Goal: Information Seeking & Learning: Learn about a topic

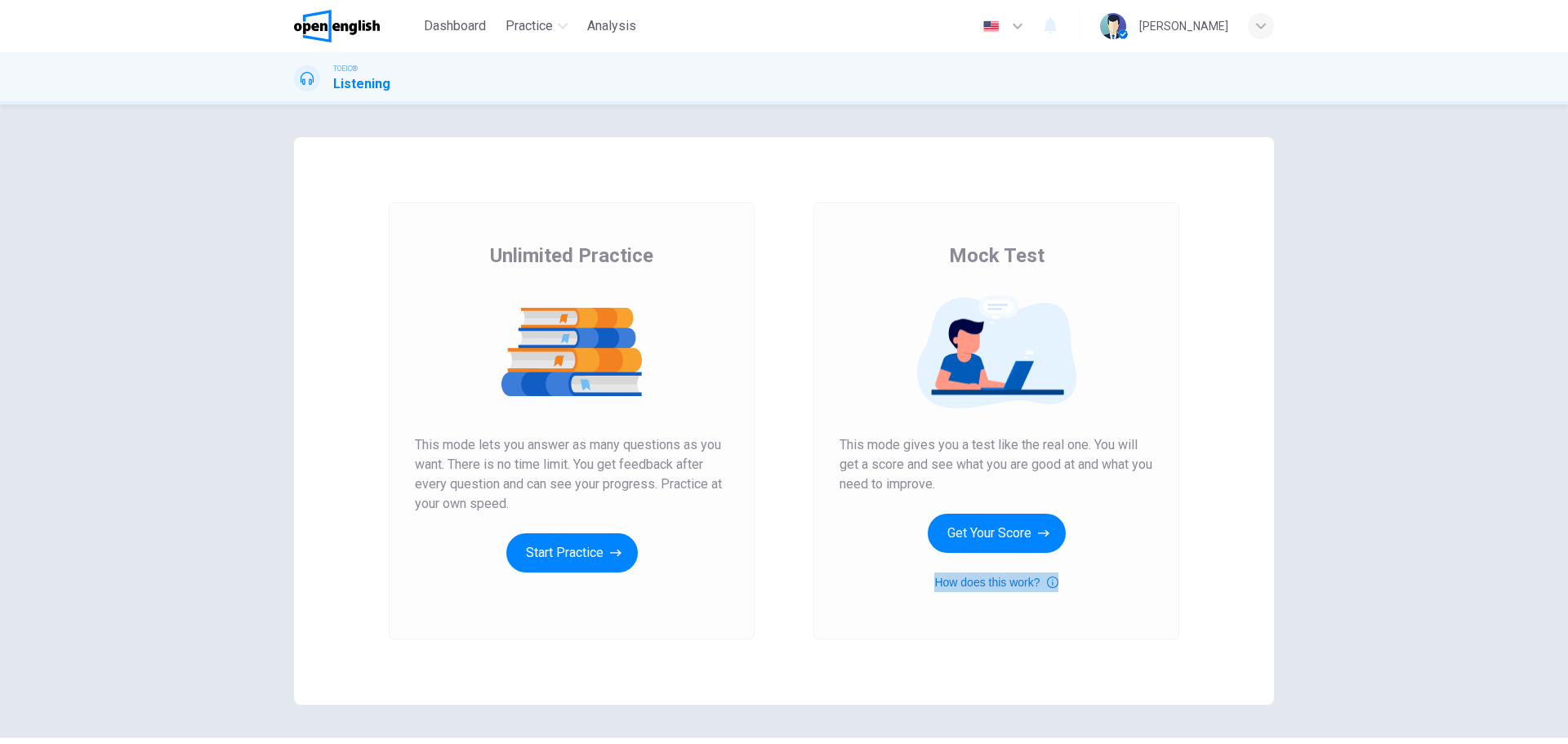
click at [1049, 583] on icon "button" at bounding box center [1053, 583] width 12 height 12
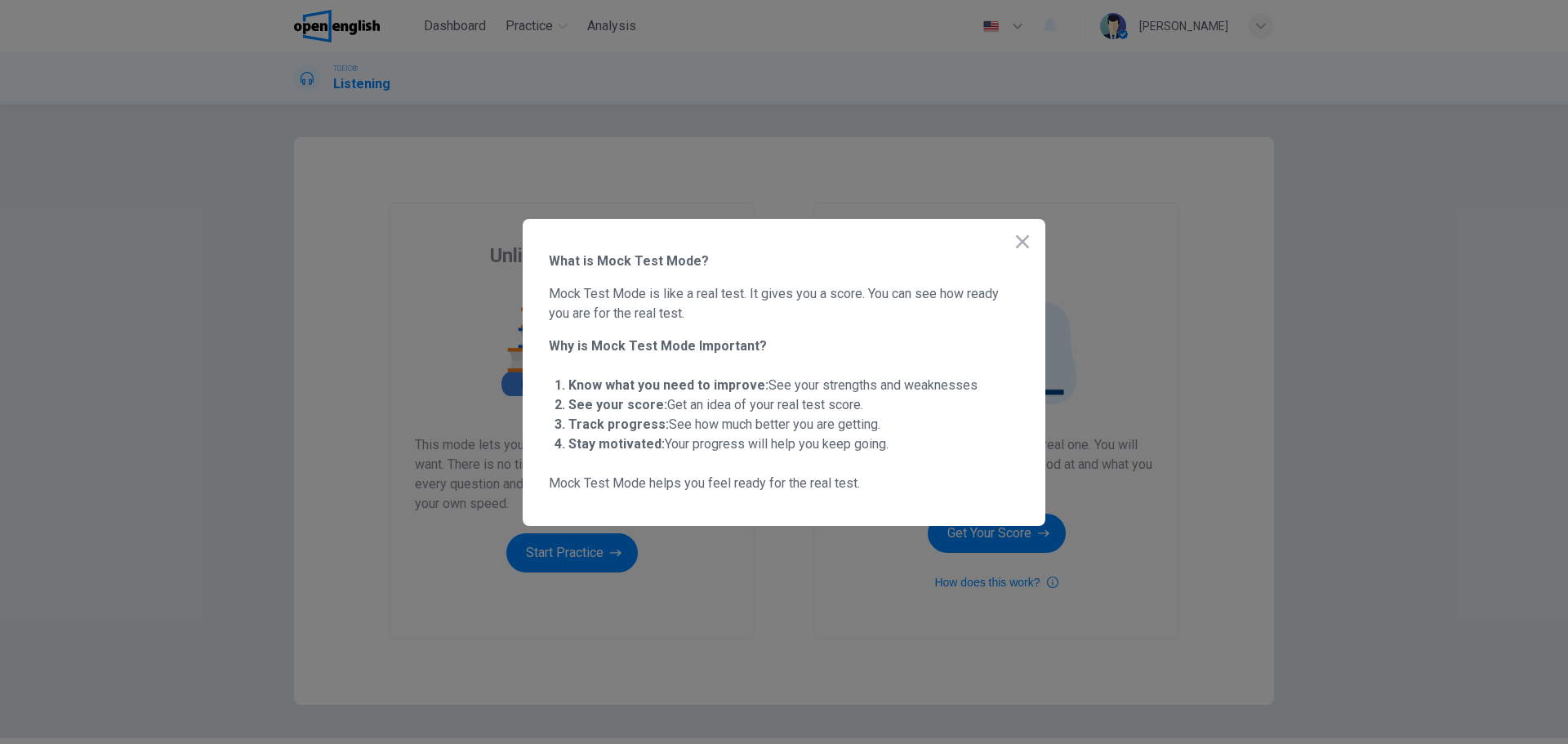
click at [1021, 232] on icon "button" at bounding box center [1023, 241] width 20 height 20
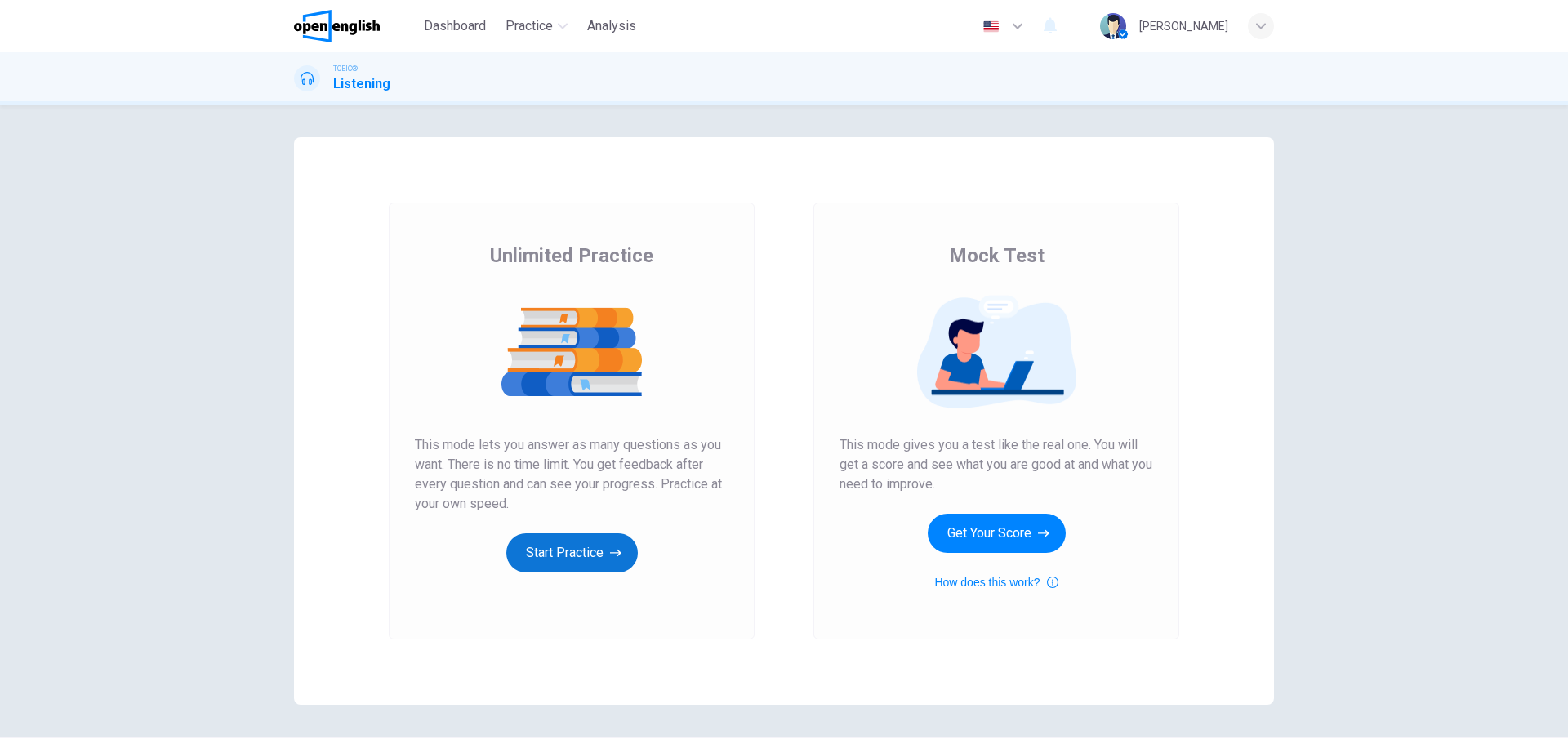
click at [537, 548] on button "Start Practice" at bounding box center [572, 553] width 132 height 40
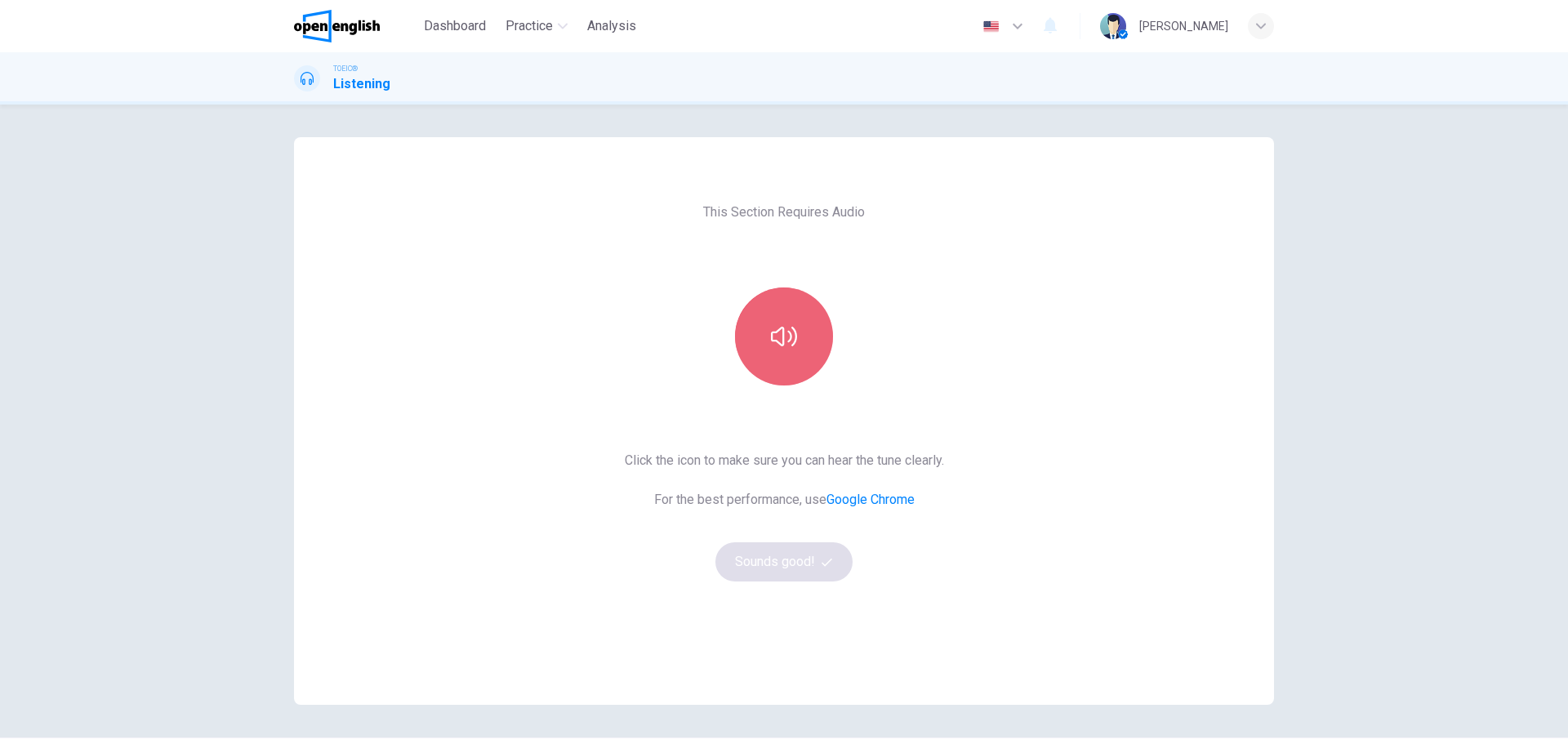
click at [764, 310] on button "button" at bounding box center [784, 336] width 98 height 98
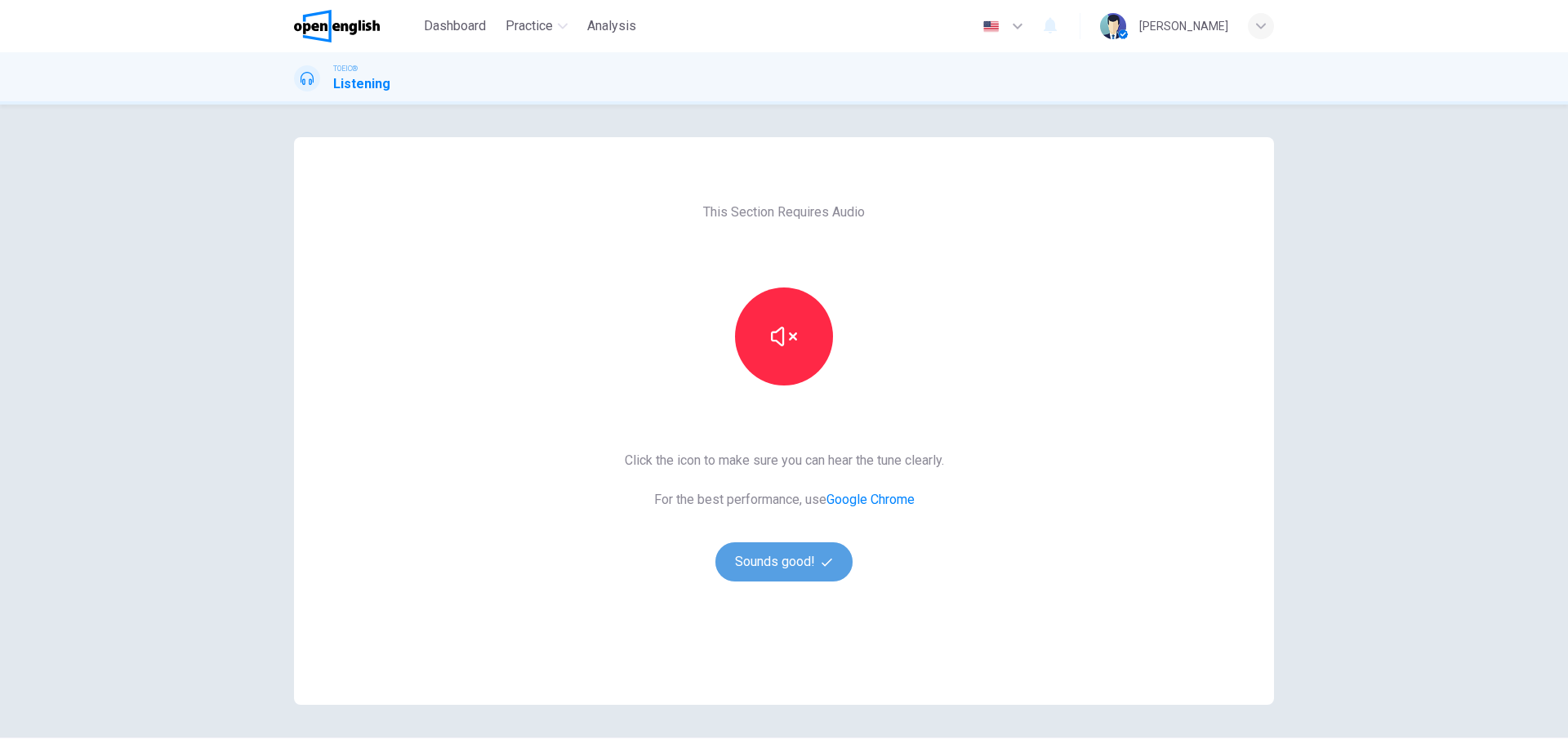
click at [807, 551] on button "Sounds good!" at bounding box center [784, 562] width 137 height 40
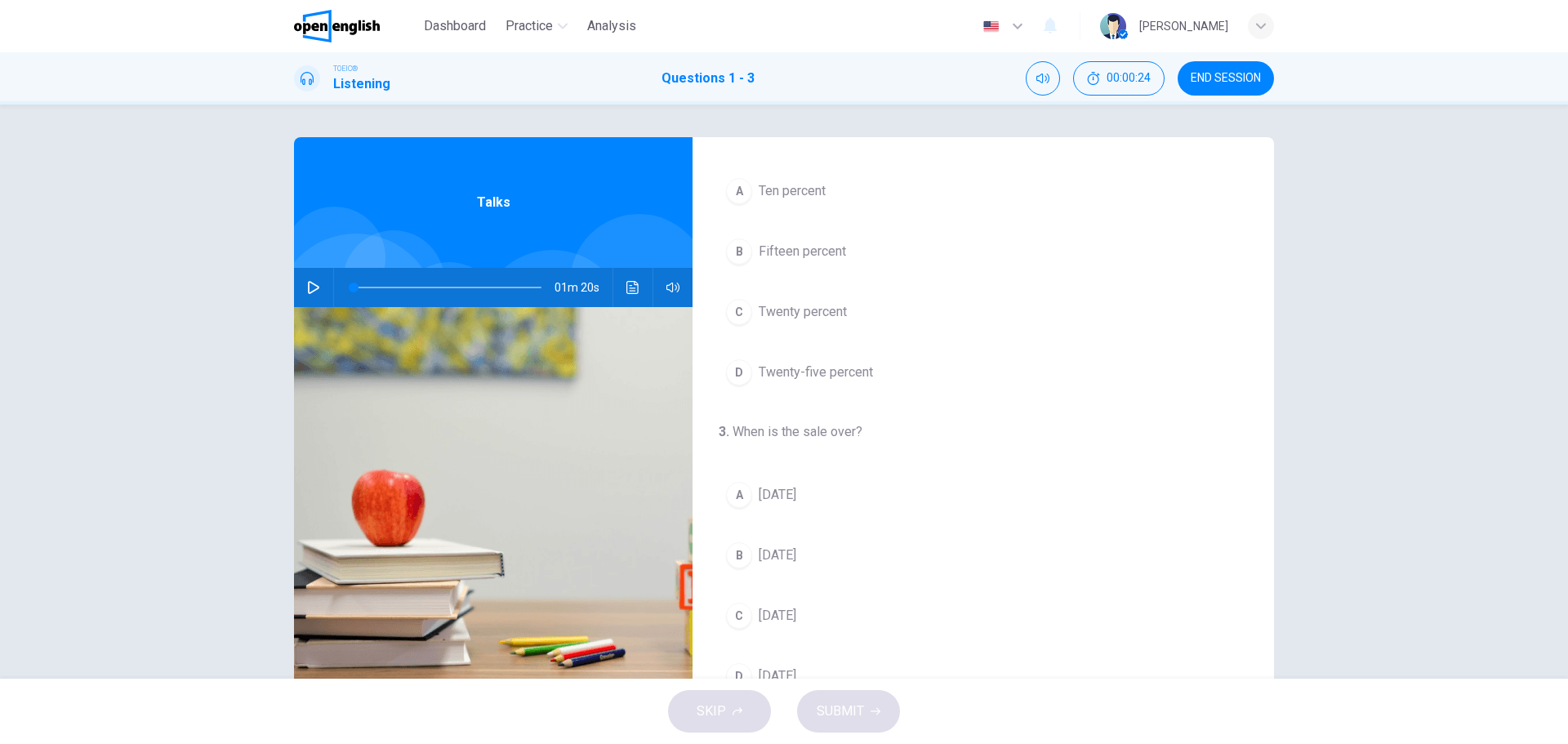
scroll to position [373, 0]
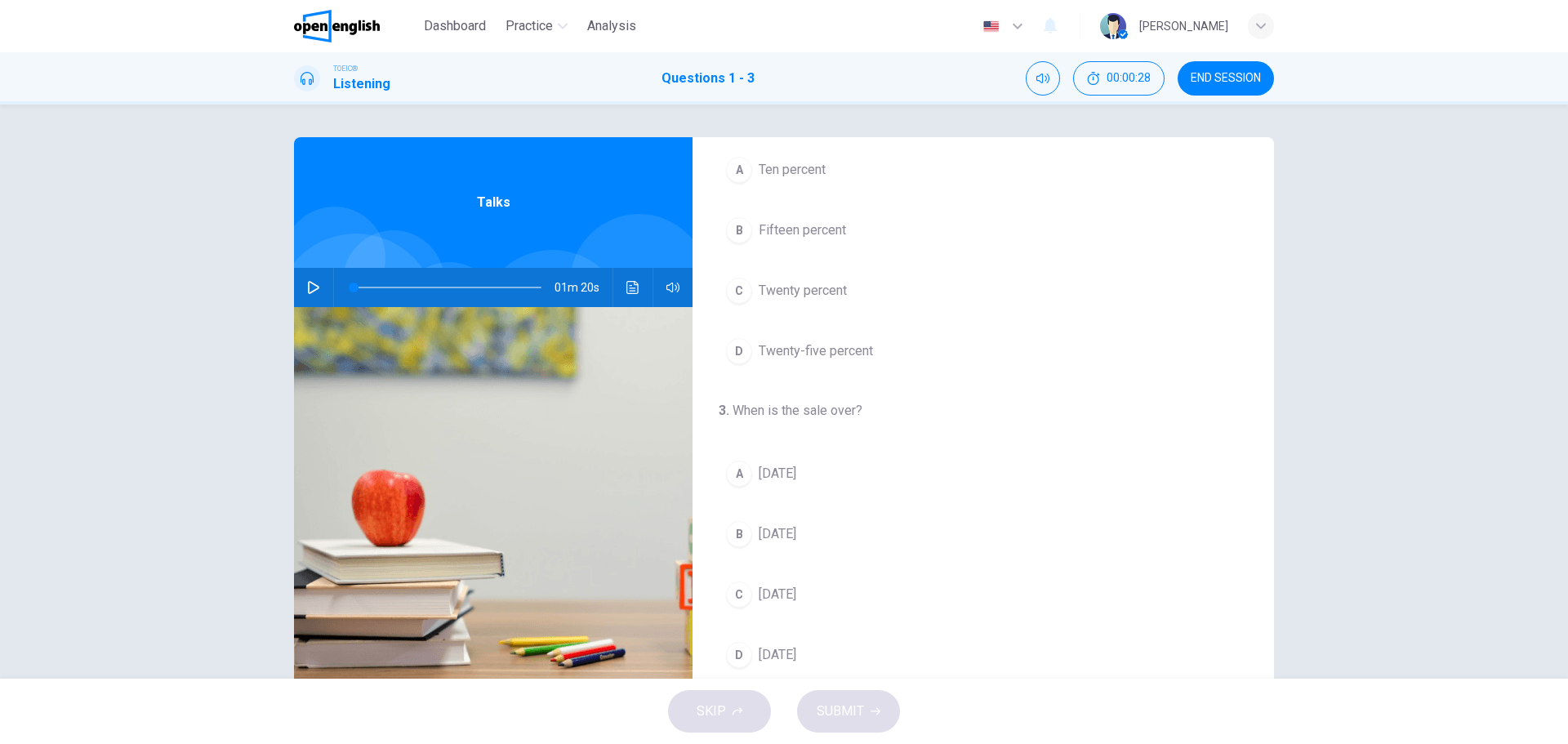
click at [307, 285] on icon "button" at bounding box center [314, 288] width 13 height 13
click at [794, 365] on span "Luxury cars" at bounding box center [791, 360] width 65 height 20
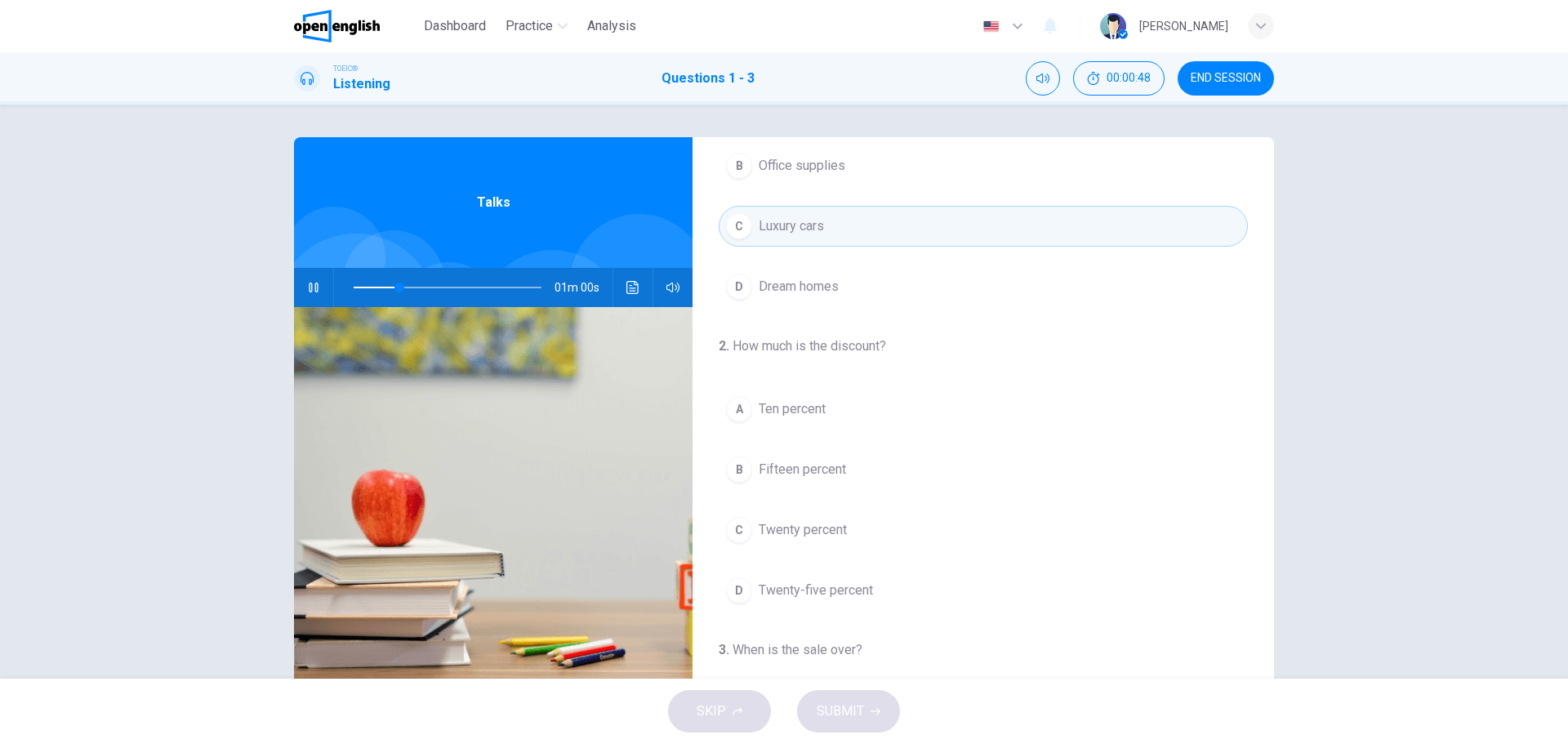
scroll to position [163, 0]
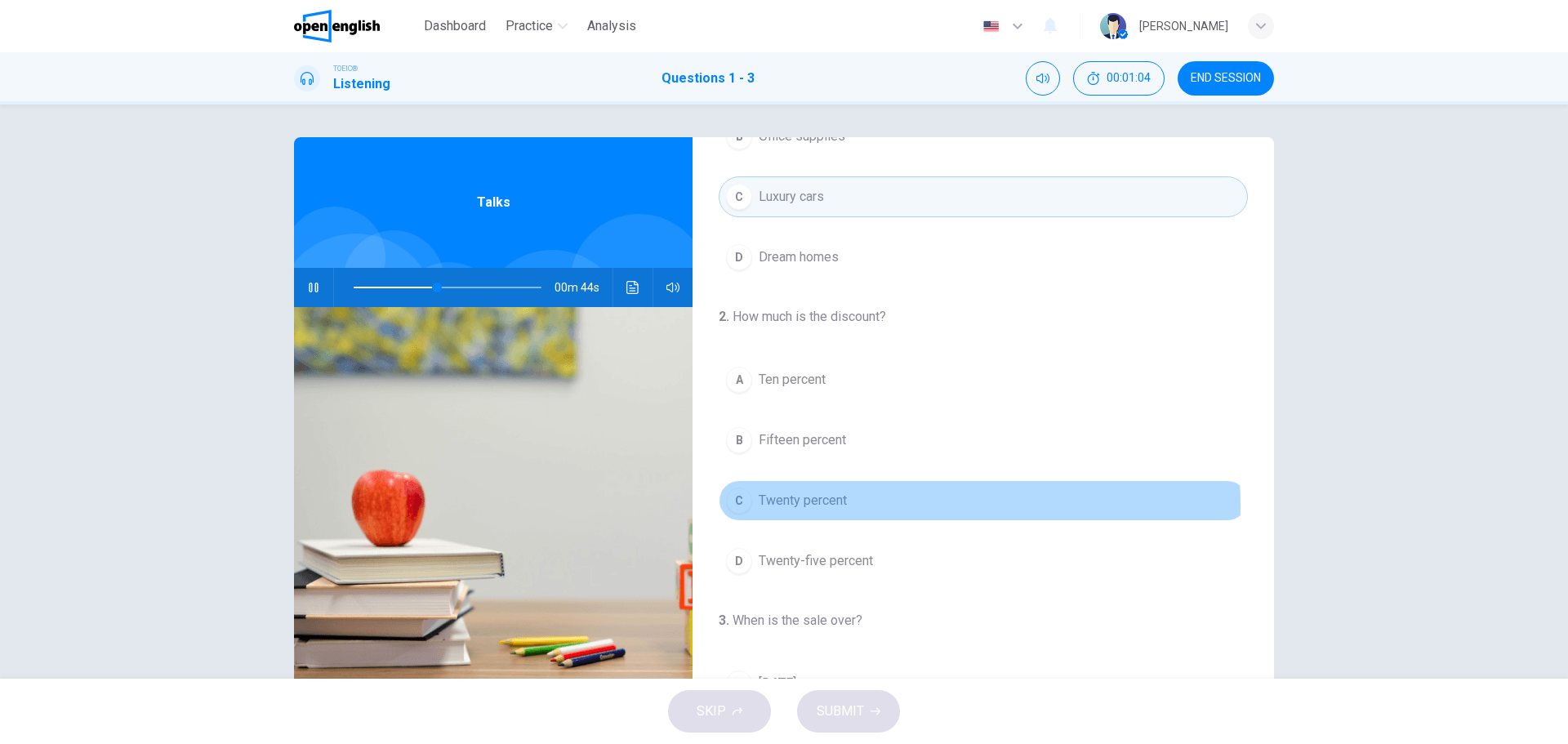
click at [761, 507] on span "Twenty percent" at bounding box center [803, 501] width 88 height 20
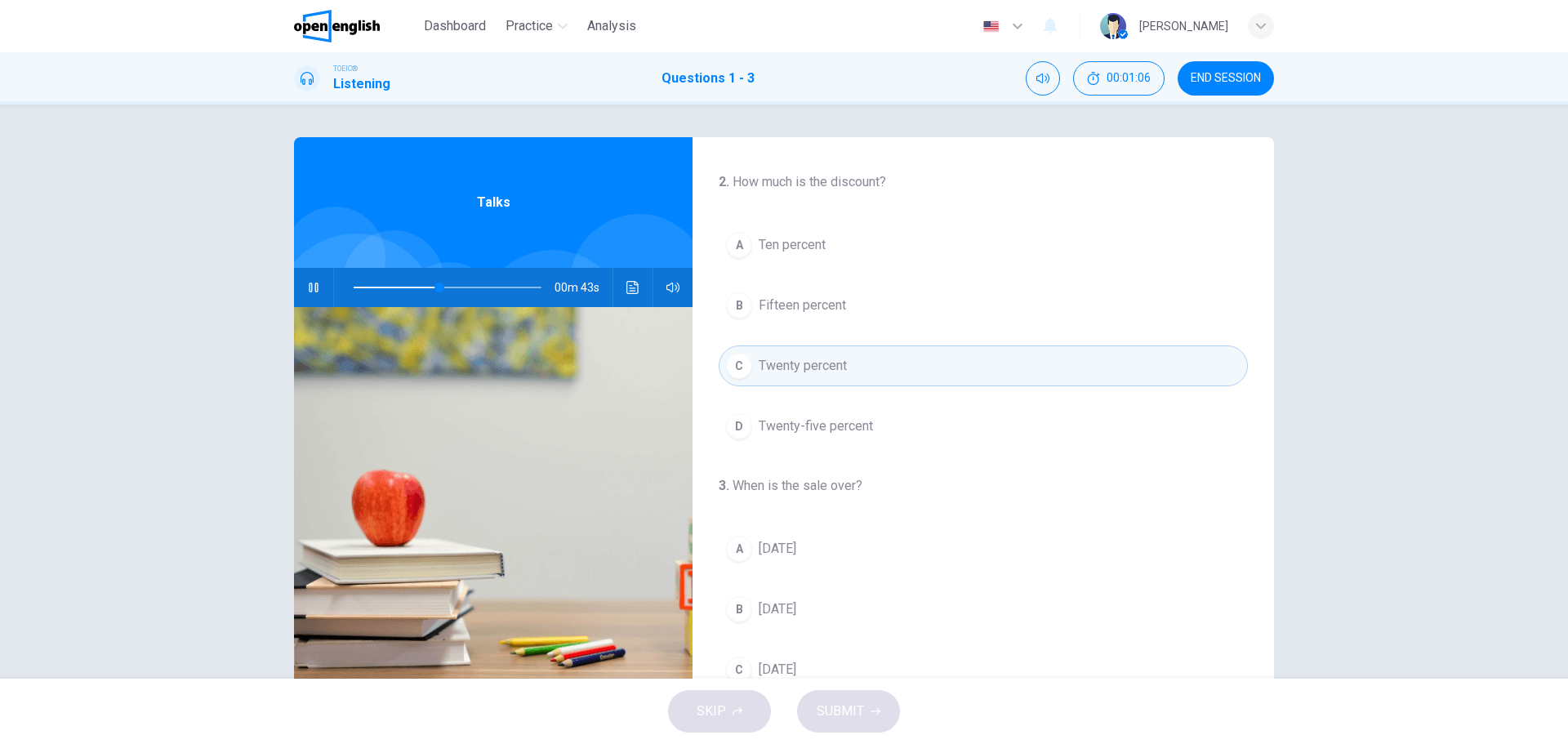
scroll to position [326, 0]
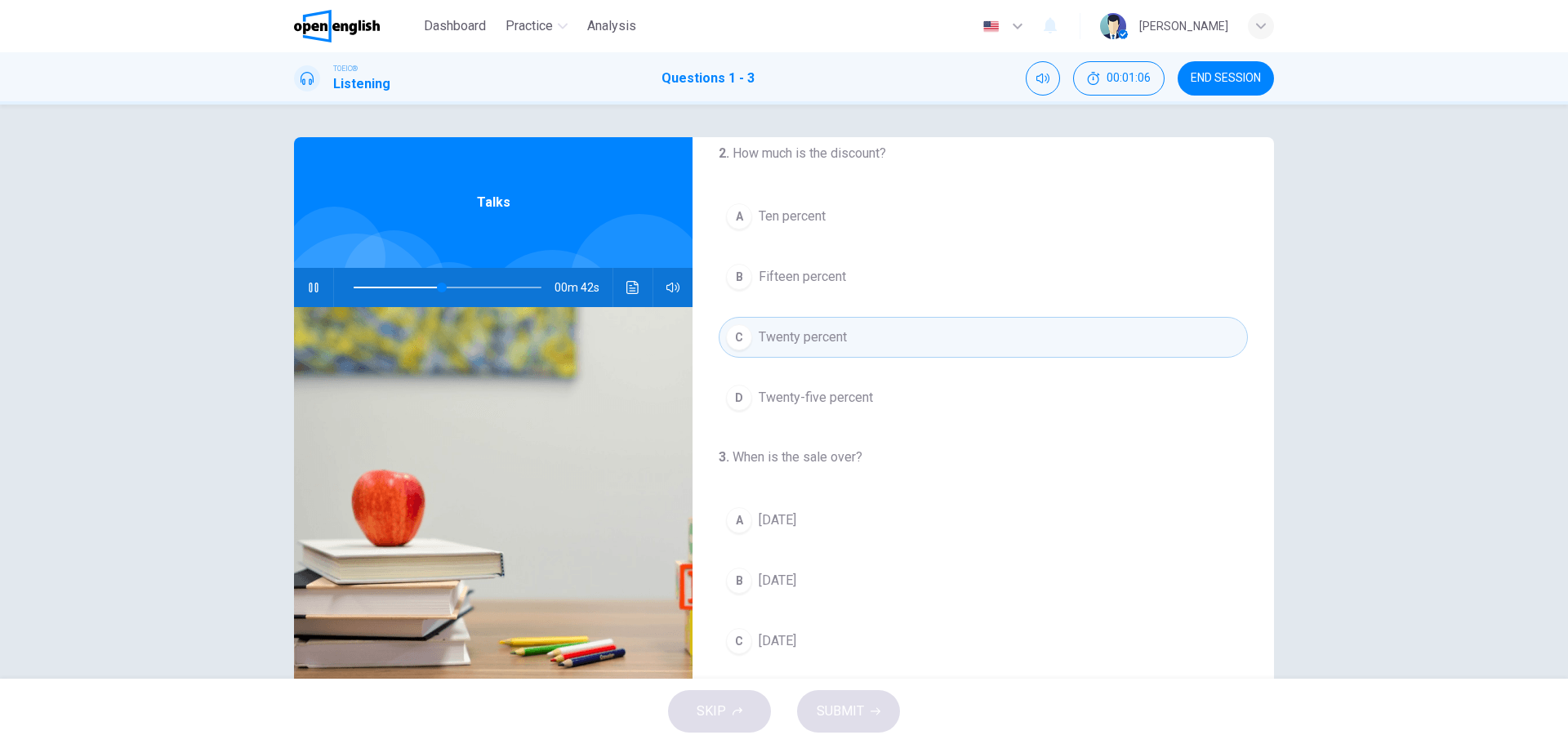
click at [784, 409] on button "D Twenty-five percent" at bounding box center [983, 398] width 529 height 41
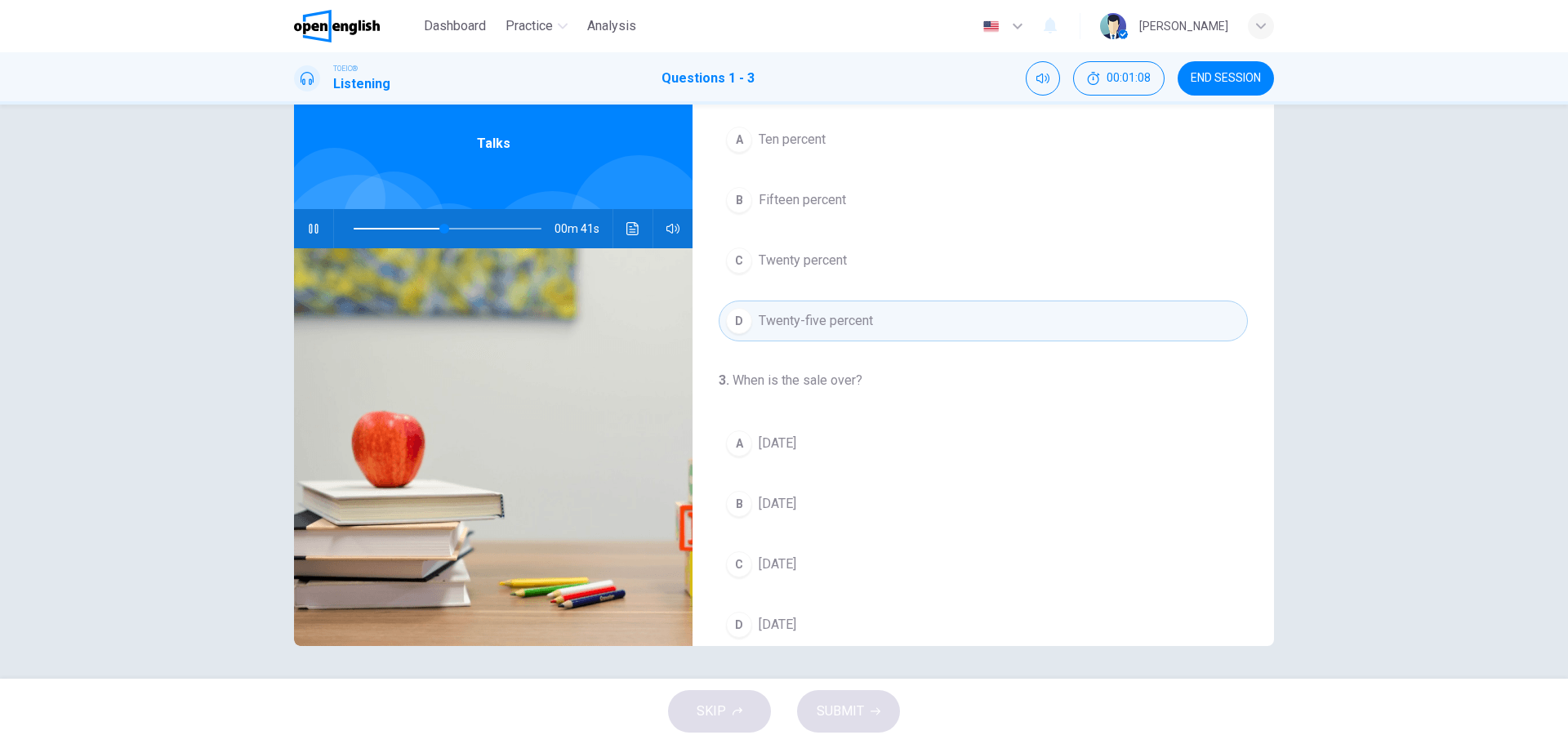
scroll to position [373, 0]
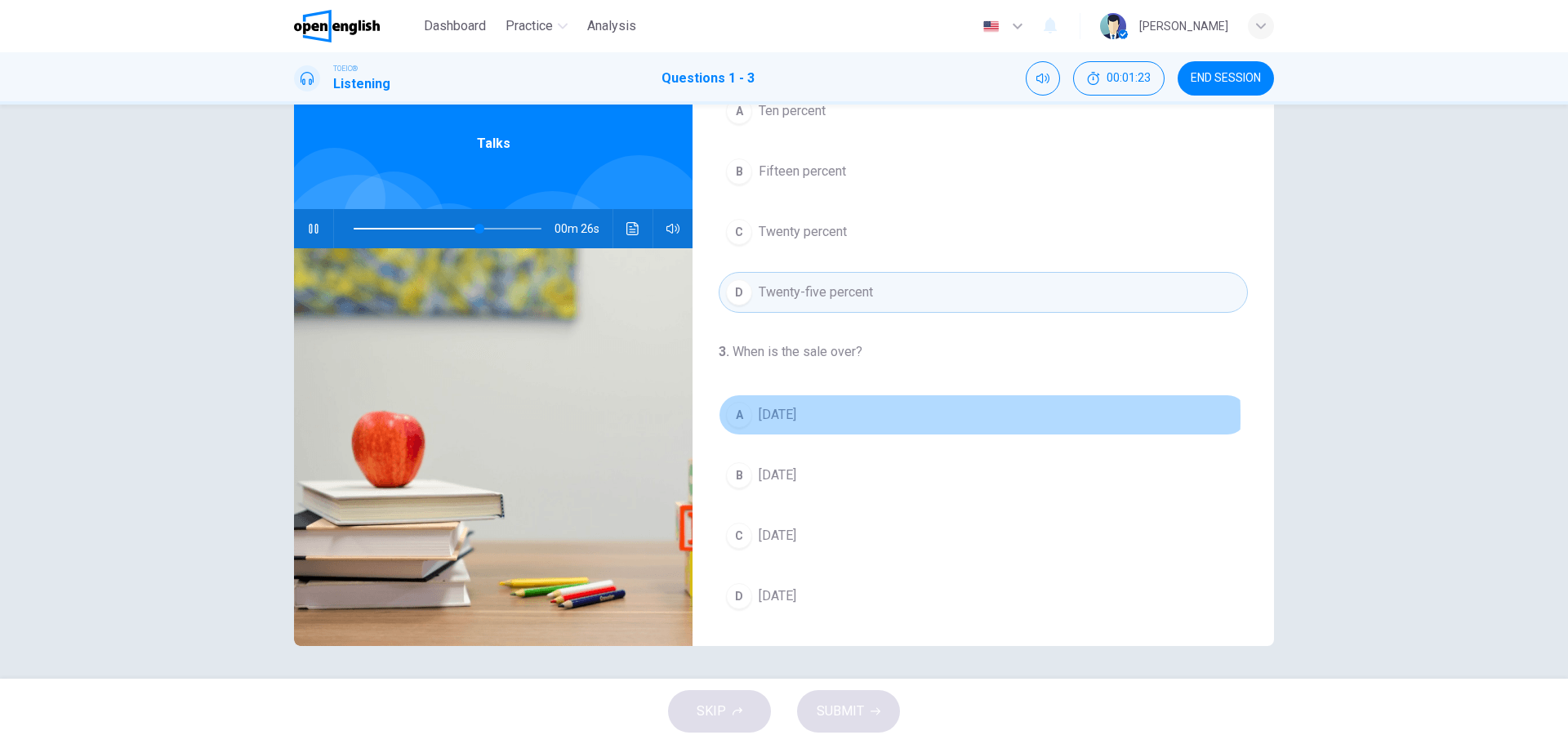
click at [796, 416] on span "[DATE]" at bounding box center [778, 415] width 38 height 20
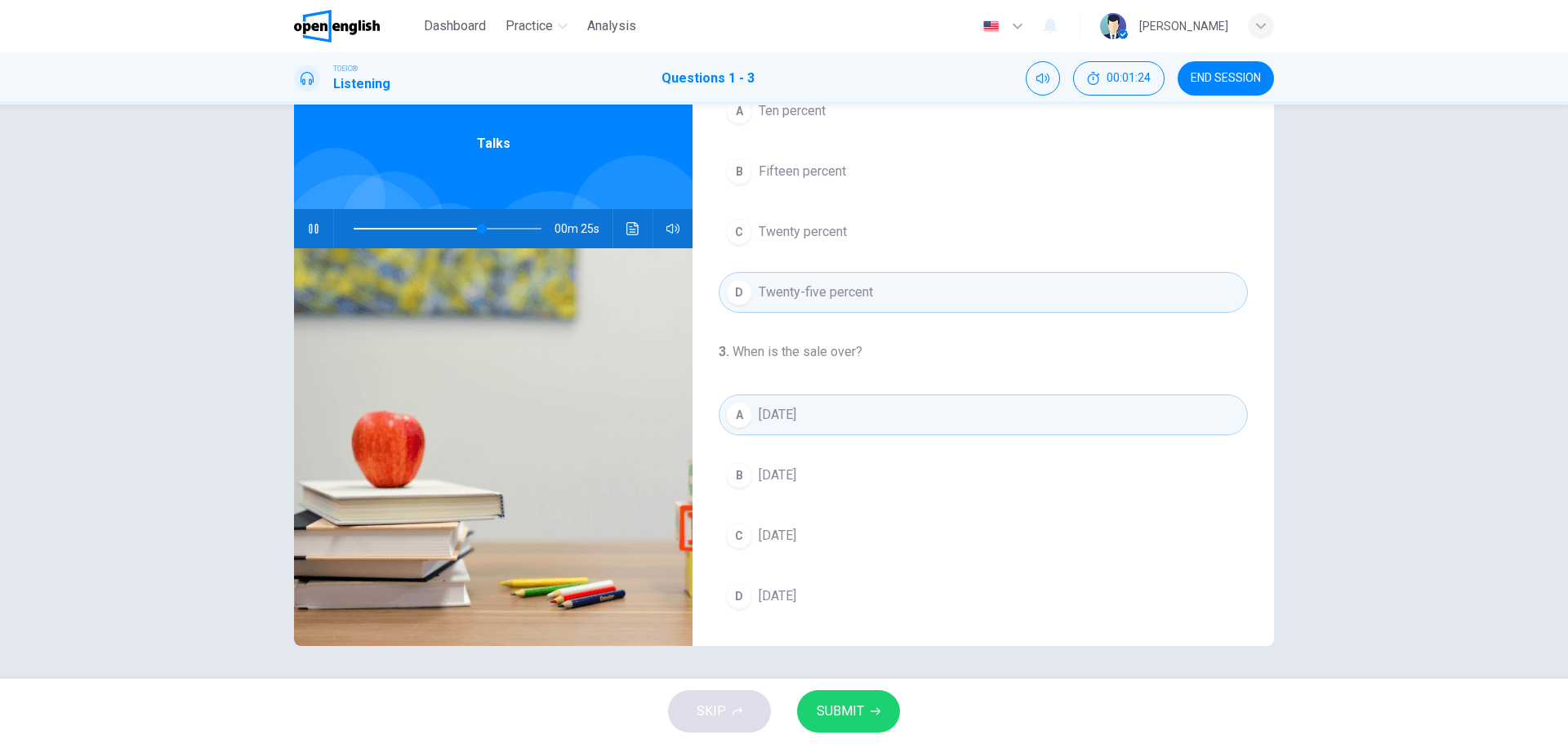
click at [852, 709] on span "SUBMIT" at bounding box center [840, 711] width 47 height 23
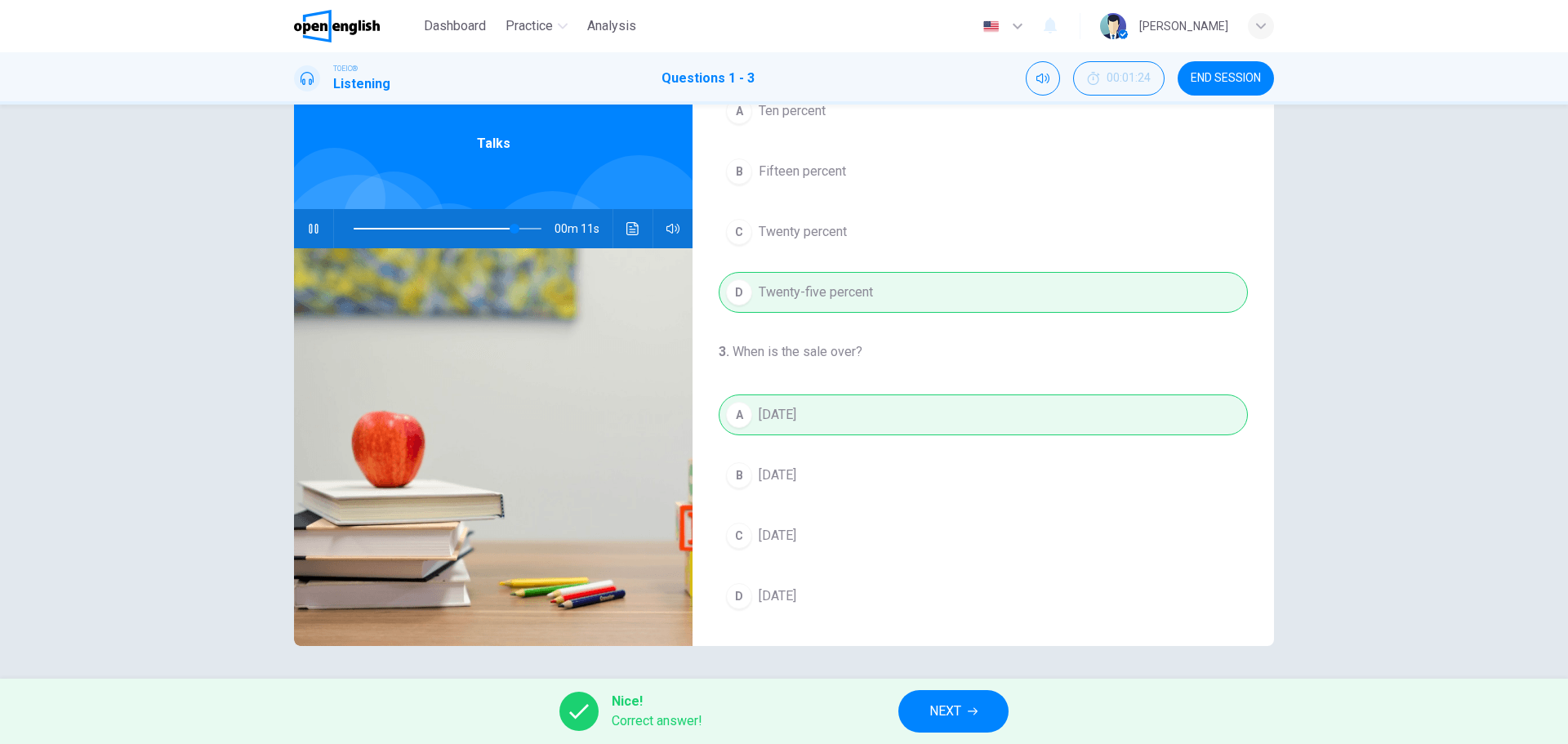
type input "**"
click at [948, 702] on span "NEXT" at bounding box center [945, 711] width 32 height 23
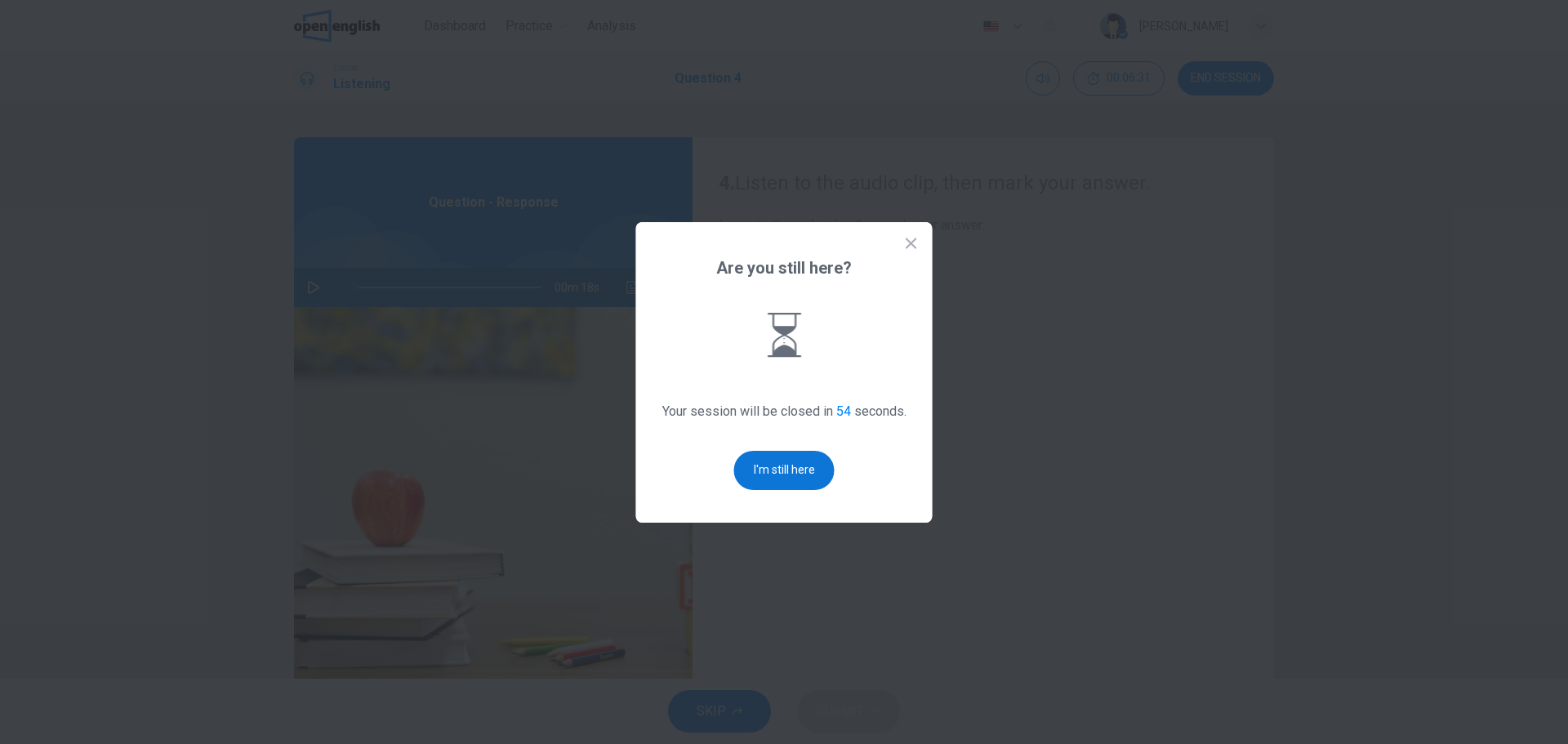
click at [770, 462] on button "I'm still here" at bounding box center [784, 470] width 101 height 40
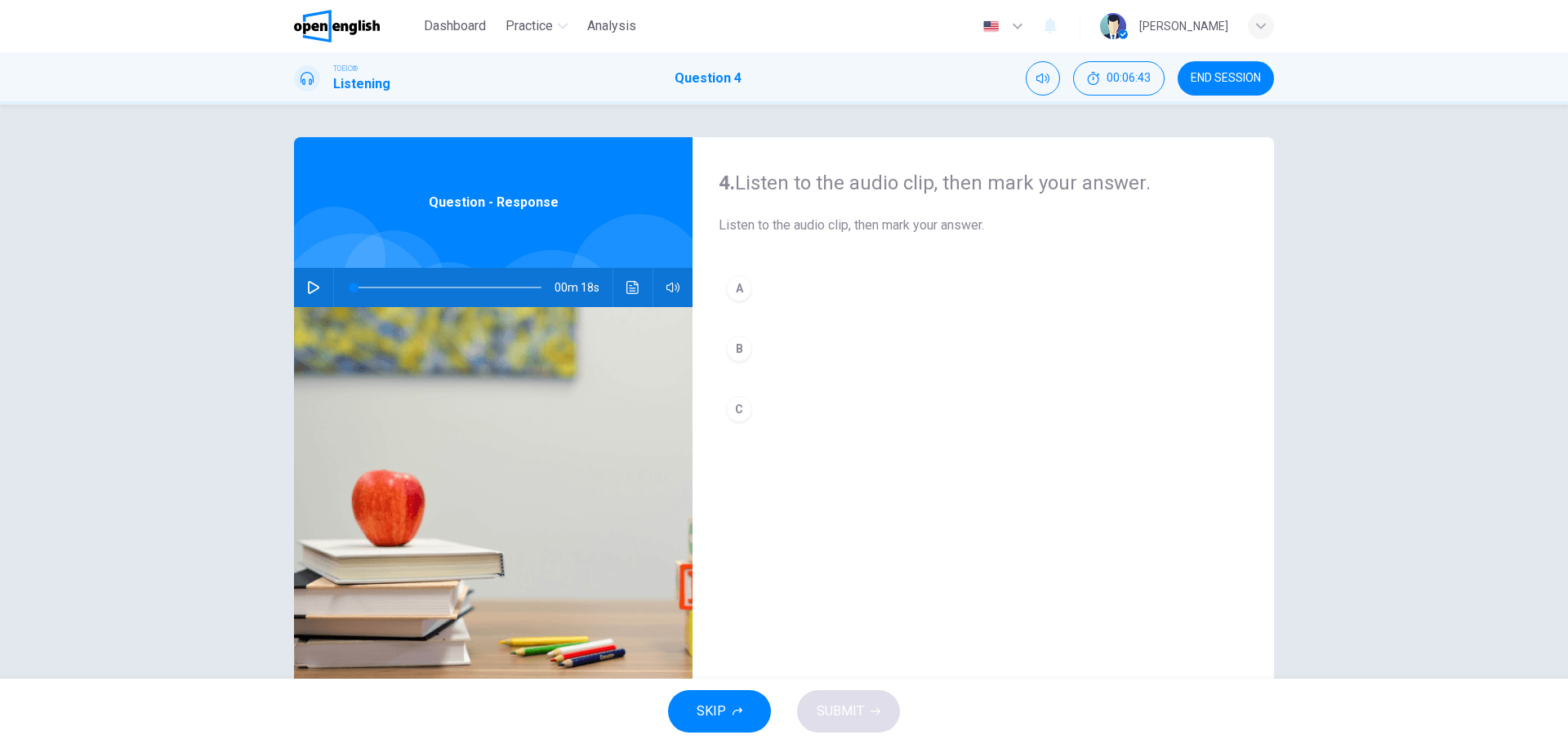
click at [309, 291] on icon "button" at bounding box center [314, 288] width 12 height 13
type input "*"
click at [747, 291] on div "A" at bounding box center [739, 288] width 26 height 26
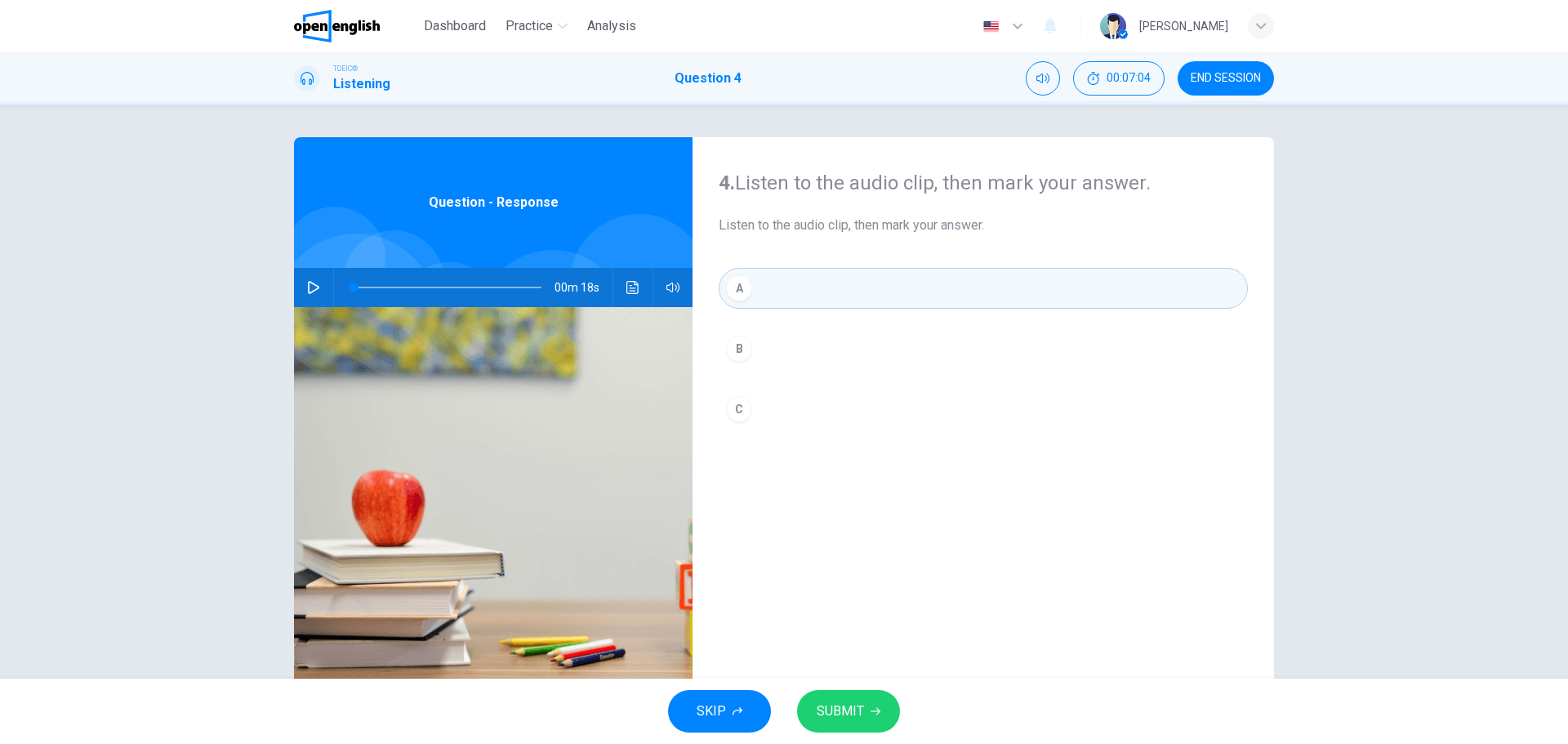
click at [881, 704] on button "SUBMIT" at bounding box center [848, 711] width 103 height 43
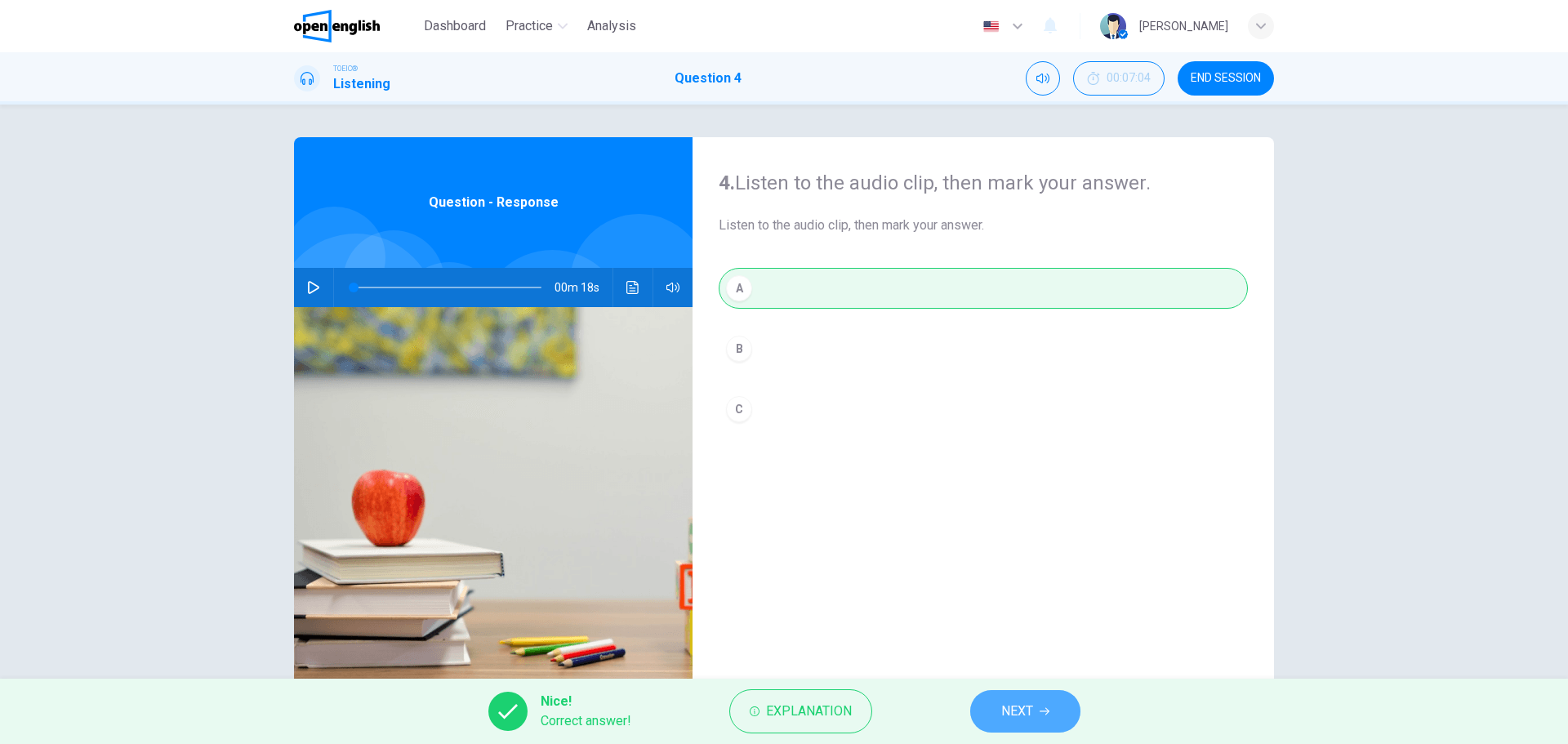
click at [1004, 701] on span "NEXT" at bounding box center [1017, 711] width 32 height 23
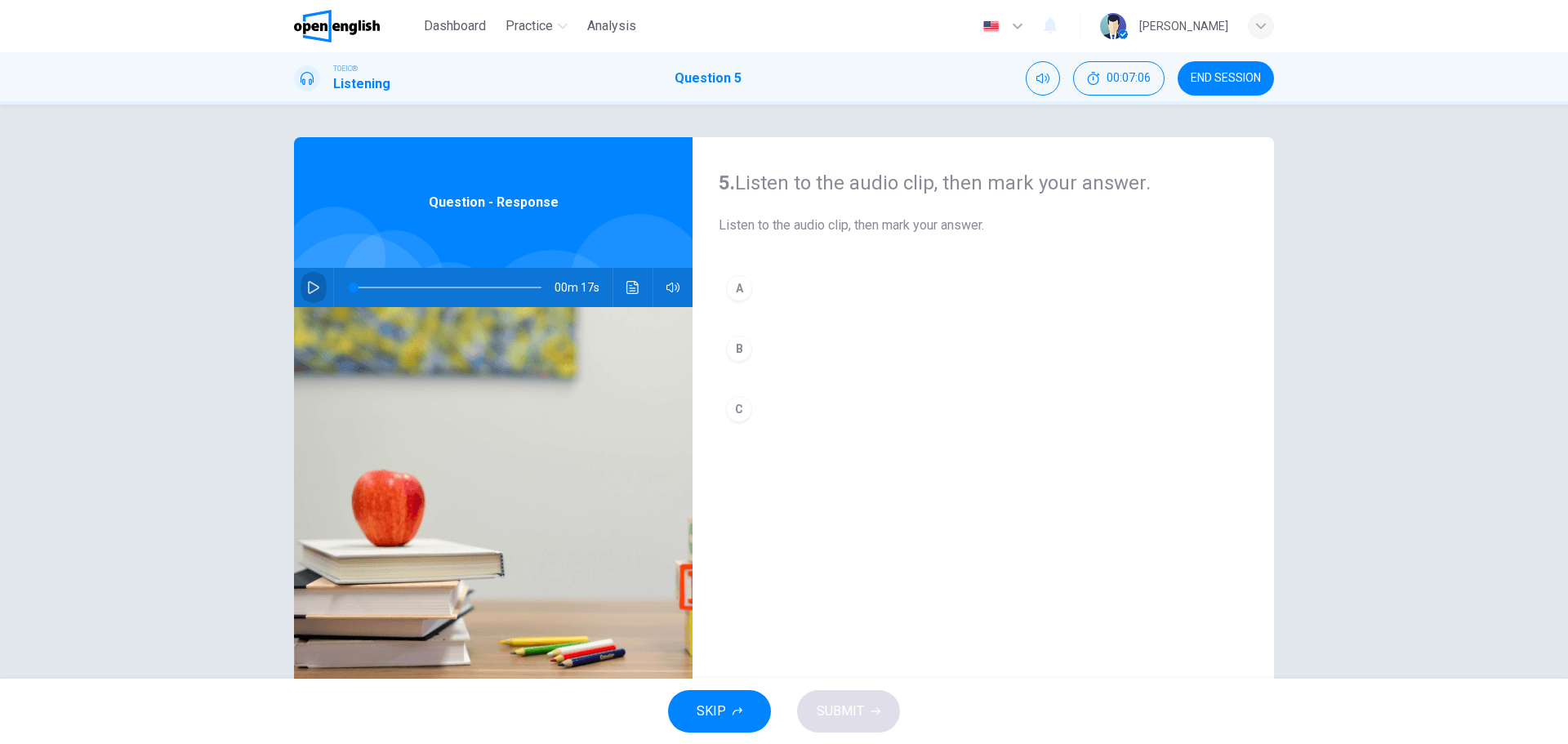
click at [301, 295] on button "button" at bounding box center [314, 288] width 26 height 40
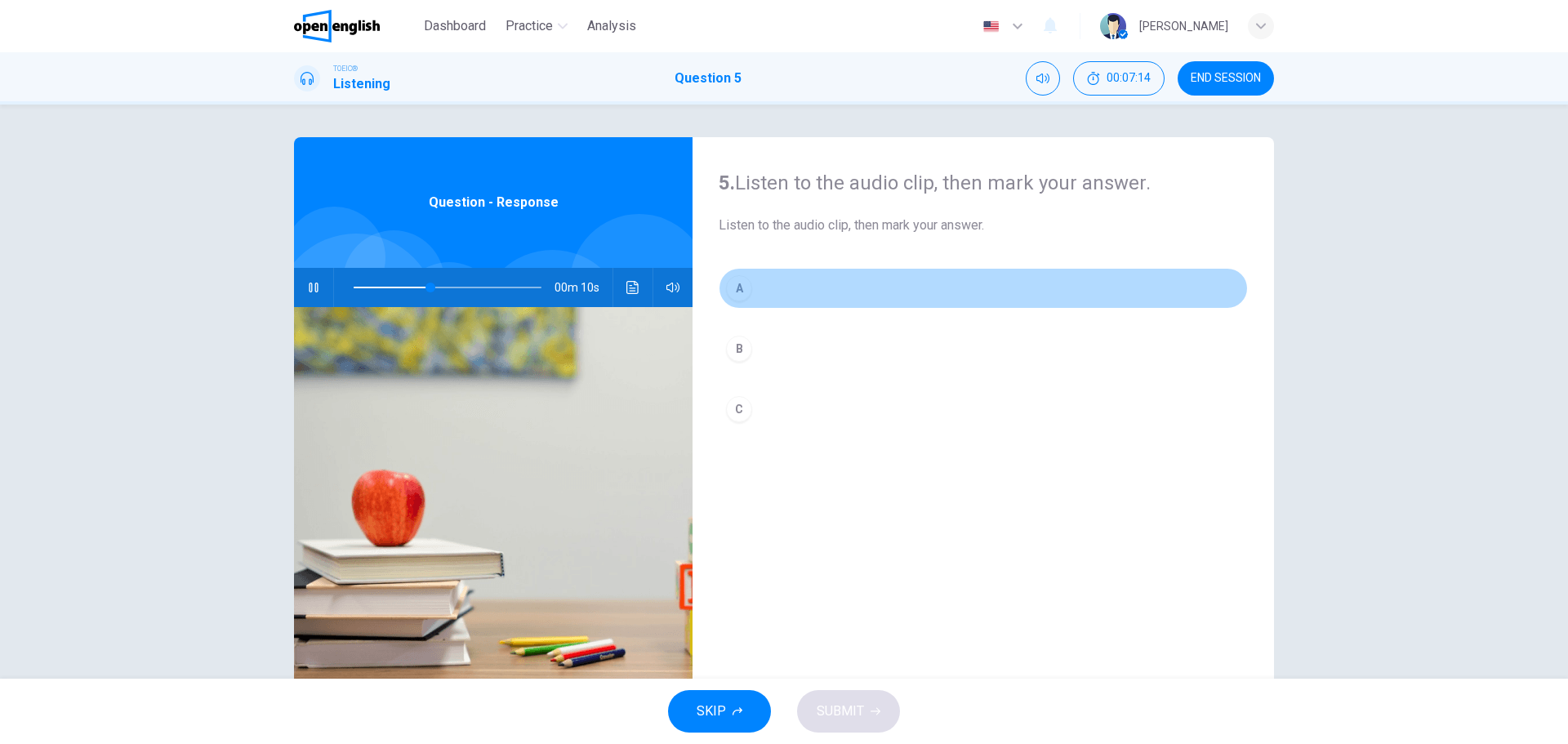
drag, startPoint x: 728, startPoint y: 288, endPoint x: 736, endPoint y: 304, distance: 17.9
click at [729, 288] on div "A" at bounding box center [739, 288] width 26 height 26
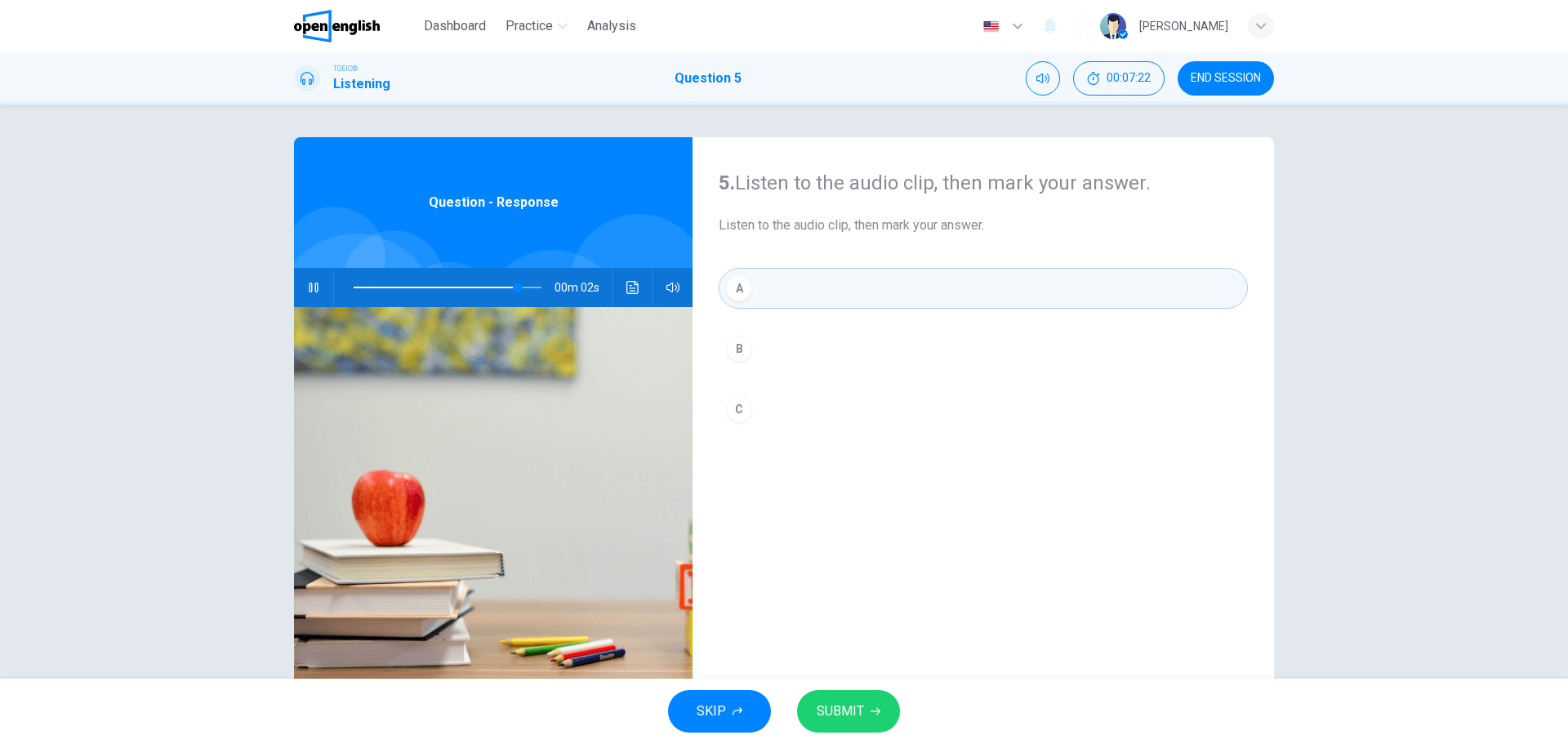
click at [864, 725] on button "SUBMIT" at bounding box center [848, 711] width 103 height 43
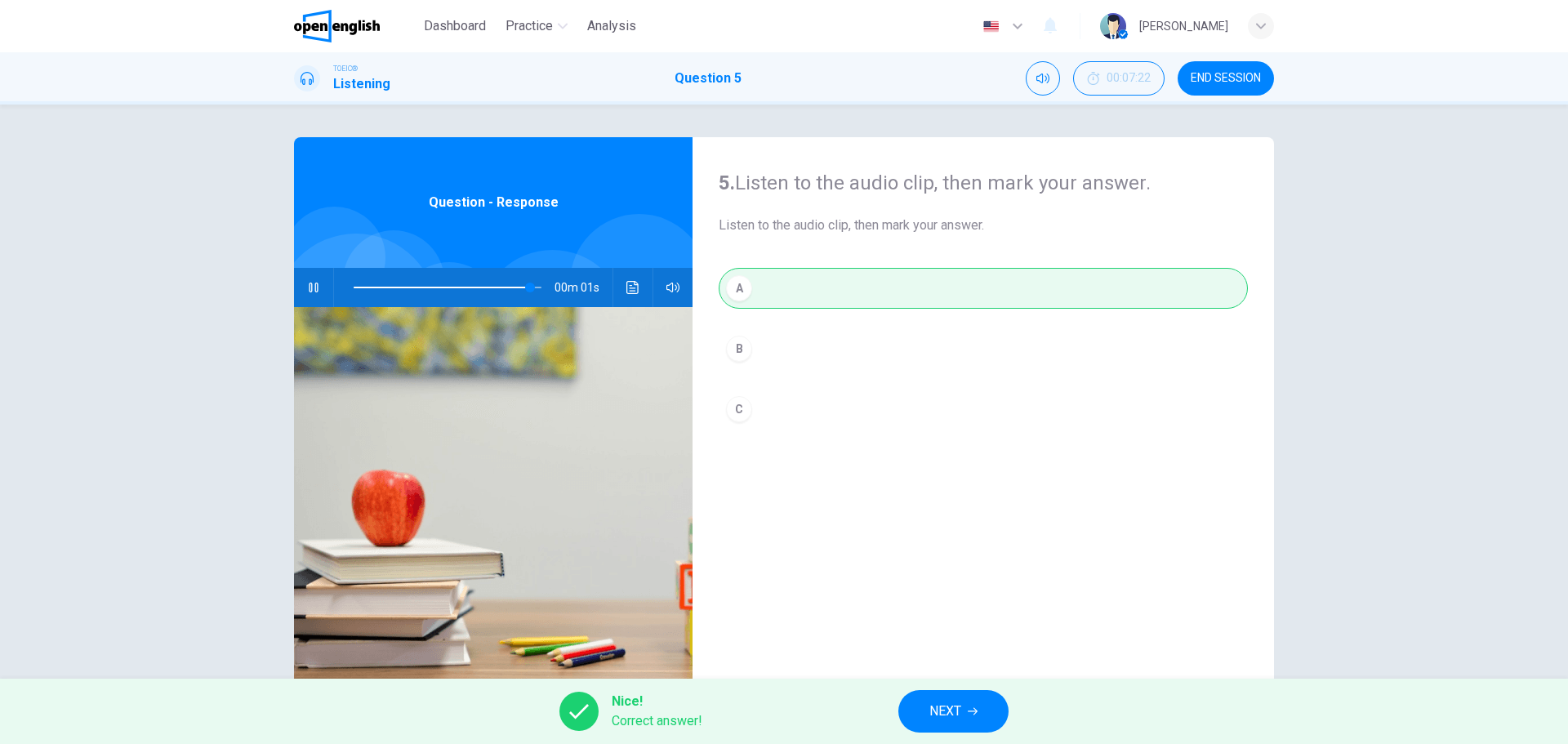
type input "*"
click at [933, 715] on span "NEXT" at bounding box center [945, 711] width 32 height 23
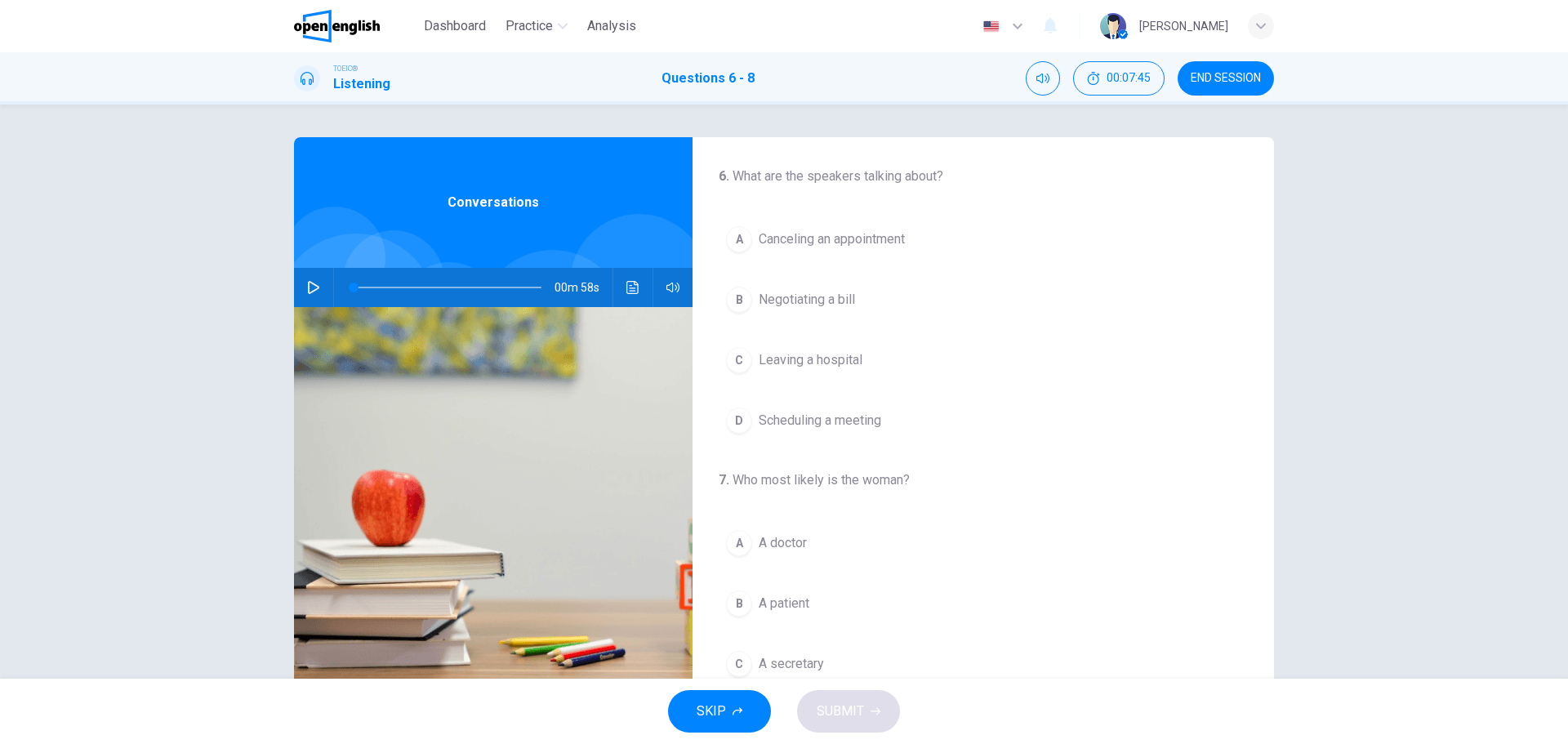
click at [321, 283] on button "button" at bounding box center [314, 288] width 26 height 40
click at [751, 248] on button "A Canceling an appointment" at bounding box center [983, 240] width 529 height 41
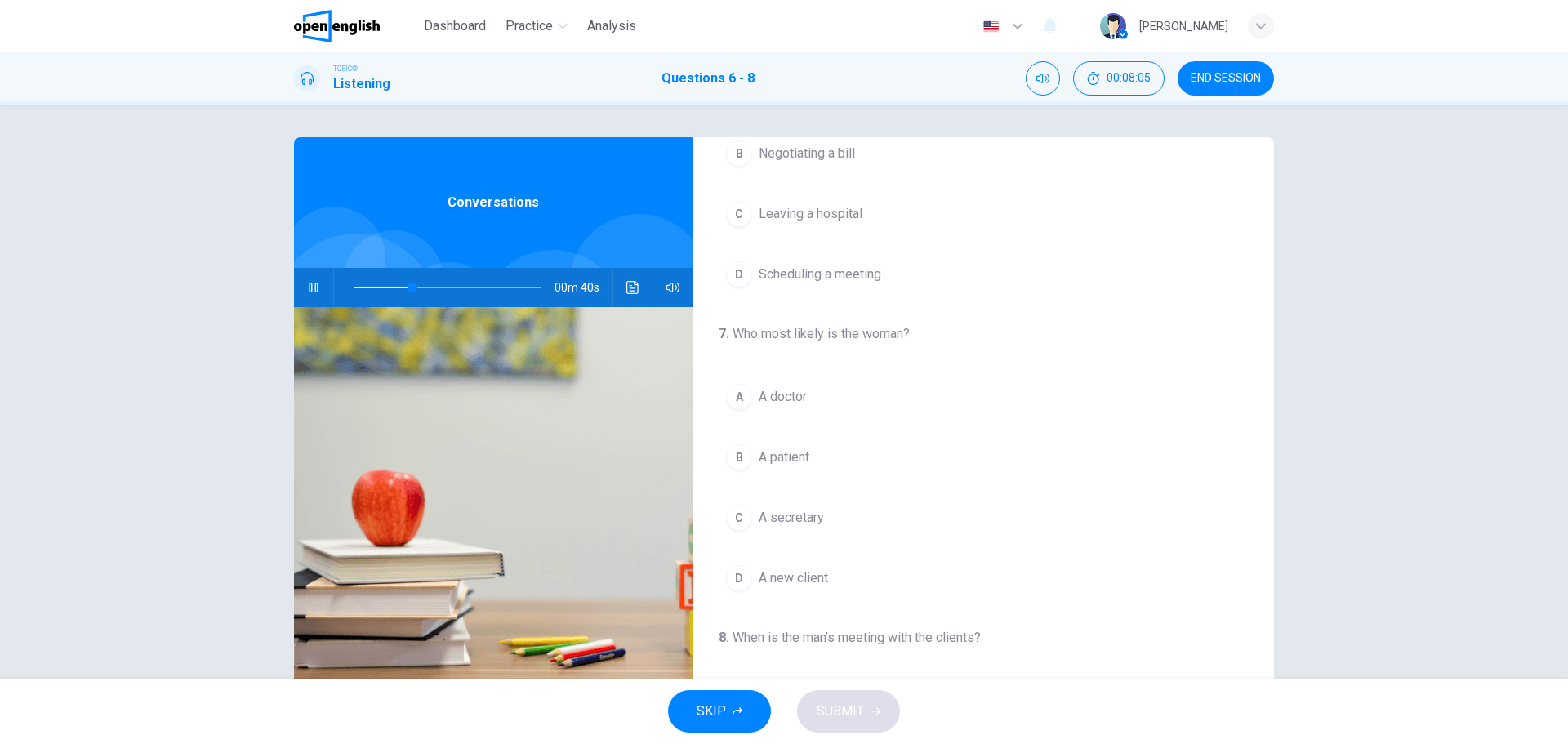
scroll to position [163, 0]
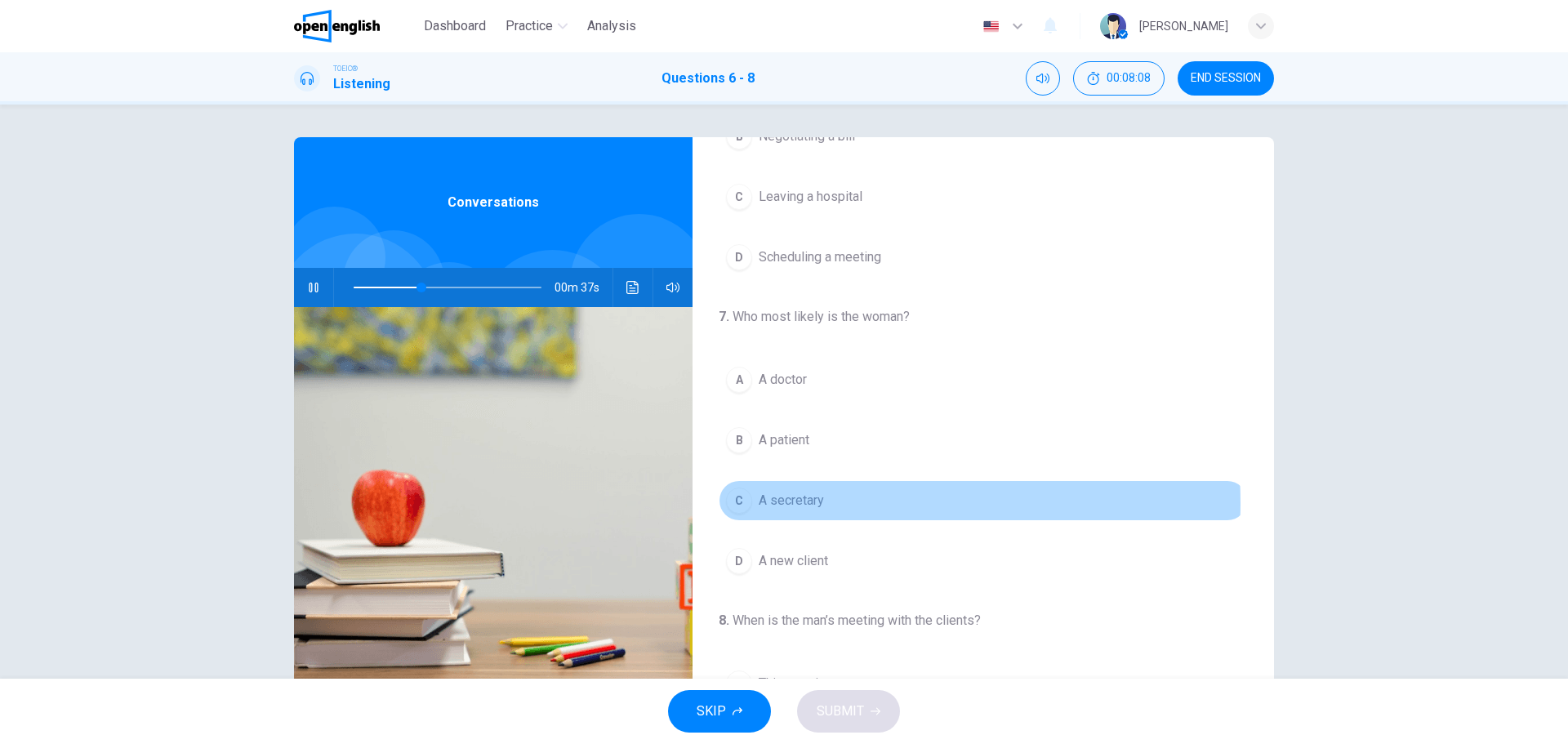
click at [803, 503] on span "A secretary" at bounding box center [791, 501] width 65 height 20
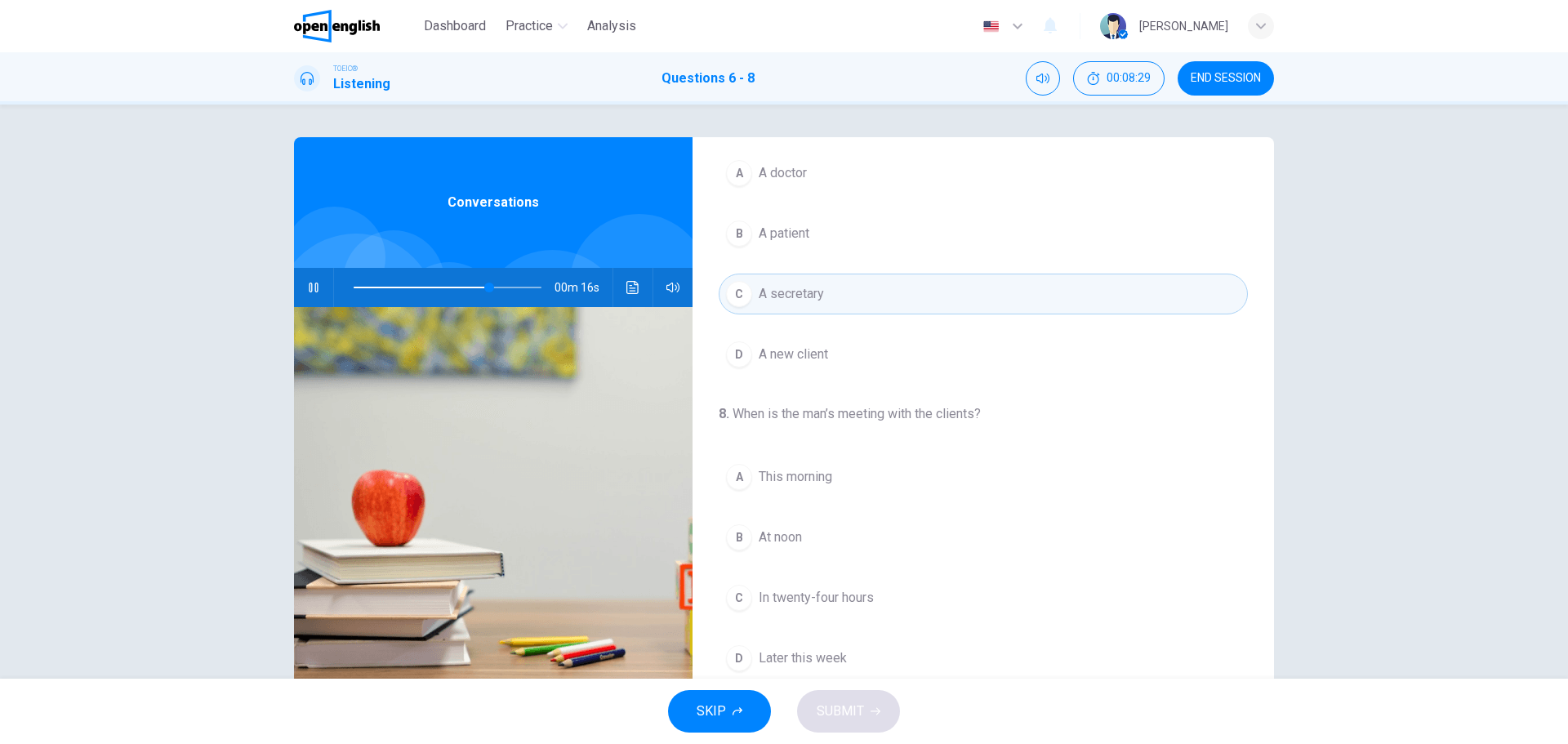
scroll to position [373, 0]
click at [792, 488] on button "A This morning" at bounding box center [983, 474] width 529 height 41
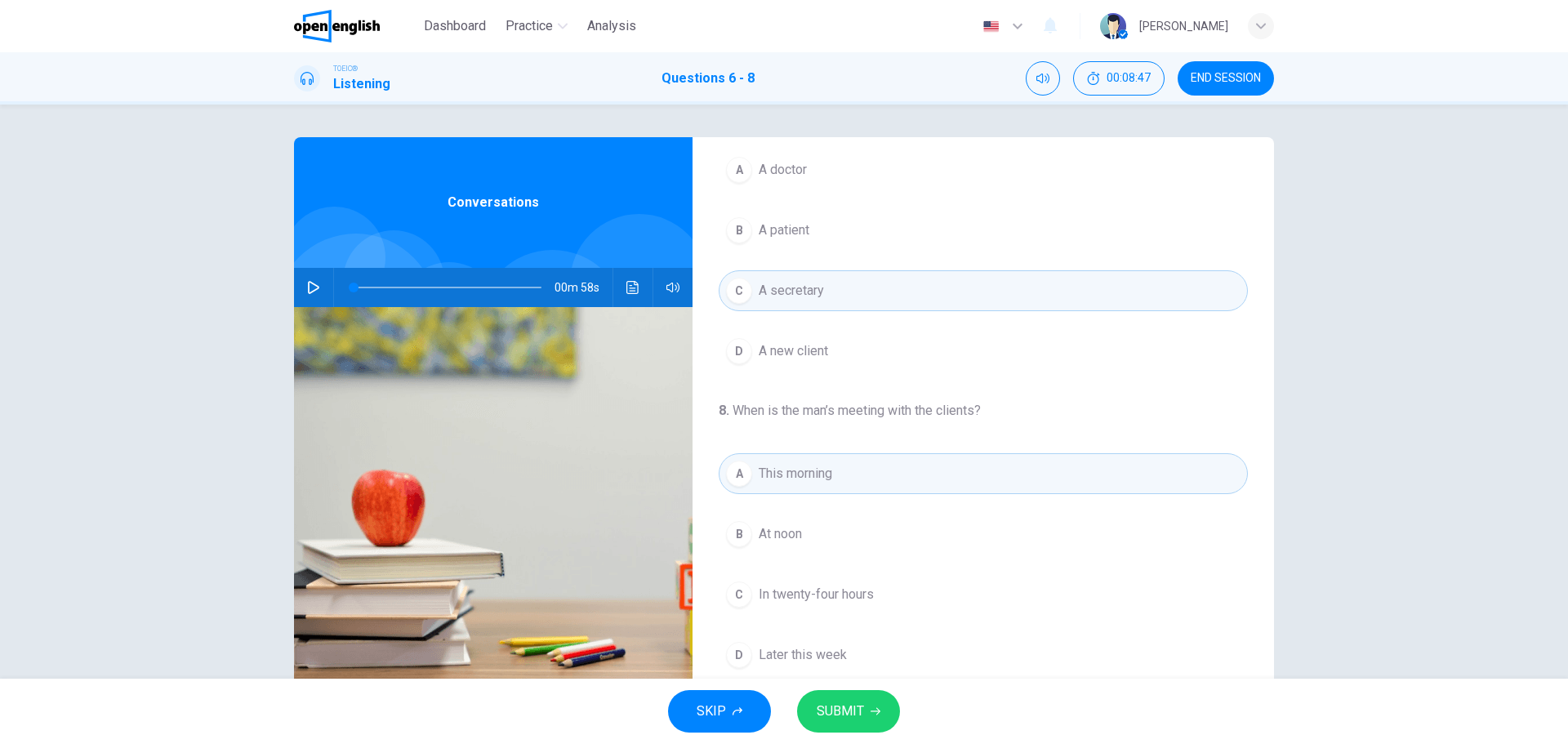
click at [856, 705] on span "SUBMIT" at bounding box center [840, 711] width 47 height 23
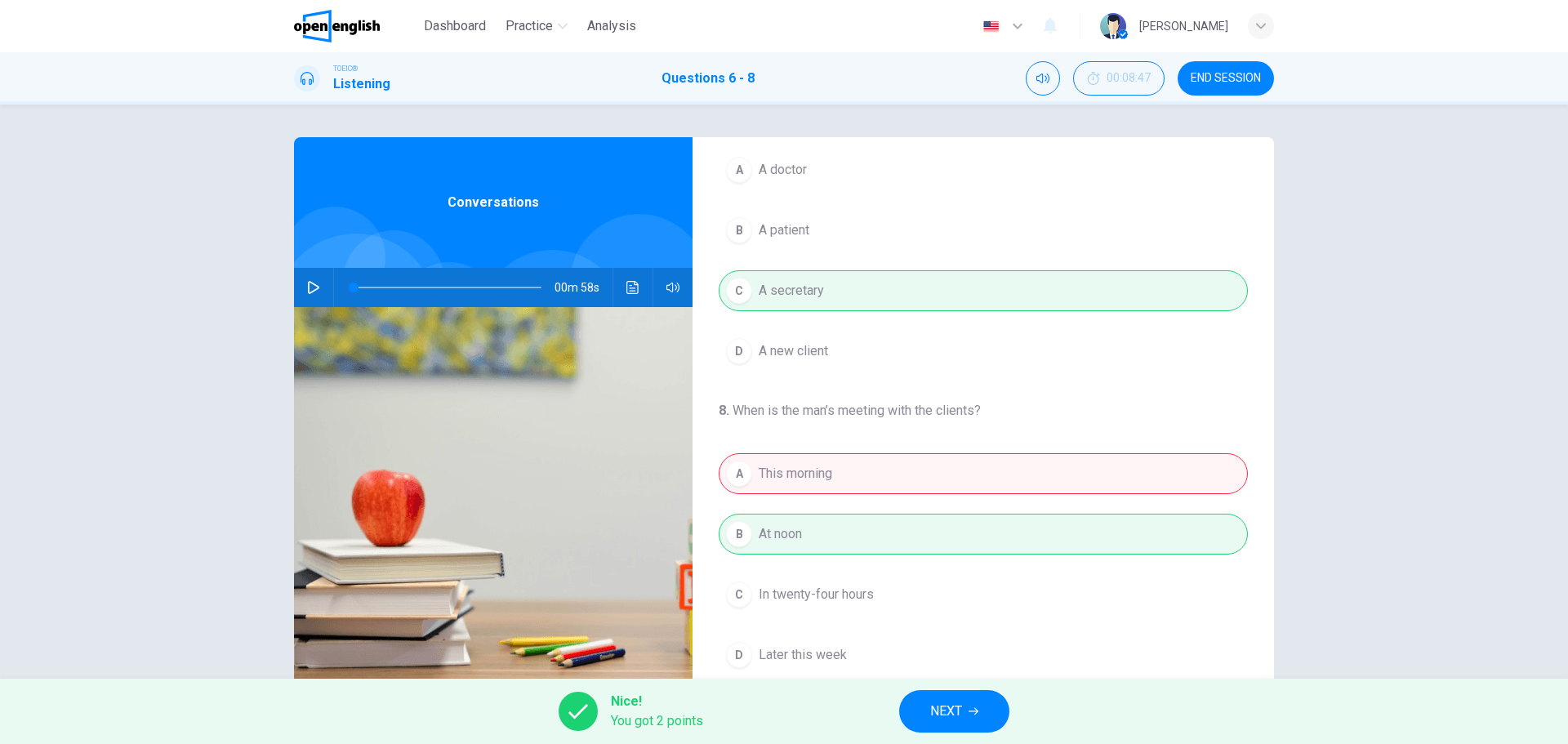
click at [313, 296] on button "button" at bounding box center [314, 288] width 26 height 40
type input "**"
click at [981, 728] on button "NEXT" at bounding box center [954, 711] width 110 height 43
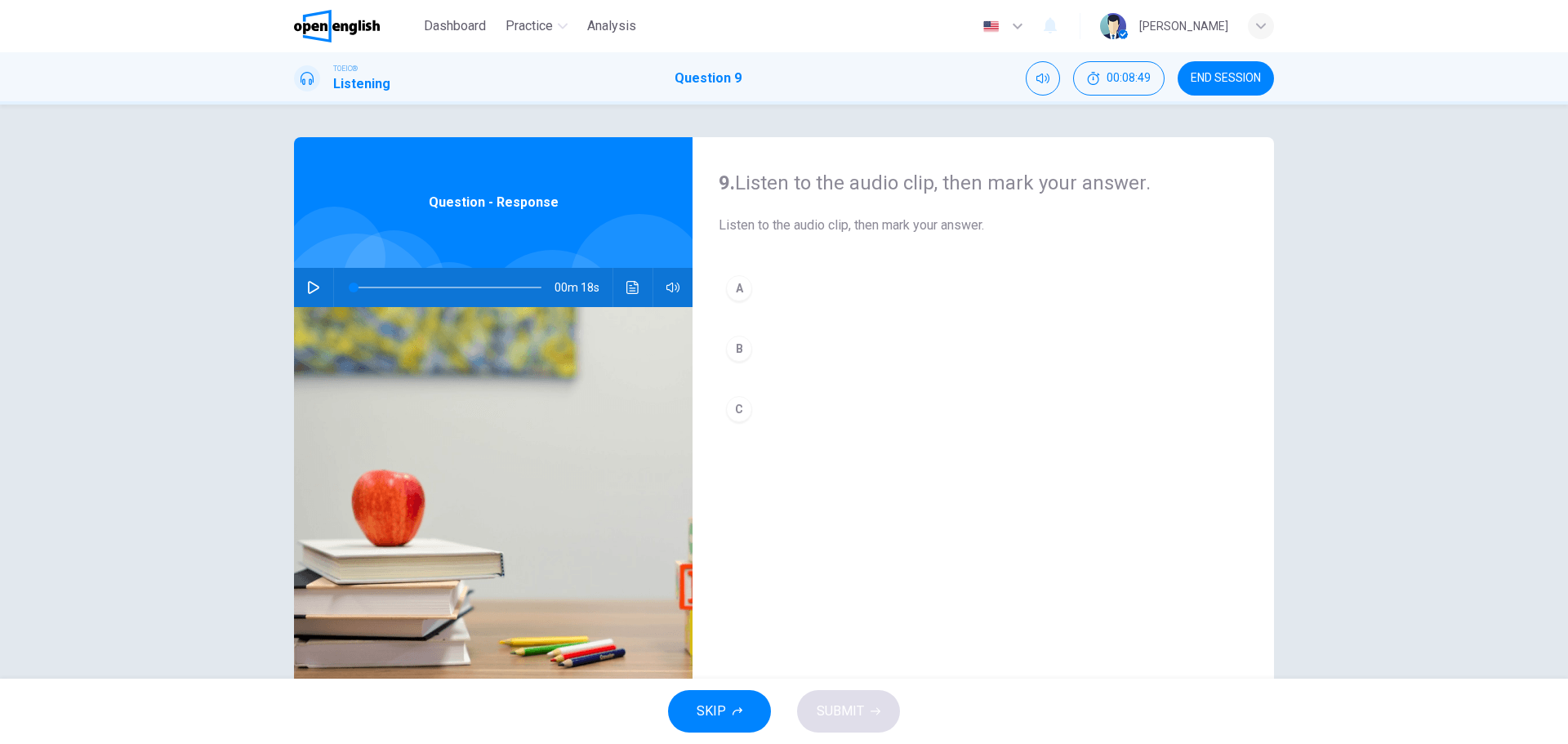
click at [288, 275] on div "9. Listen to the audio clip, then [PERSON_NAME] your answer. Listen to the audi…" at bounding box center [784, 420] width 1032 height 568
click at [301, 283] on button "button" at bounding box center [314, 288] width 26 height 40
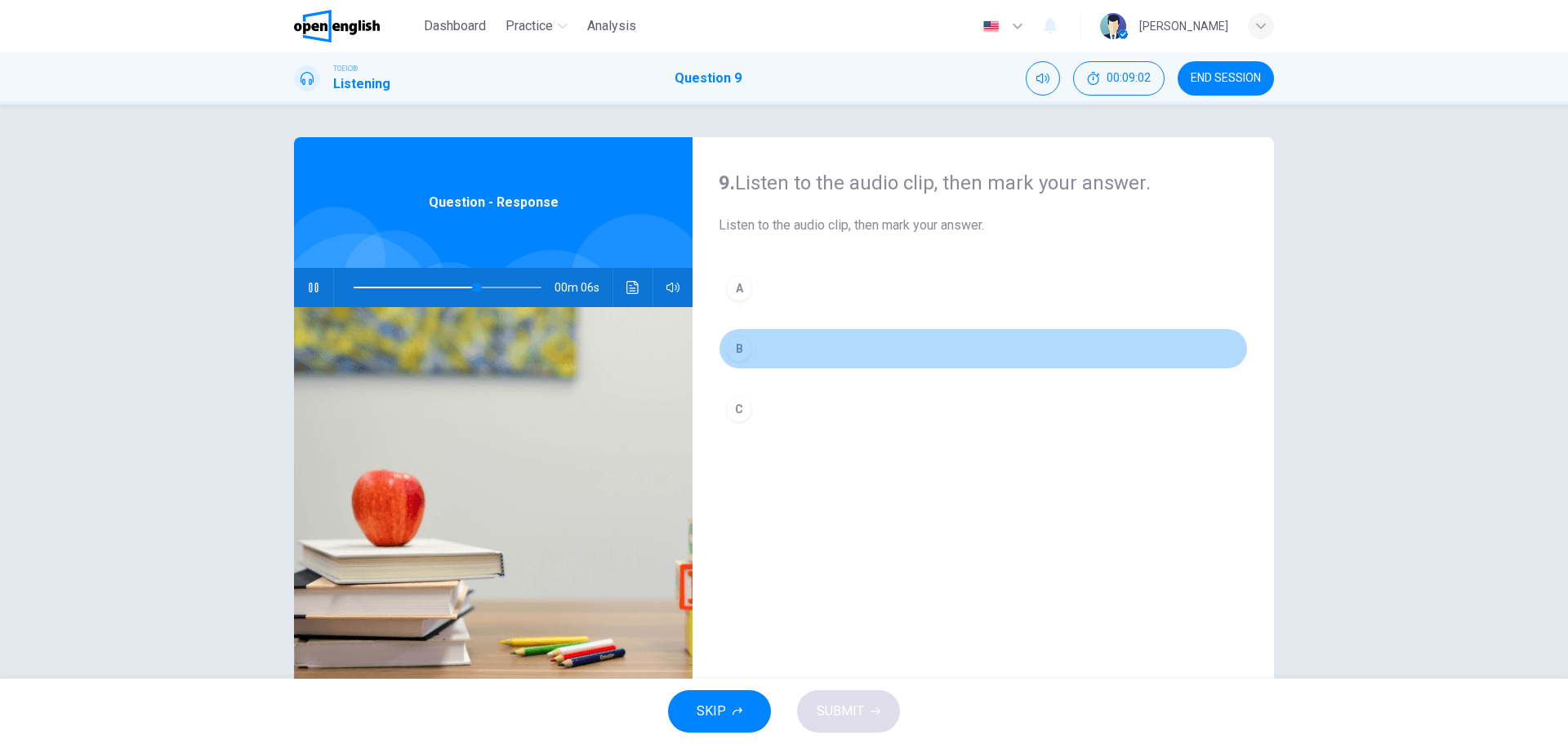
click at [726, 349] on div "B" at bounding box center [739, 349] width 26 height 26
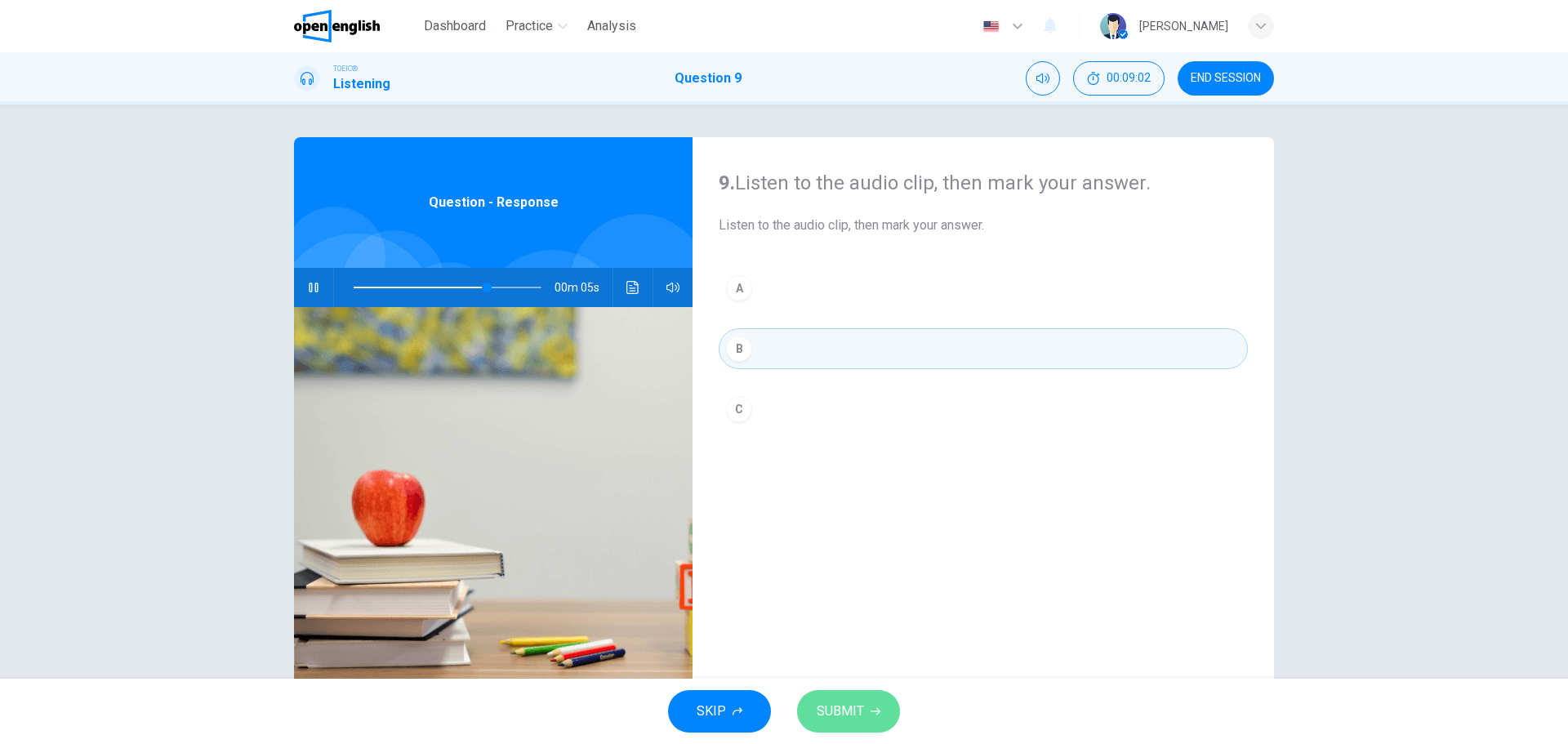
click at [836, 704] on span "SUBMIT" at bounding box center [840, 711] width 47 height 23
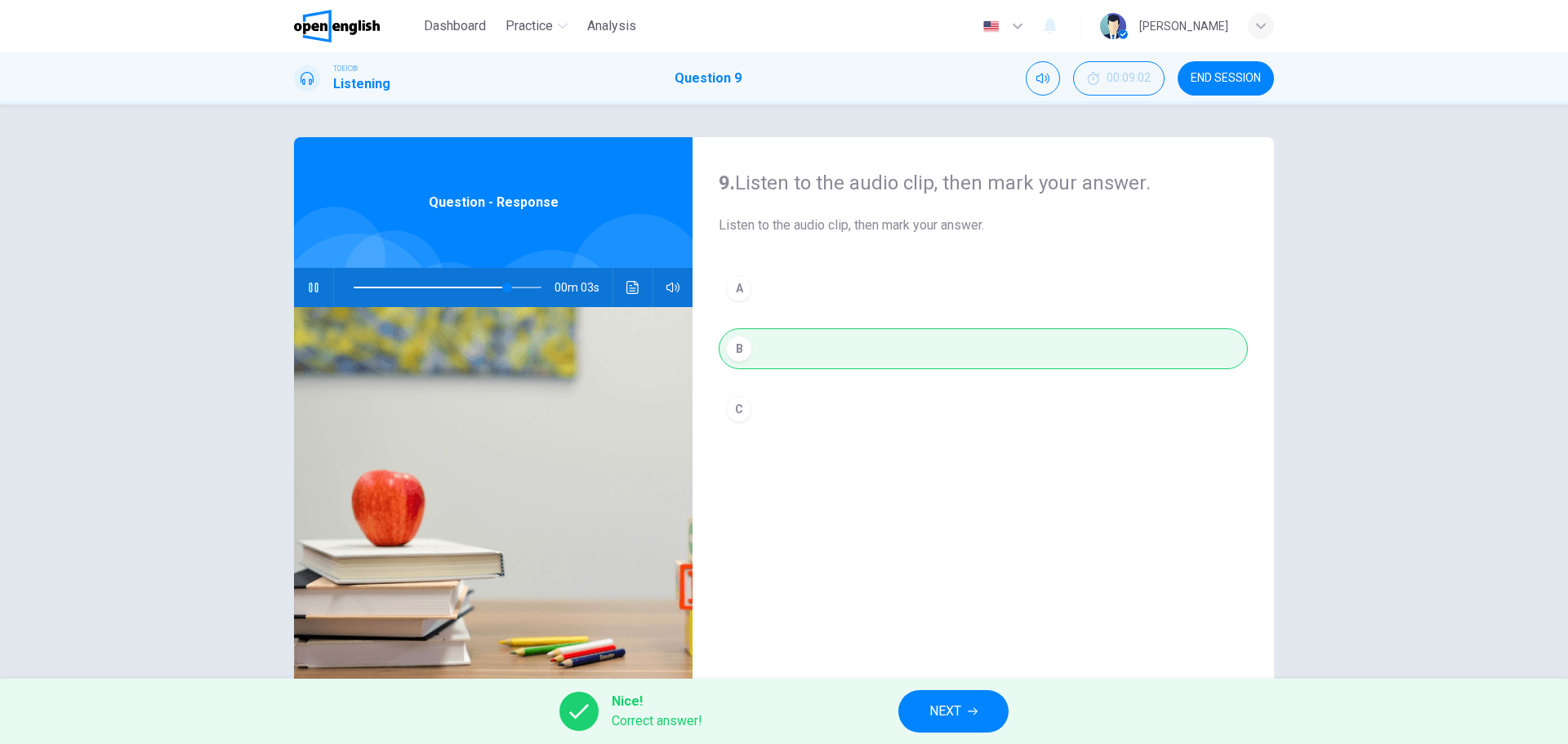
type input "**"
click at [995, 712] on button "NEXT" at bounding box center [953, 711] width 110 height 43
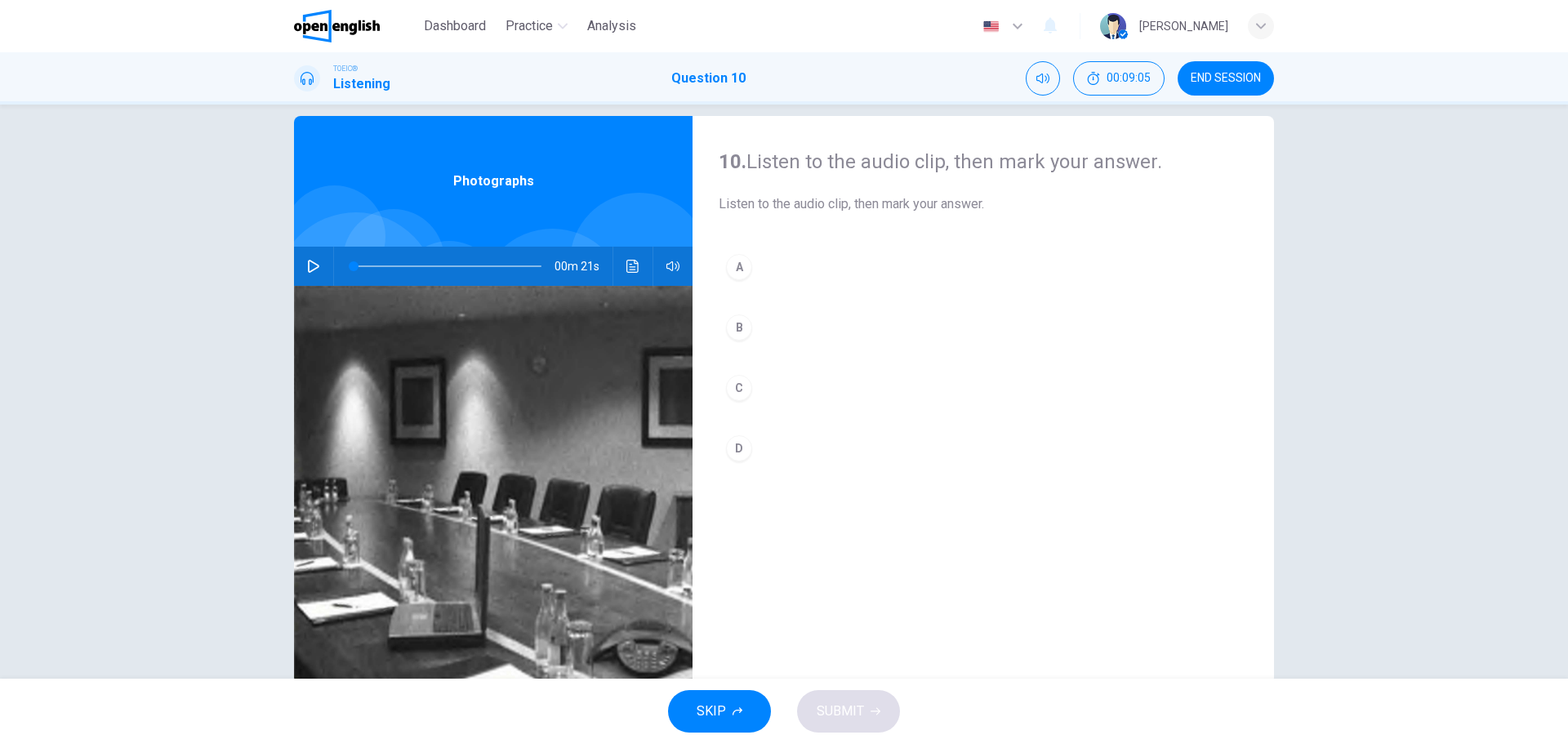
scroll to position [0, 0]
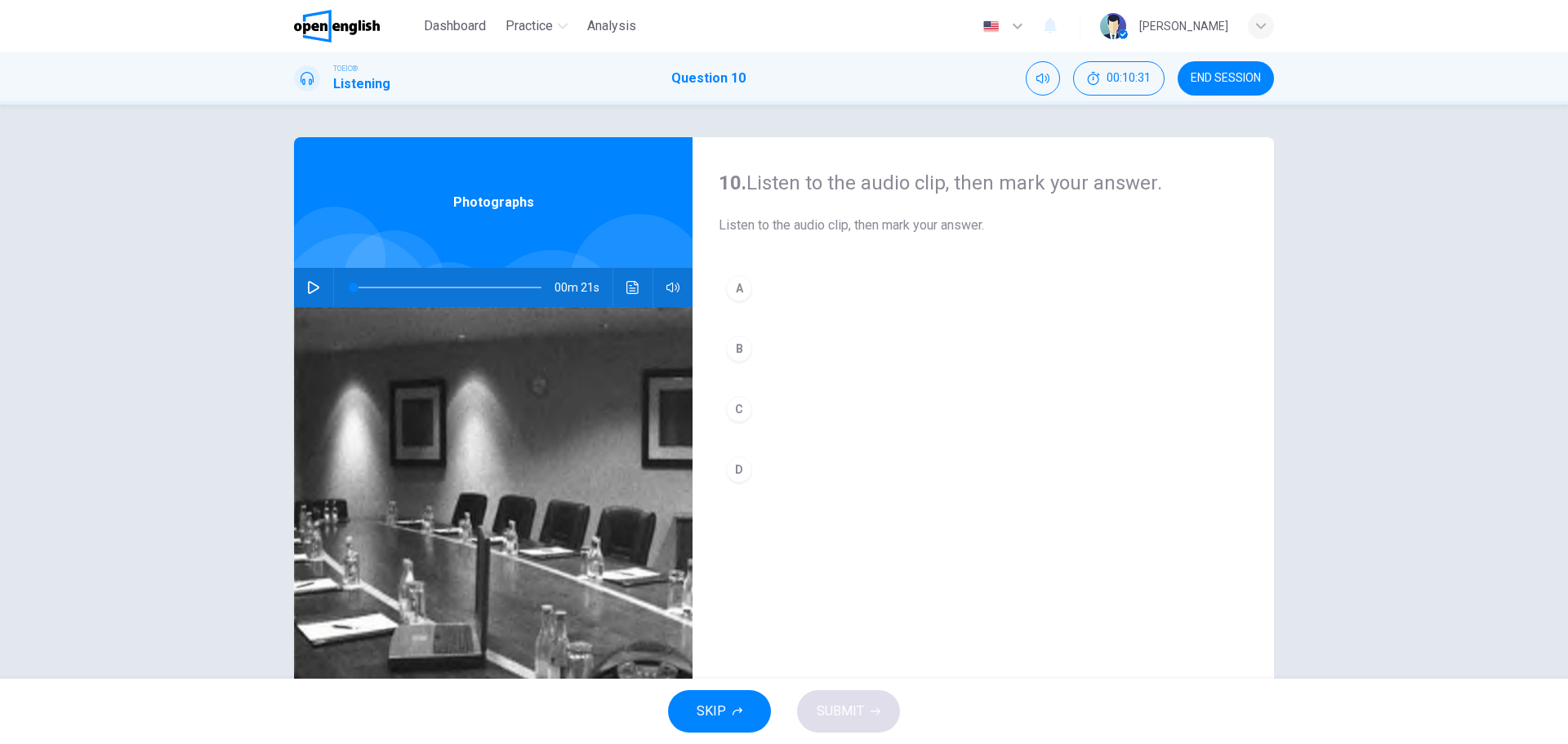
click at [310, 278] on button "button" at bounding box center [314, 288] width 26 height 40
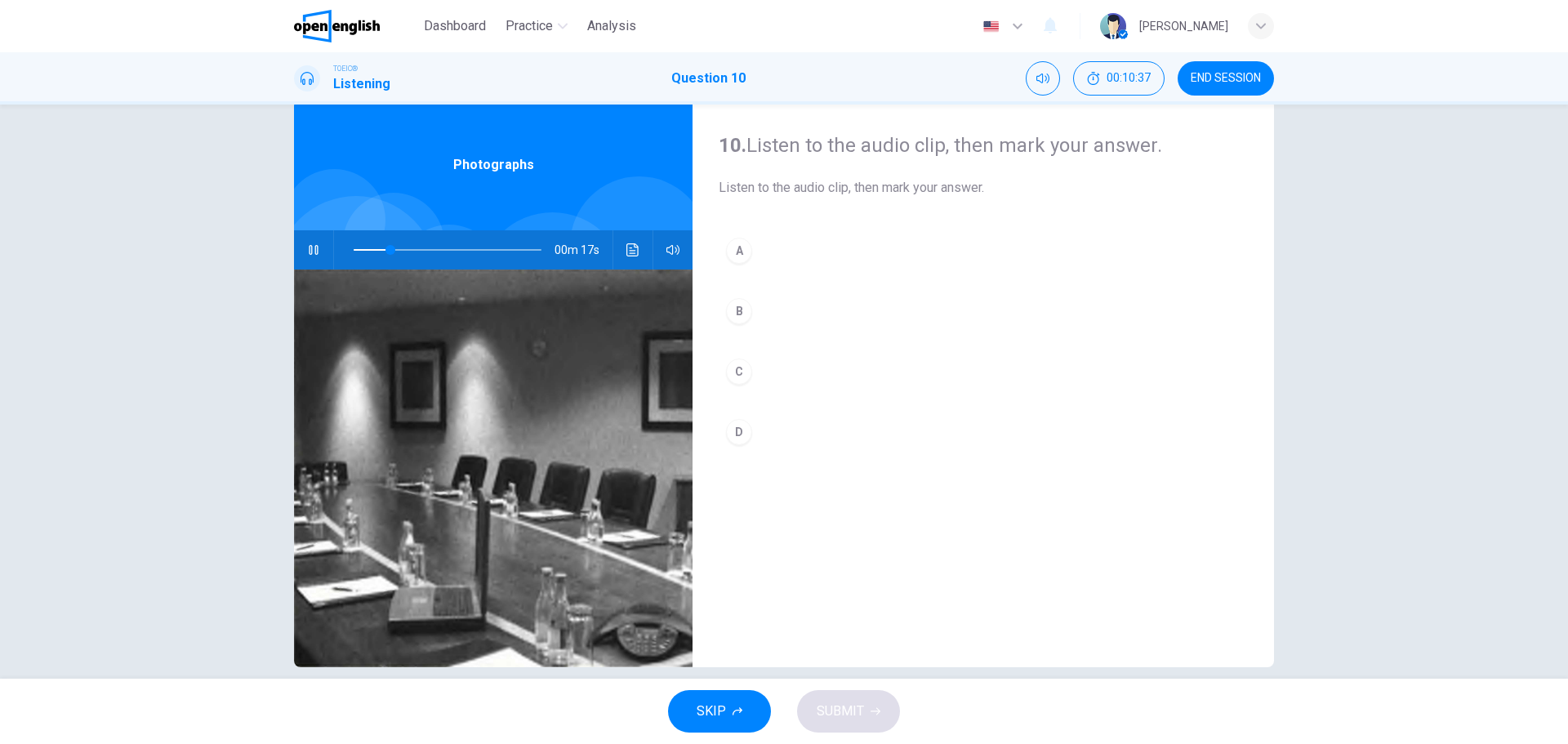
scroll to position [58, 0]
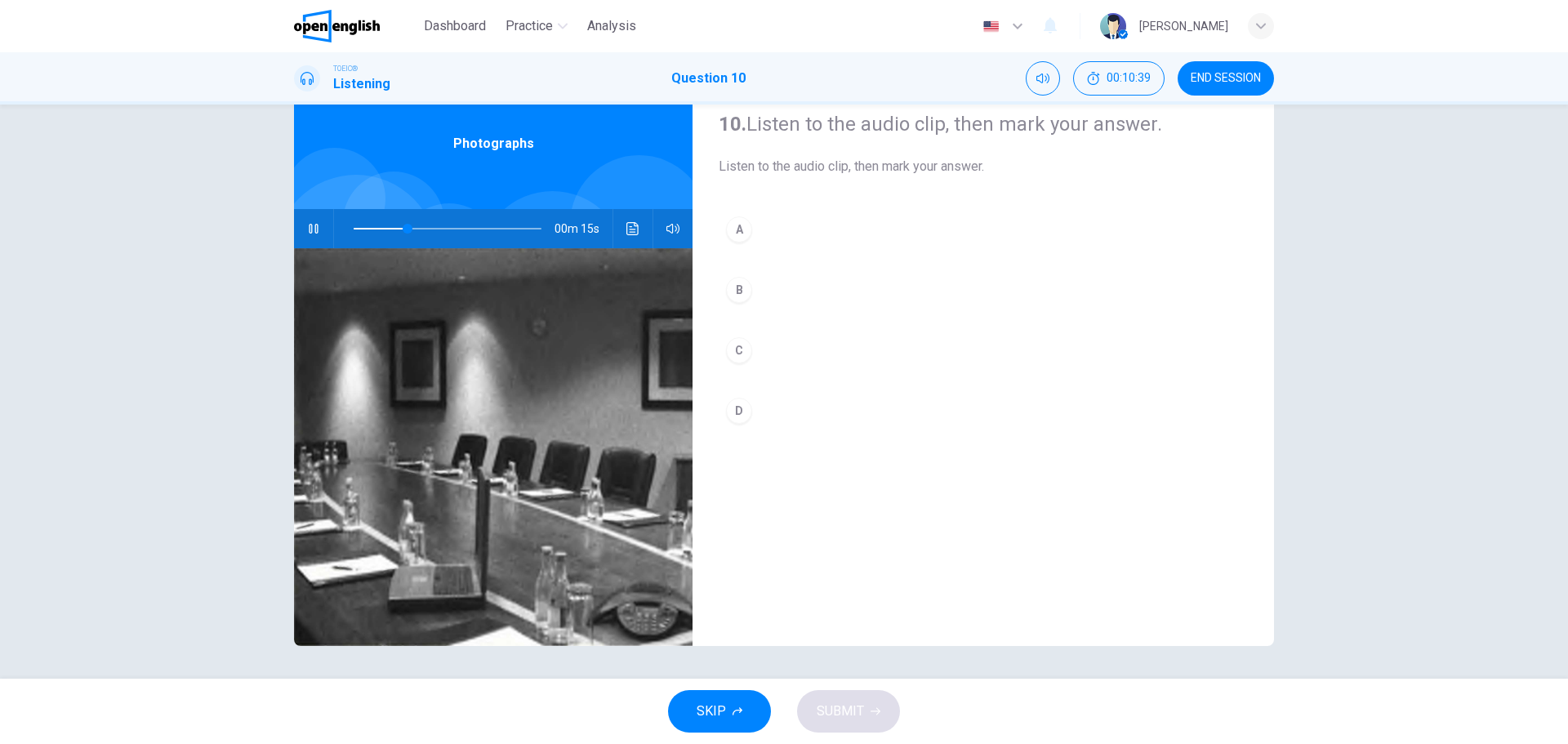
click at [727, 221] on div "A" at bounding box center [739, 230] width 26 height 26
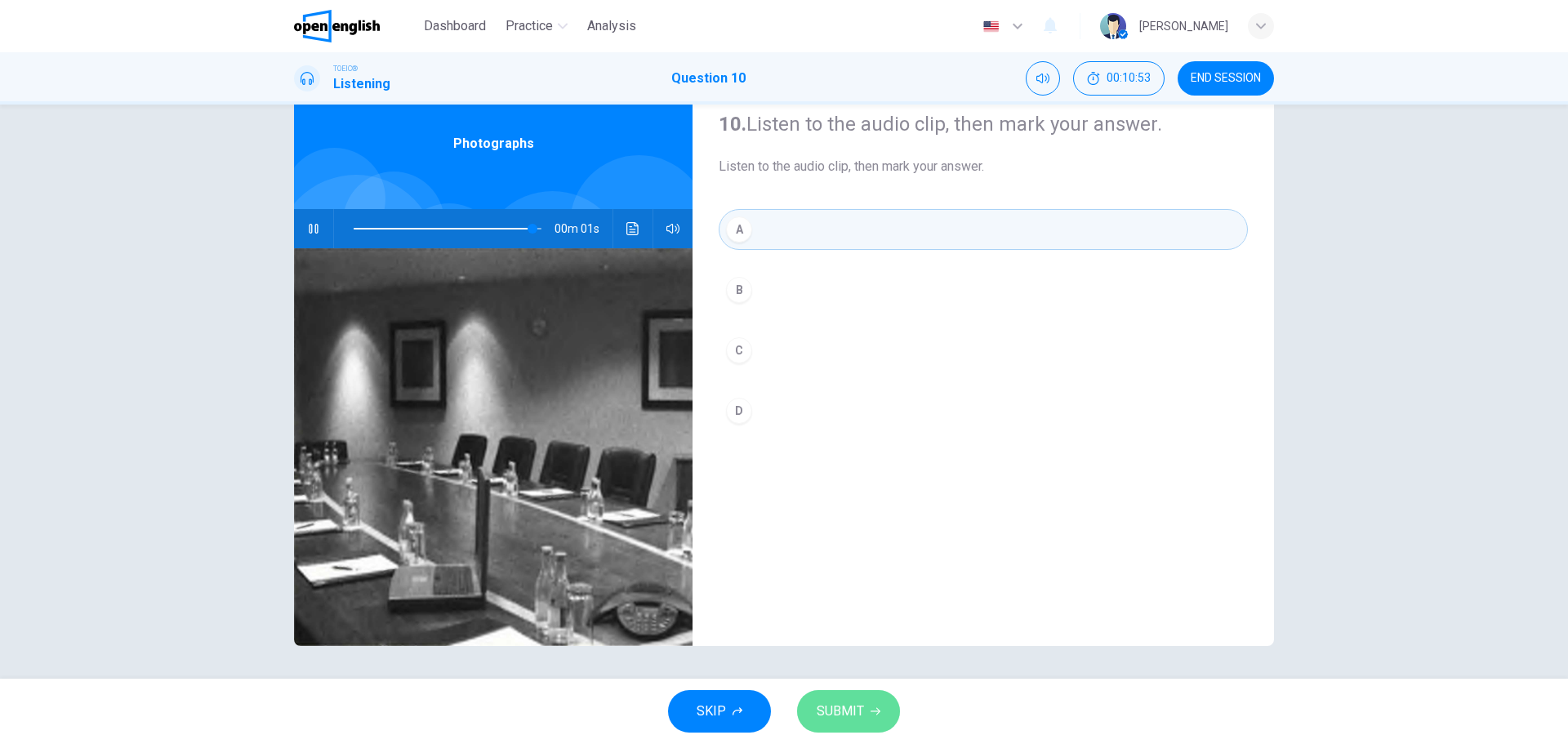
click at [850, 714] on span "SUBMIT" at bounding box center [840, 711] width 47 height 23
type input "*"
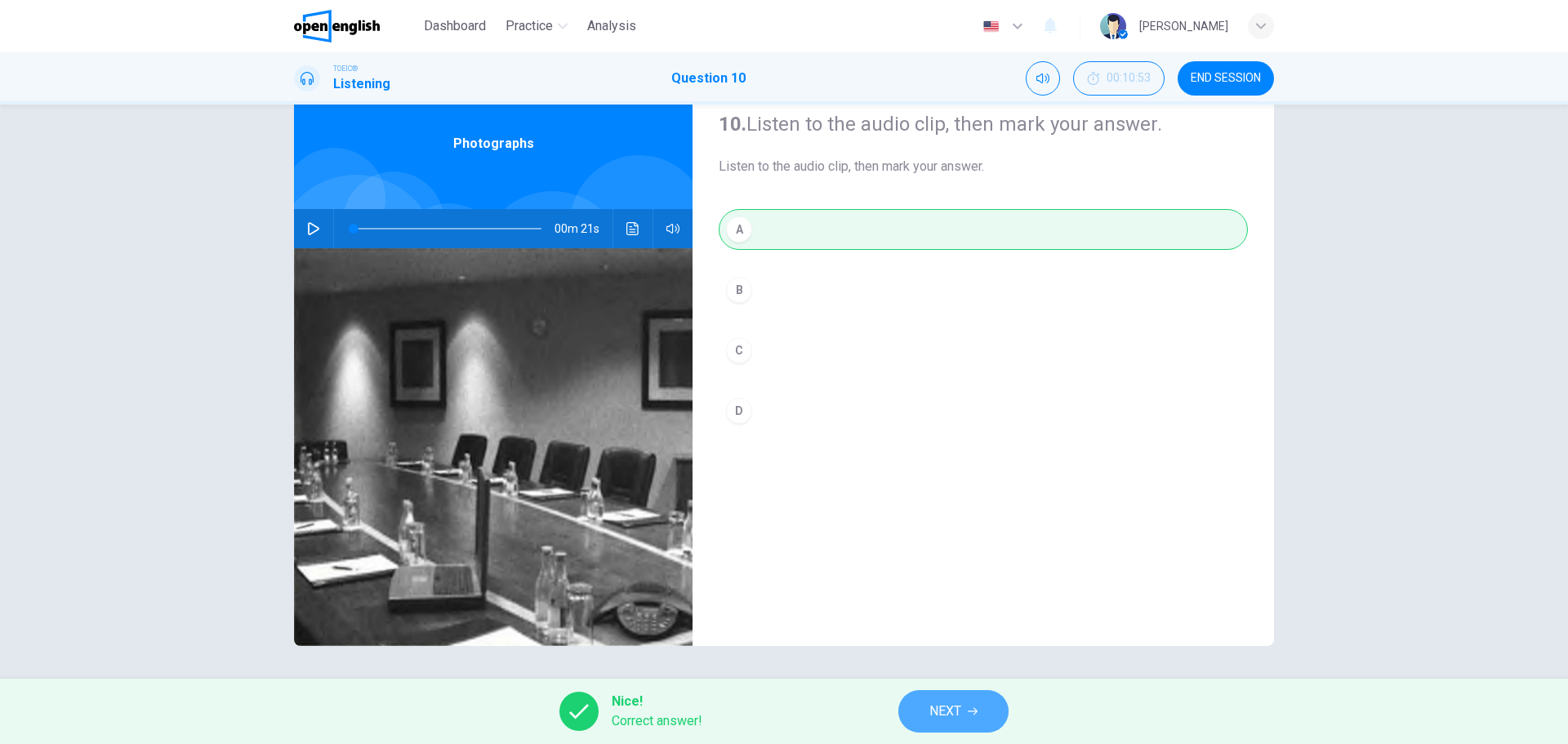
click at [952, 698] on button "NEXT" at bounding box center [953, 711] width 110 height 43
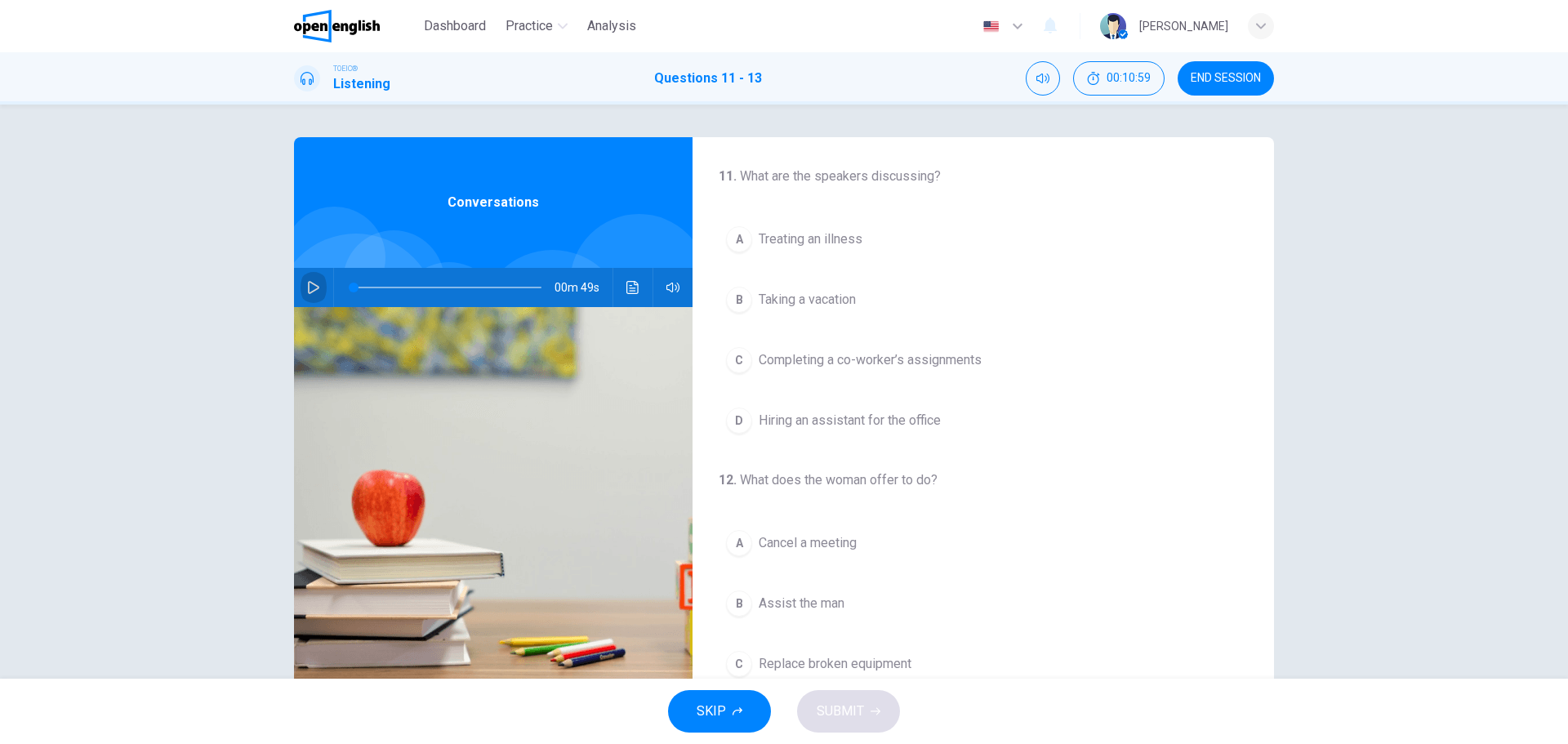
click at [315, 286] on icon "button" at bounding box center [314, 288] width 13 height 13
click at [819, 354] on span "Completing a co-worker’s assignments" at bounding box center [870, 360] width 223 height 20
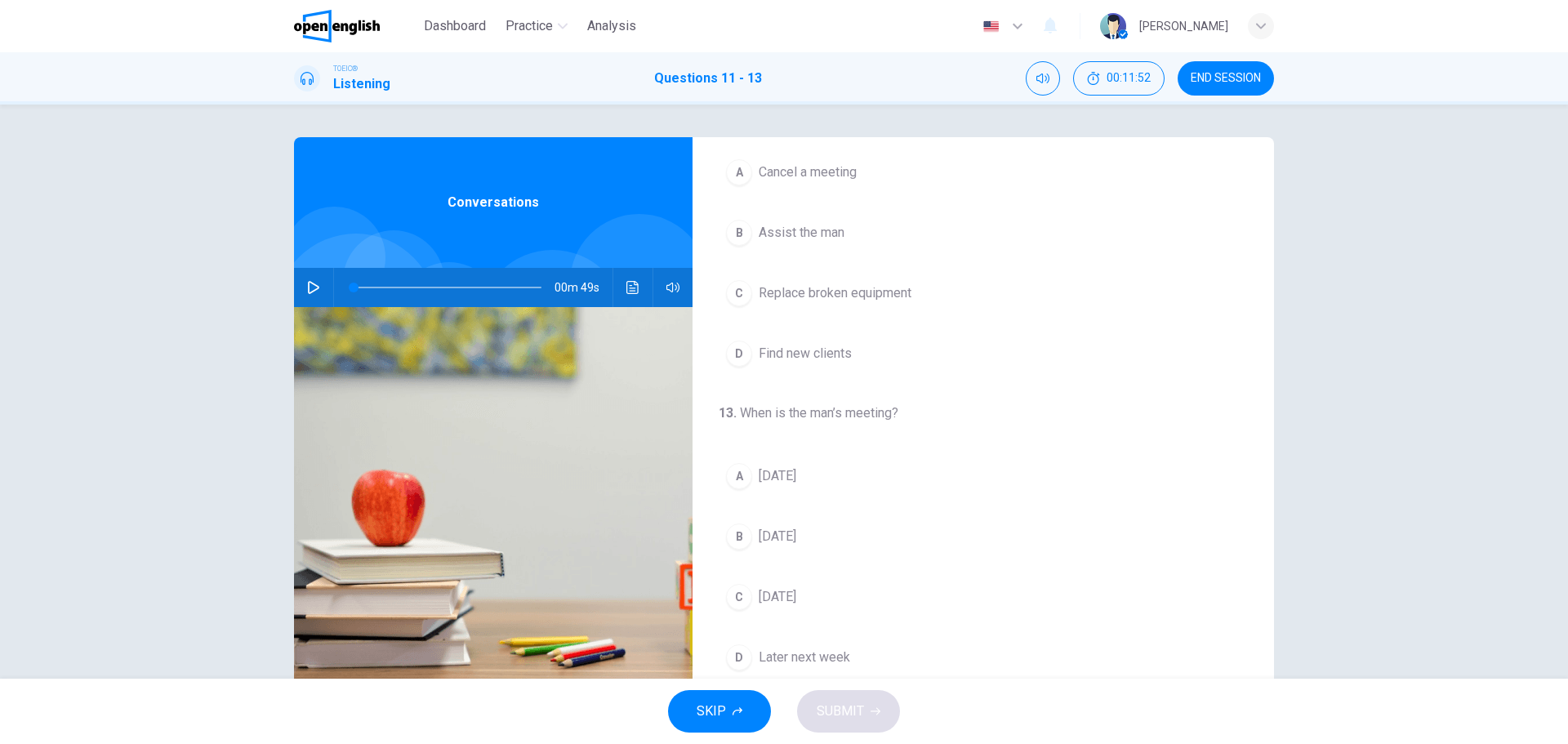
scroll to position [373, 0]
click at [301, 291] on button "button" at bounding box center [314, 288] width 26 height 40
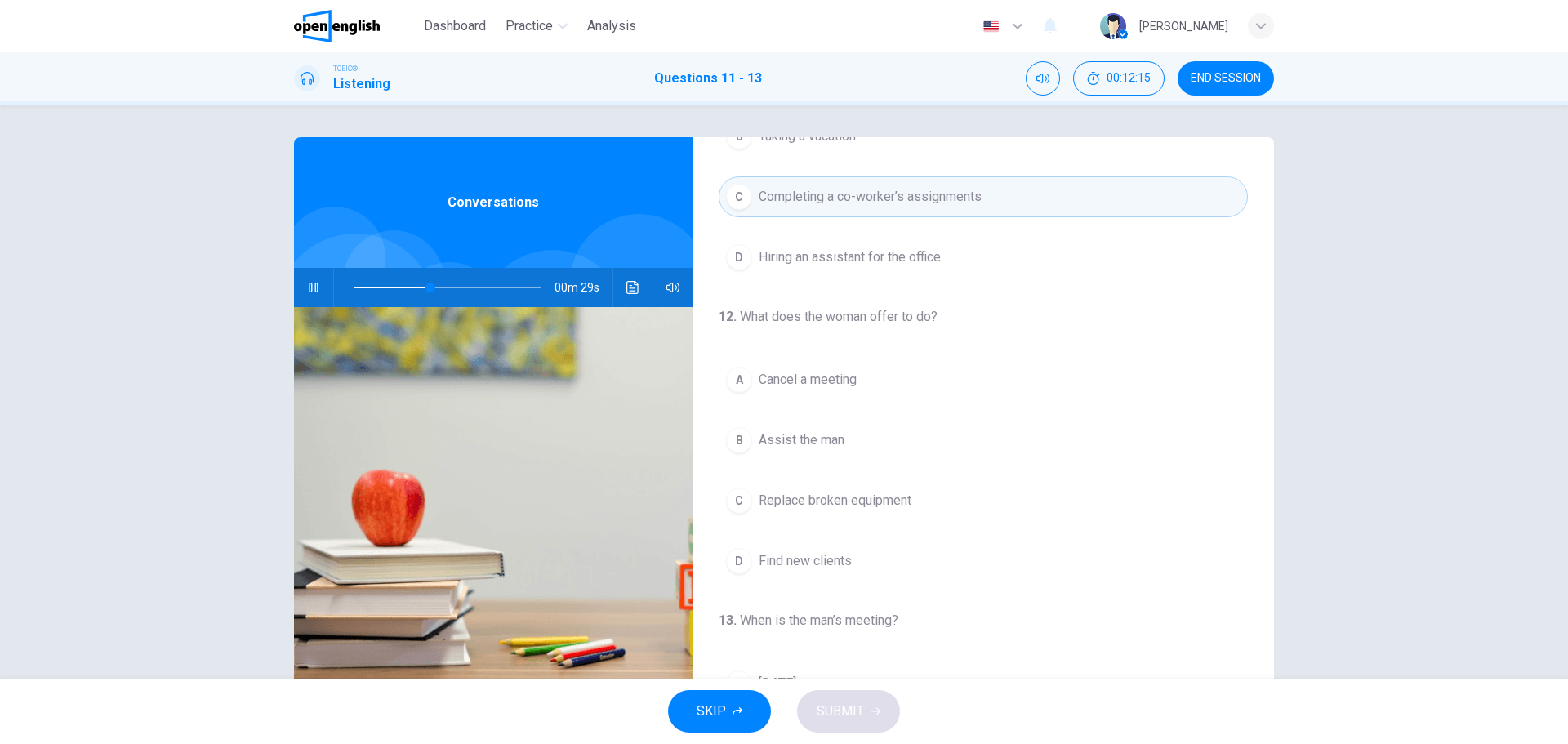
scroll to position [245, 0]
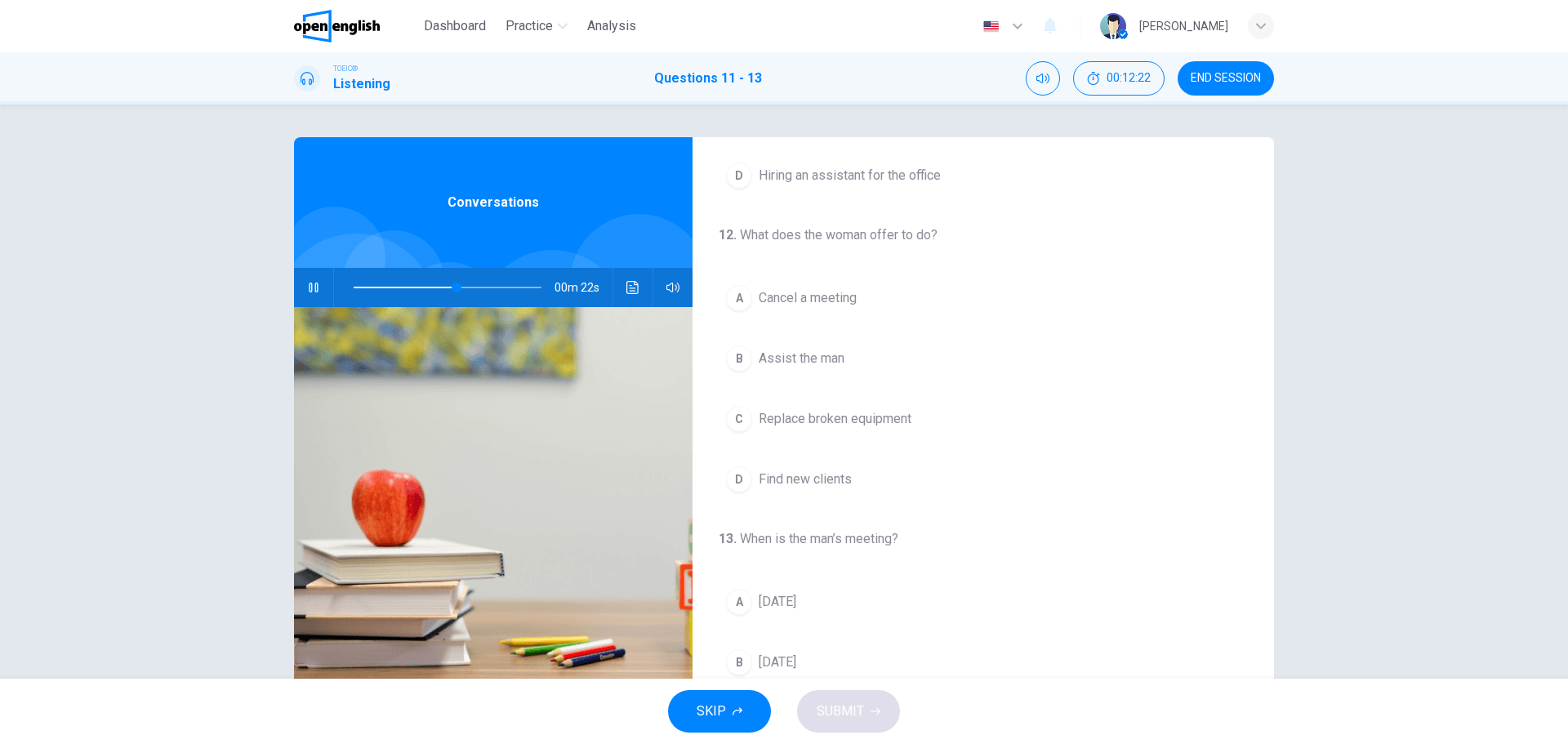
click at [796, 666] on span "[DATE]" at bounding box center [778, 662] width 38 height 20
click at [805, 370] on button "B Assist the man" at bounding box center [983, 358] width 529 height 41
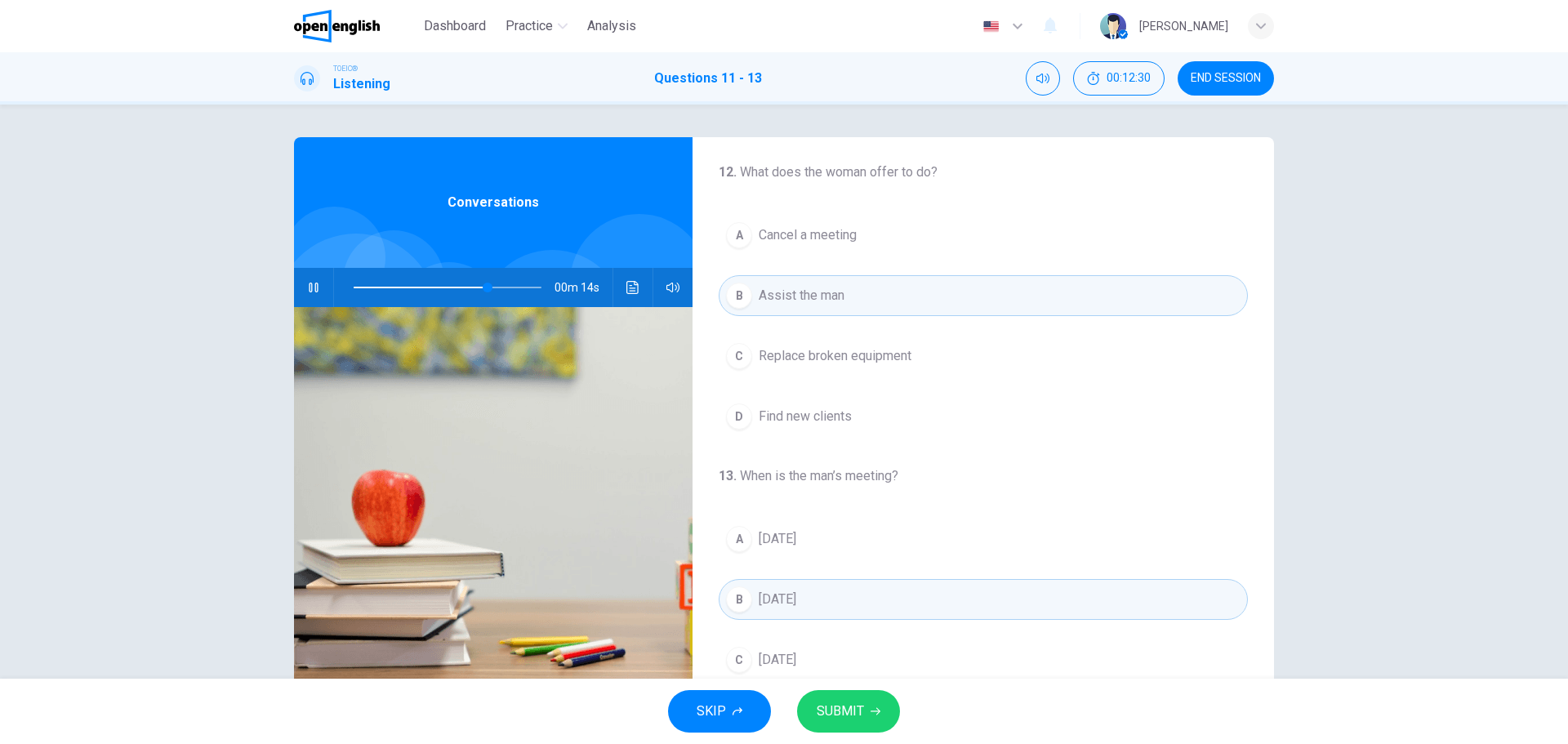
scroll to position [373, 0]
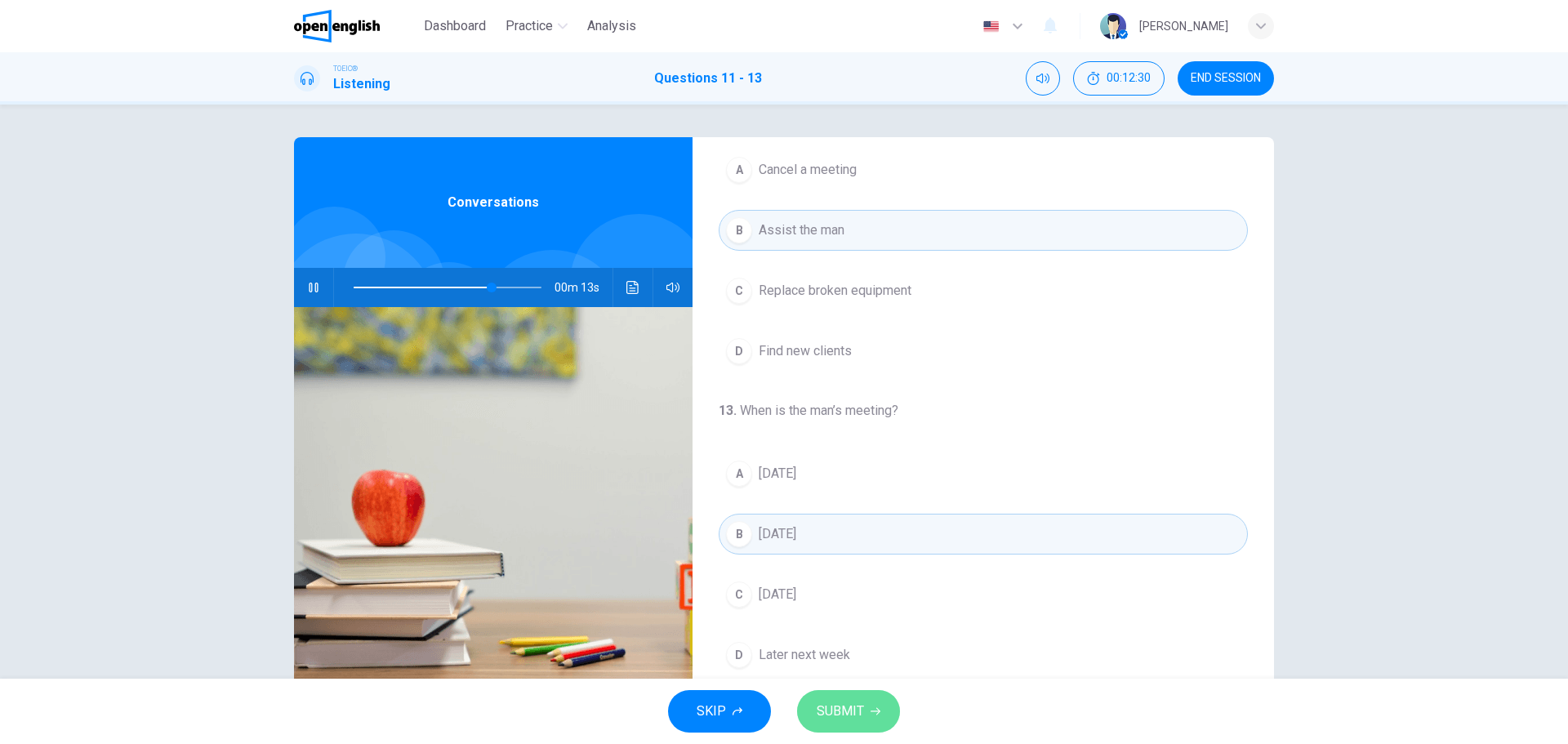
click at [870, 708] on icon "button" at bounding box center [875, 711] width 10 height 10
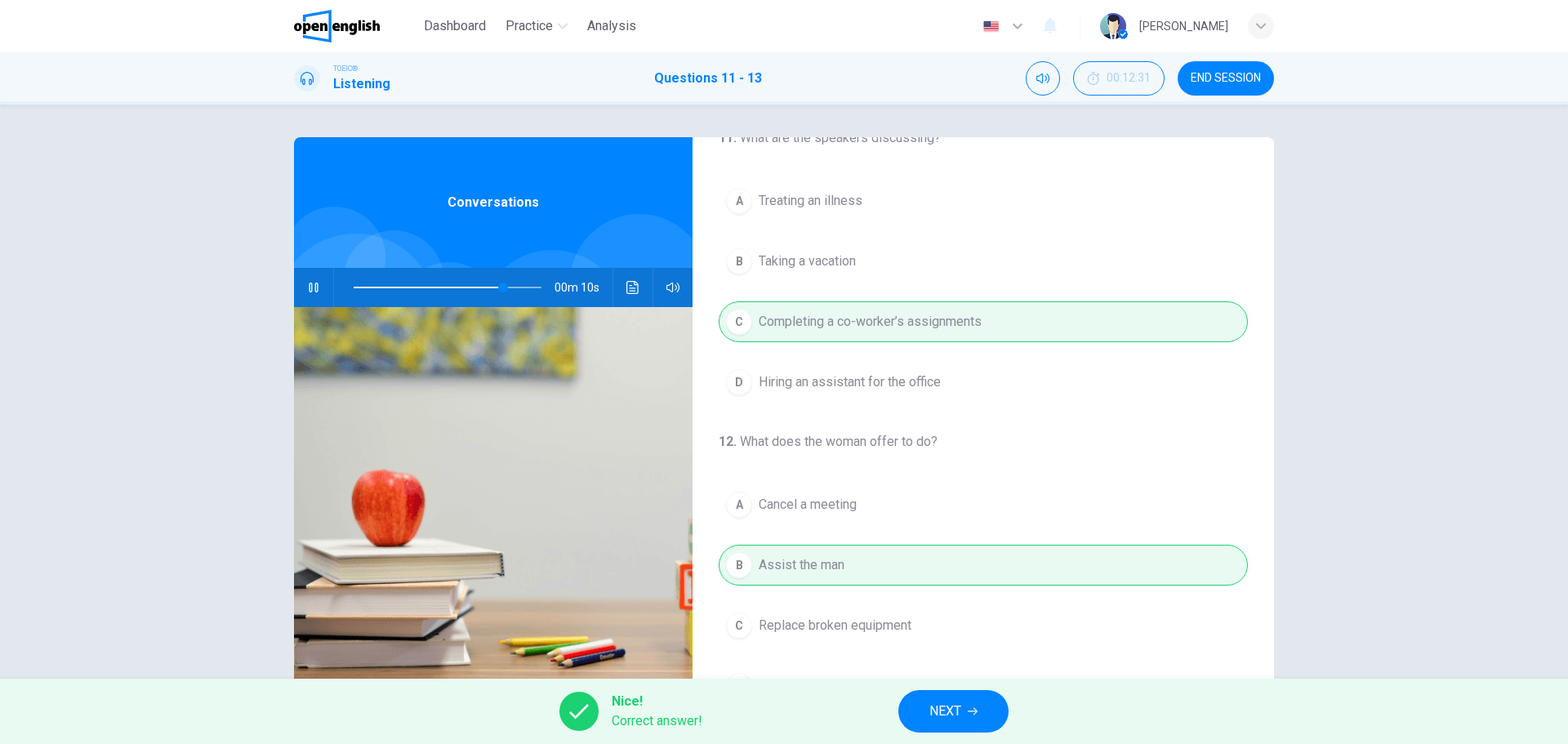
scroll to position [0, 0]
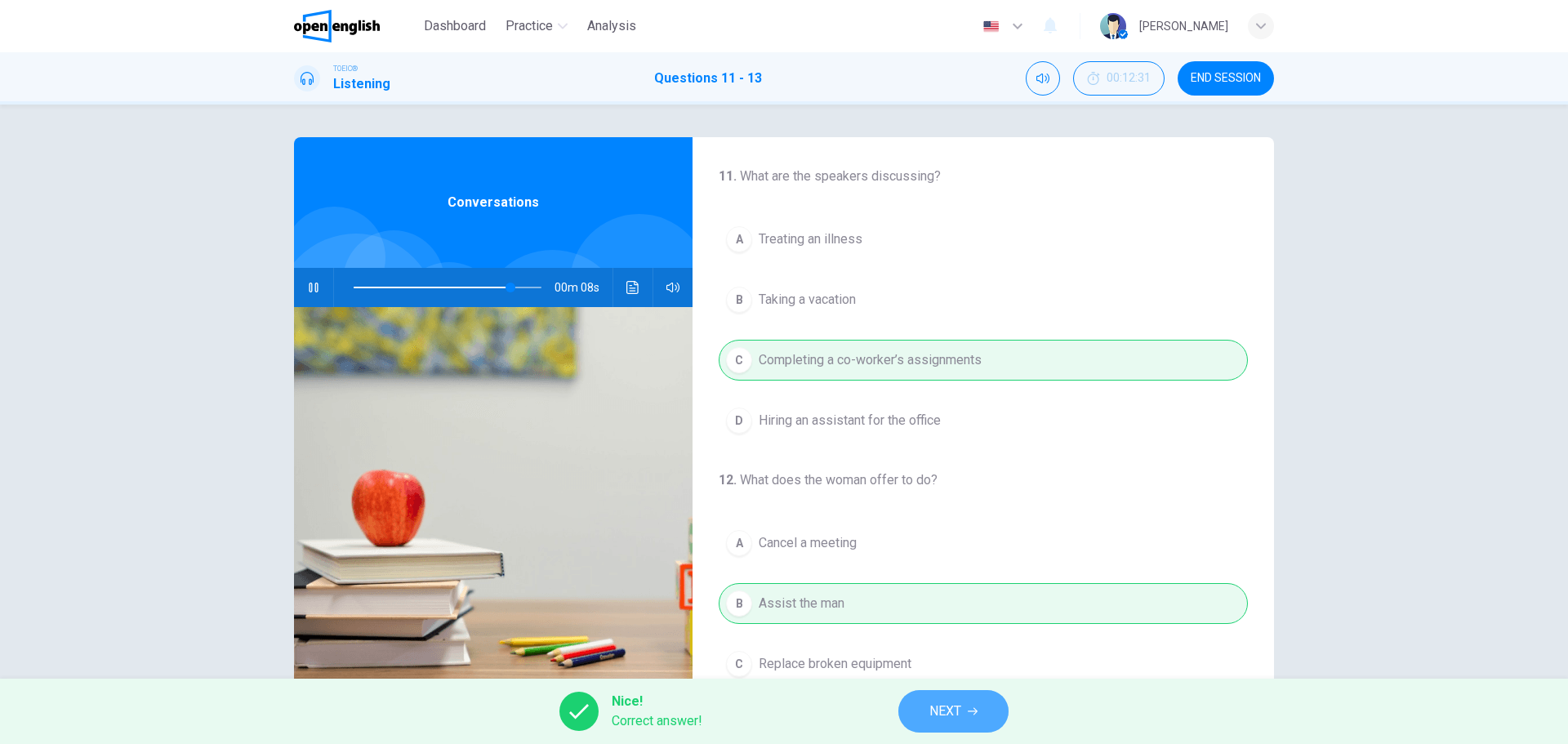
type input "**"
click at [956, 706] on span "NEXT" at bounding box center [945, 711] width 32 height 23
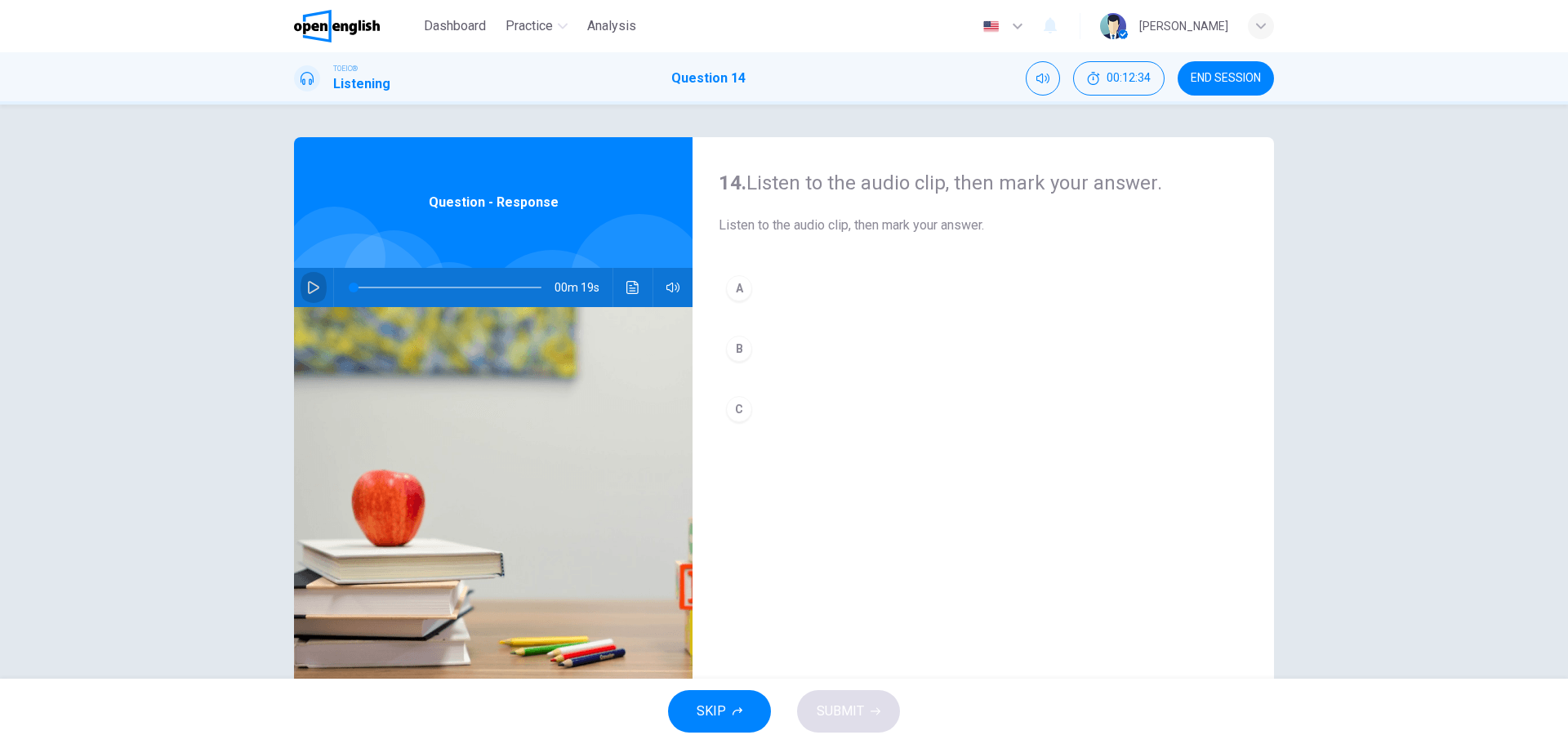
click at [318, 288] on button "button" at bounding box center [314, 288] width 26 height 40
click at [737, 347] on div "B" at bounding box center [739, 349] width 26 height 26
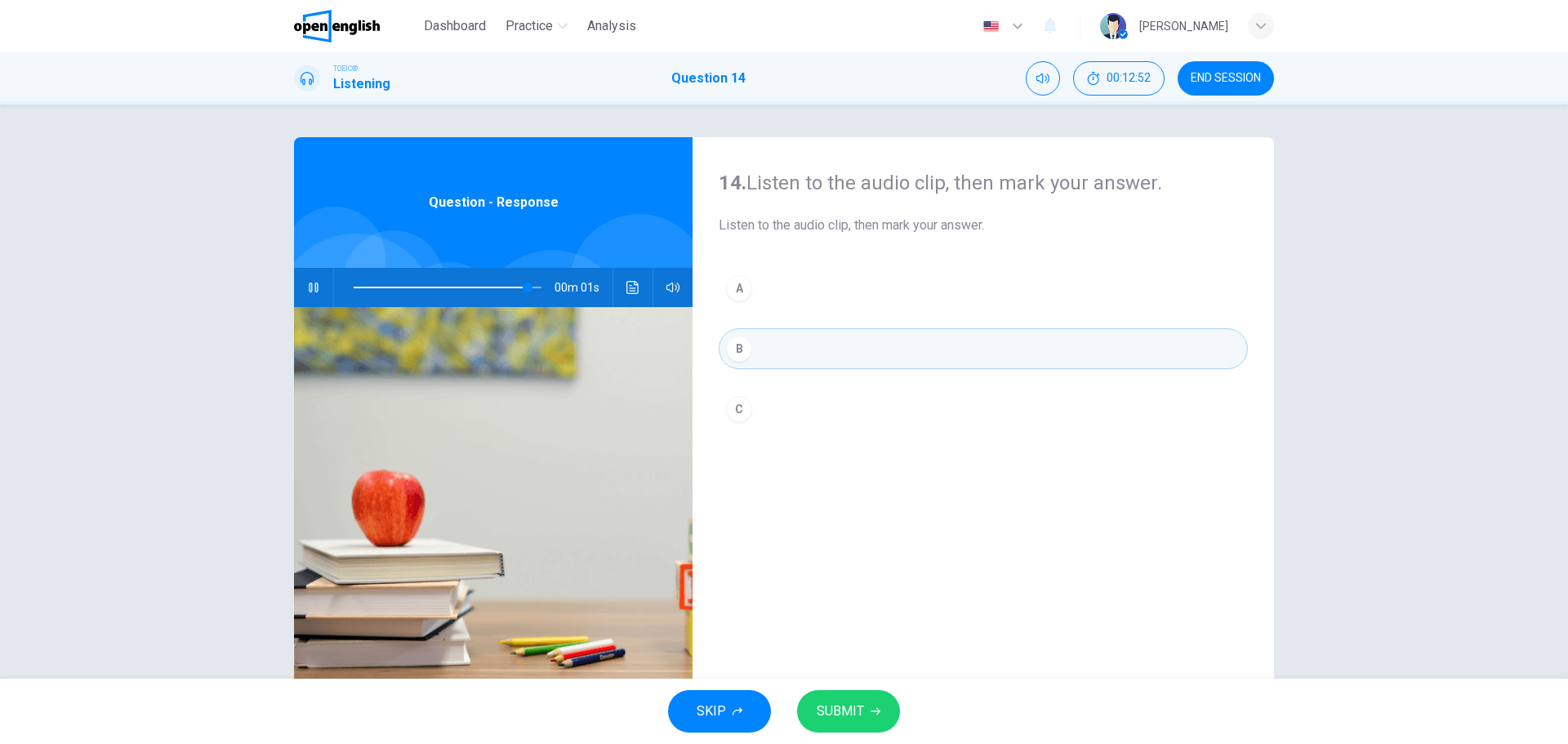
click at [815, 691] on button "SUBMIT" at bounding box center [848, 711] width 103 height 43
type input "*"
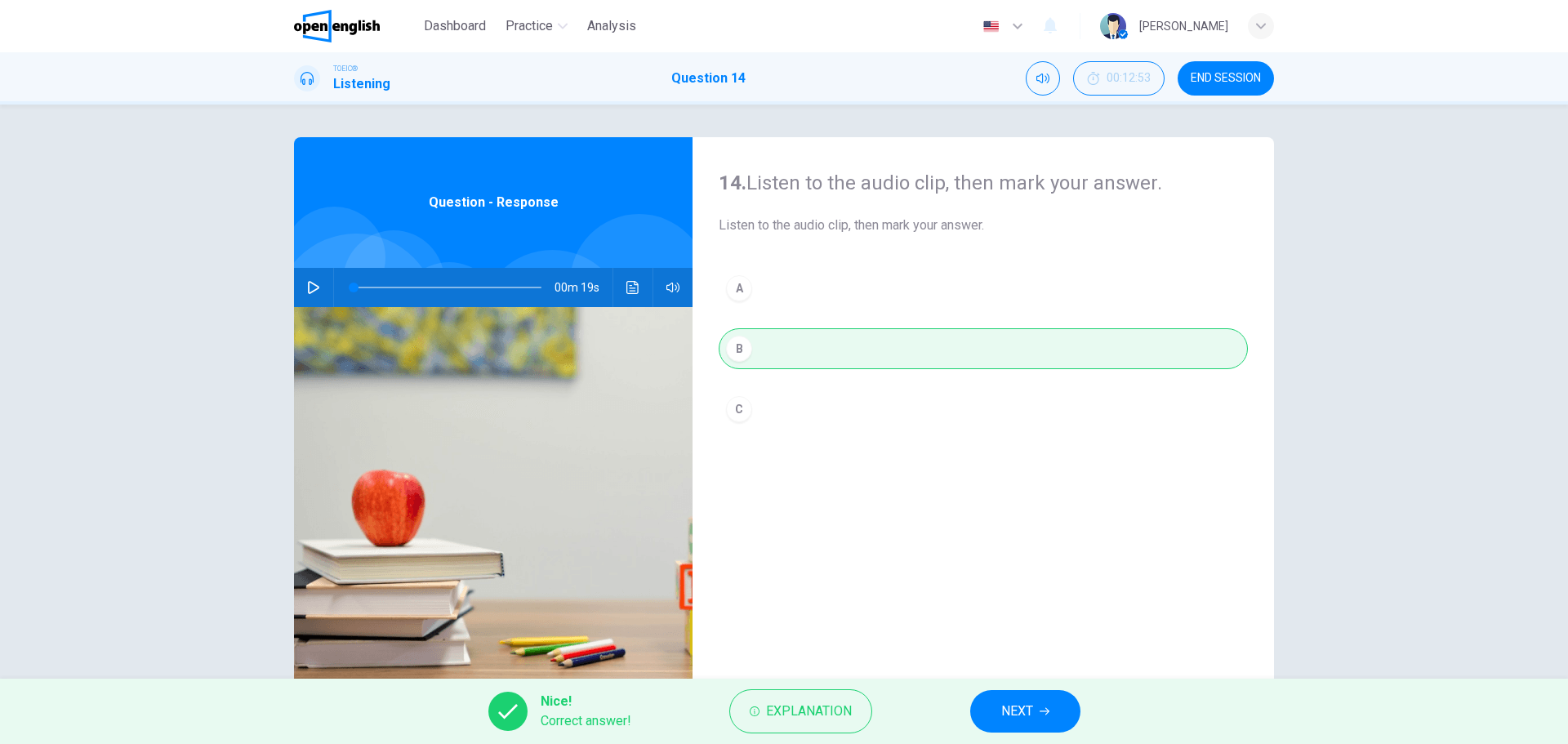
click at [997, 689] on div "Nice! Correct answer! Explanation NEXT" at bounding box center [784, 711] width 1568 height 65
click at [996, 711] on button "NEXT" at bounding box center [1025, 711] width 110 height 43
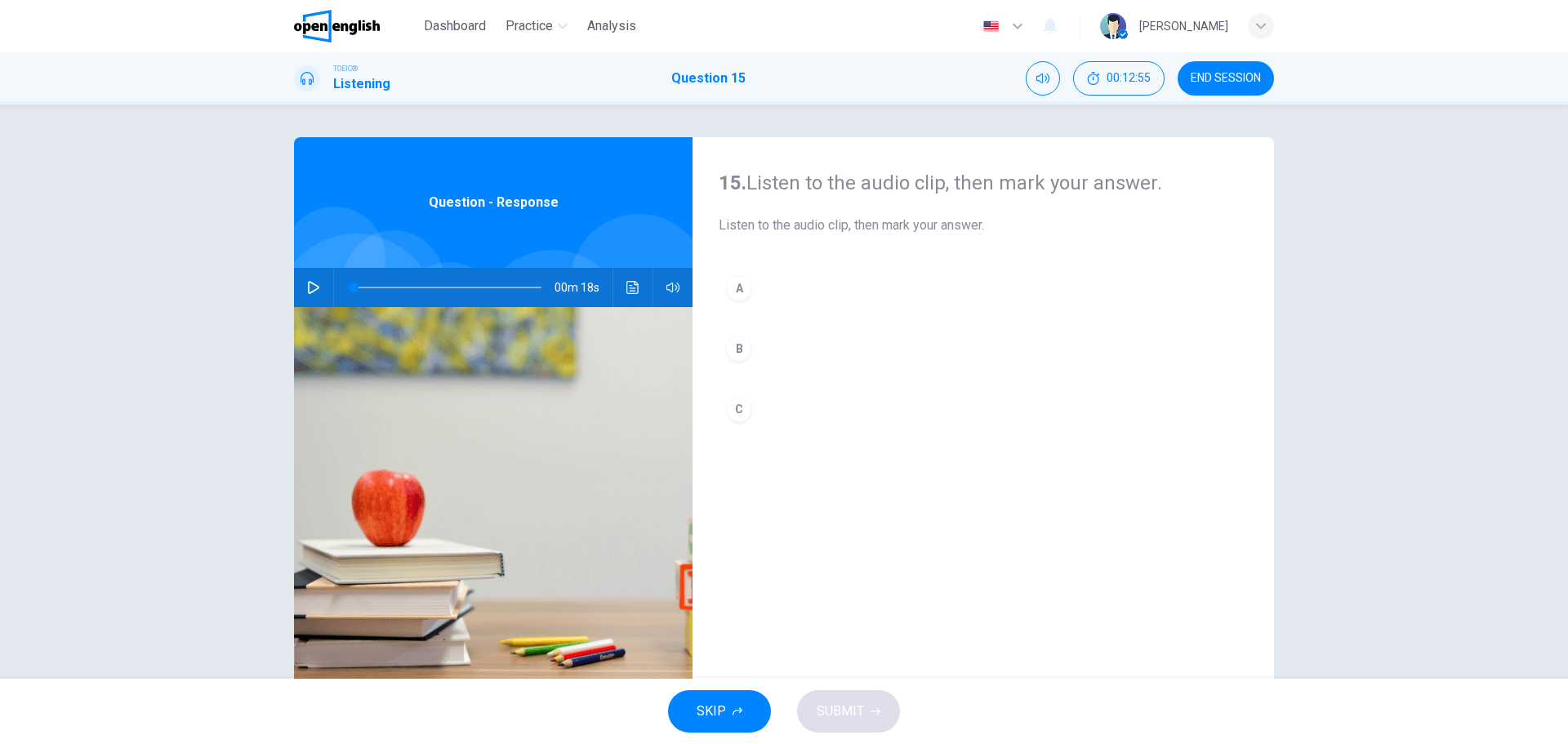
click at [311, 282] on icon "button" at bounding box center [314, 288] width 13 height 13
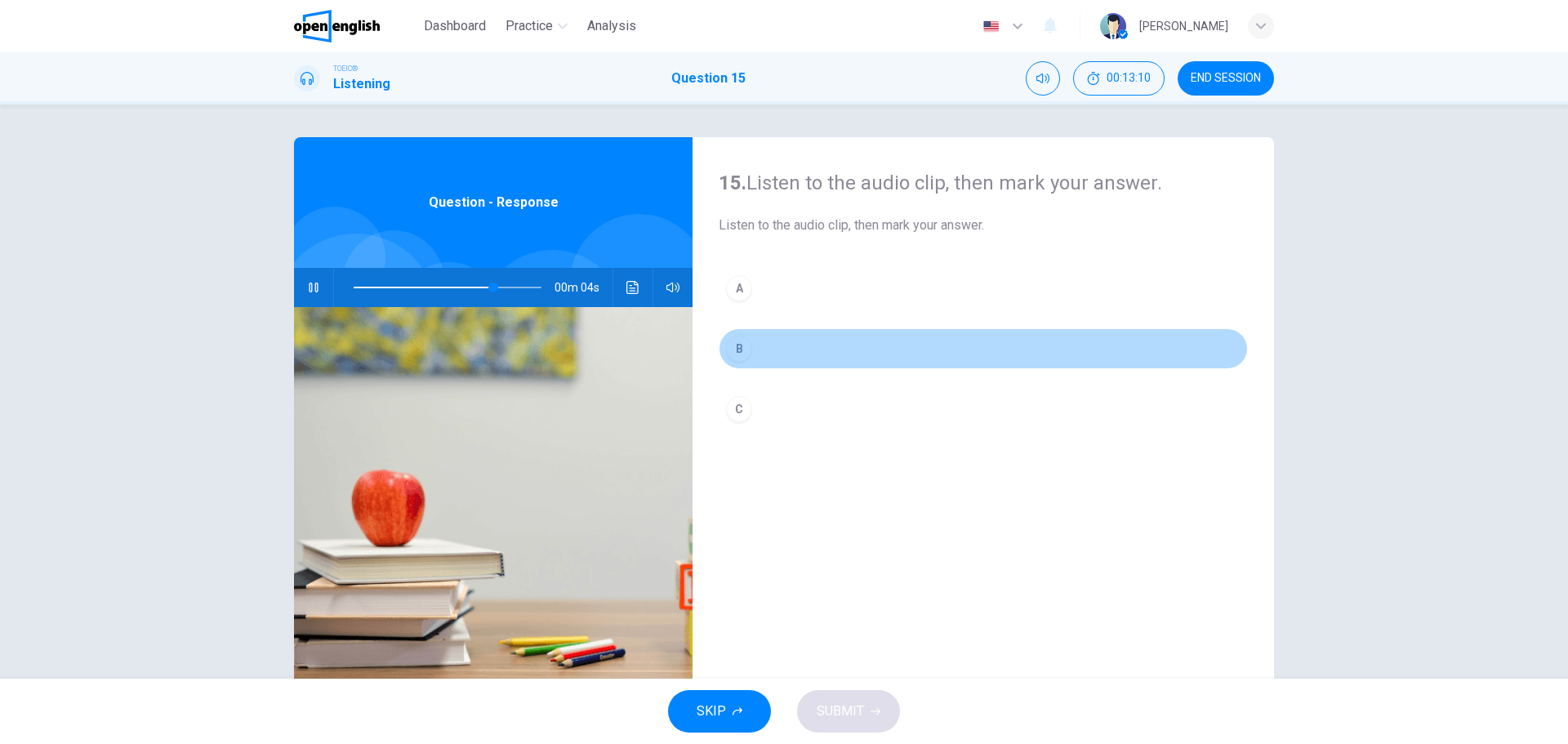
click at [759, 358] on button "B" at bounding box center [983, 349] width 529 height 41
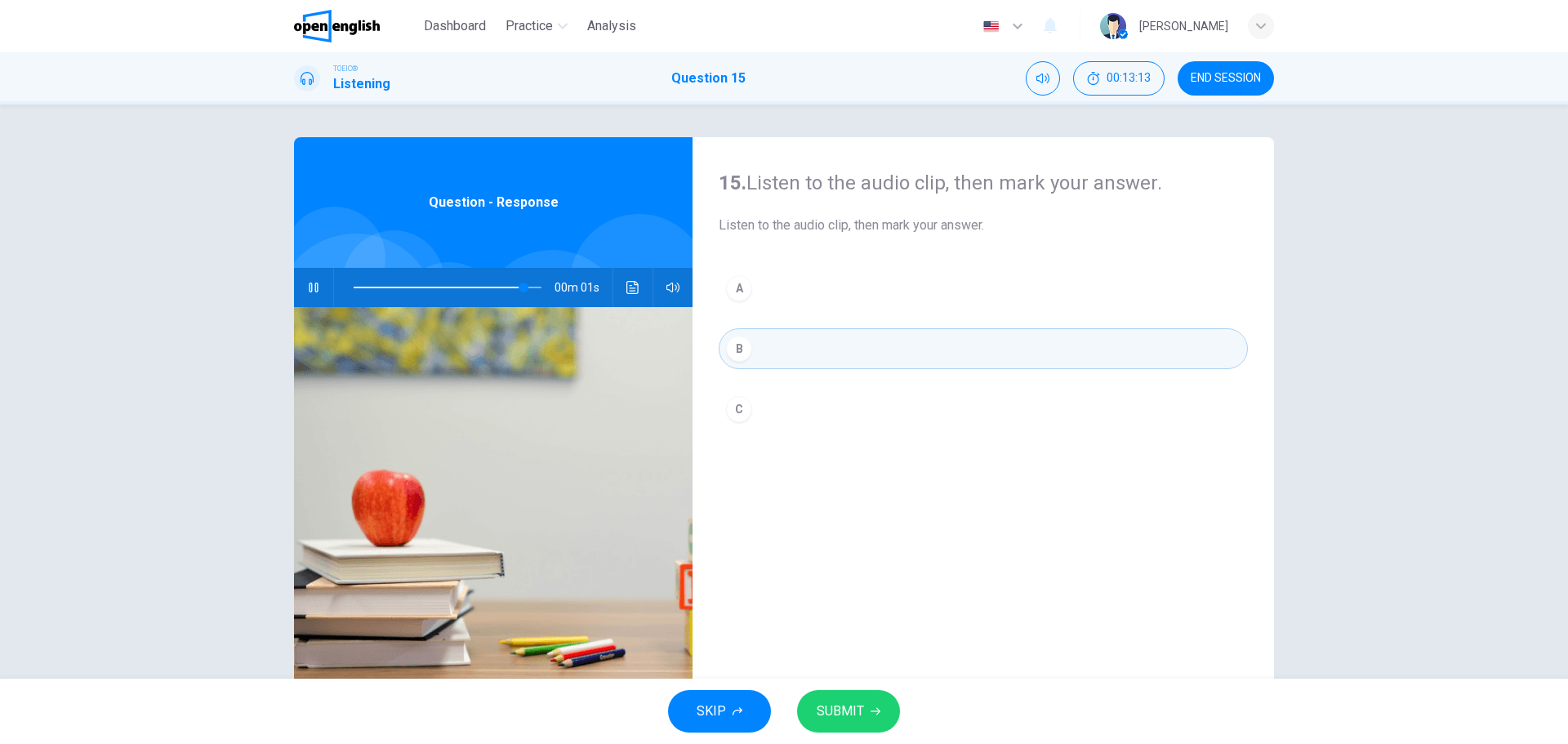
click at [867, 718] on button "SUBMIT" at bounding box center [848, 711] width 103 height 43
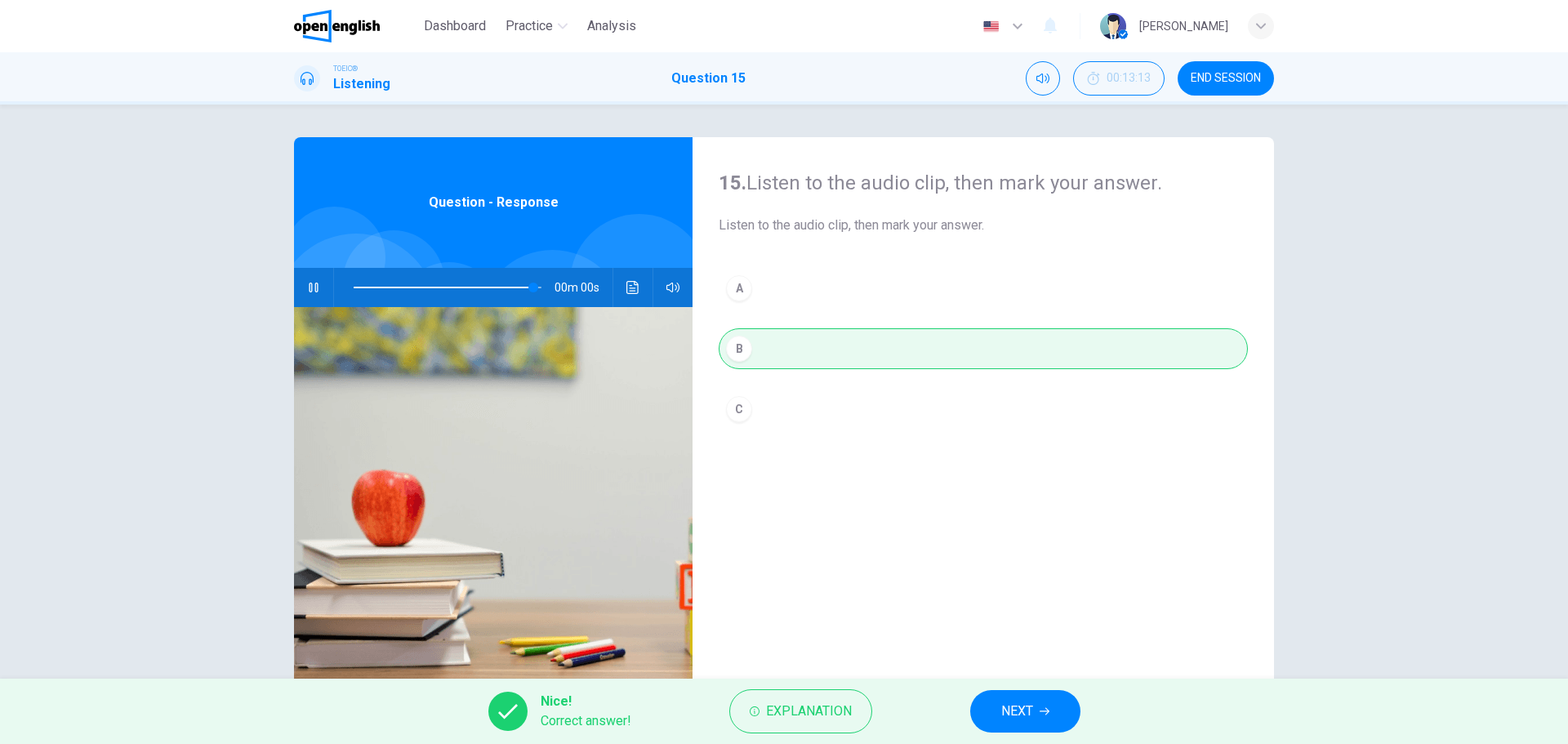
type input "*"
click at [1056, 701] on button "NEXT" at bounding box center [1025, 711] width 110 height 43
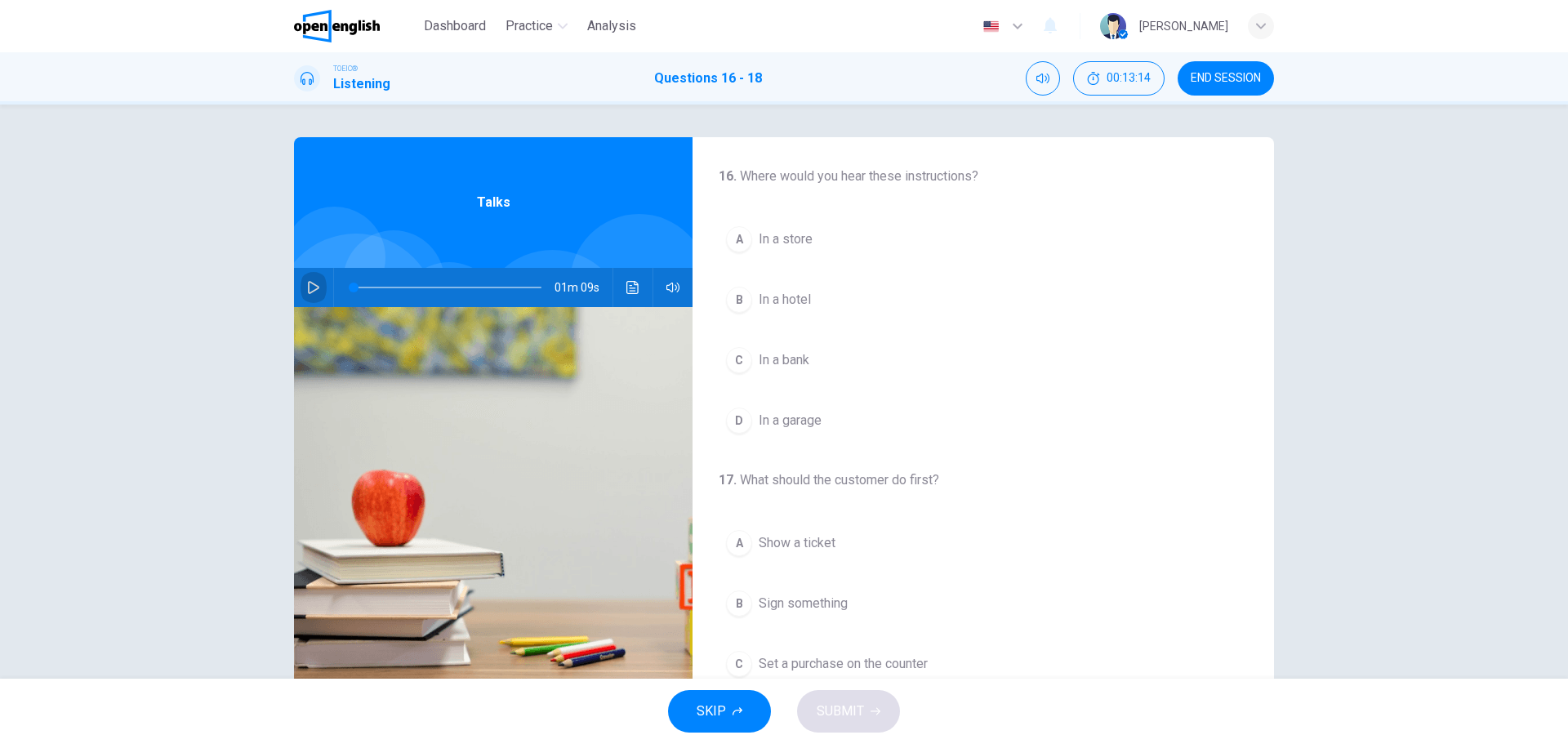
click at [302, 294] on button "button" at bounding box center [314, 288] width 26 height 40
click at [762, 306] on span "In a hotel" at bounding box center [784, 300] width 52 height 20
click at [863, 486] on span "Put a credit card in the machine" at bounding box center [848, 480] width 178 height 20
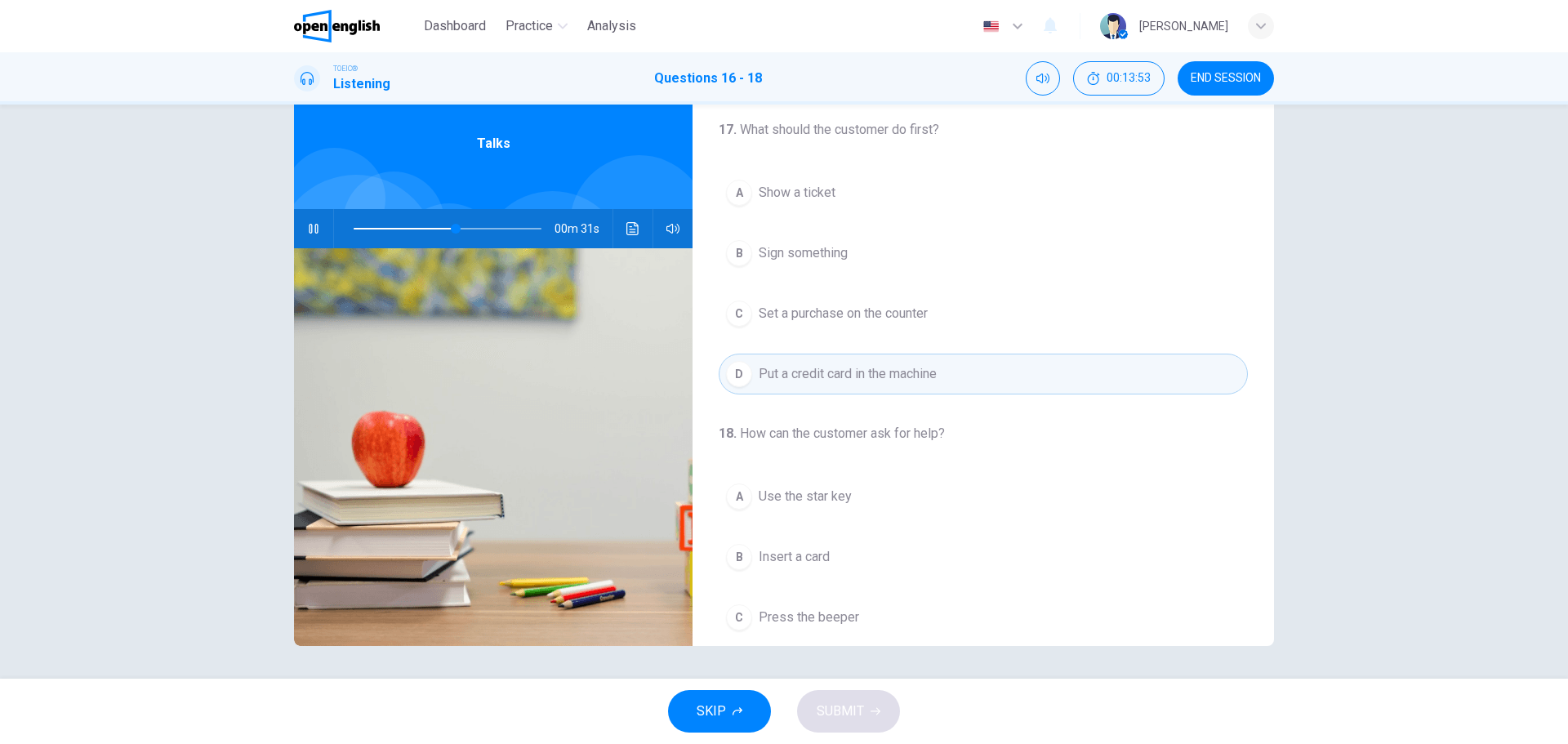
scroll to position [373, 0]
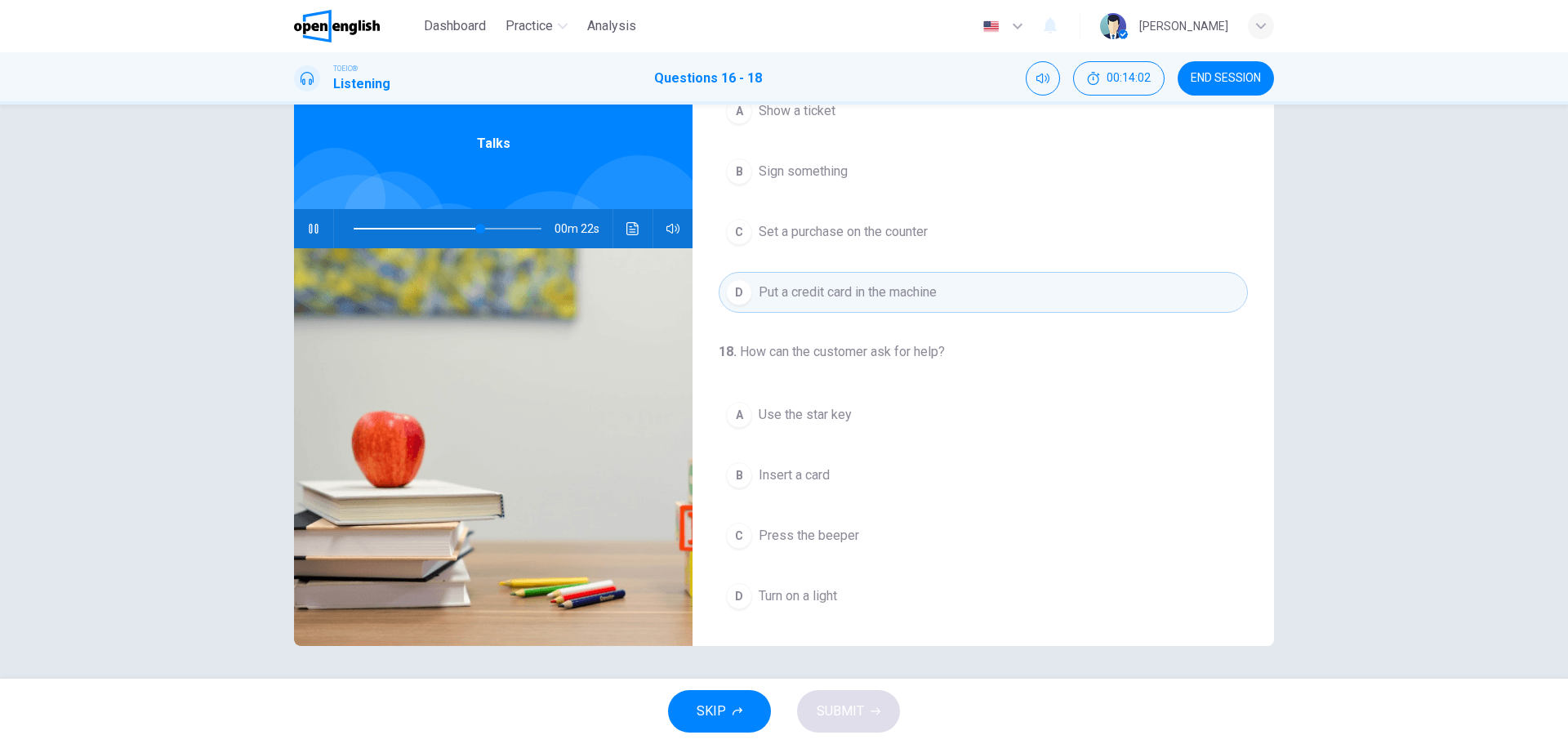
click at [827, 594] on span "Turn on a light" at bounding box center [798, 597] width 78 height 20
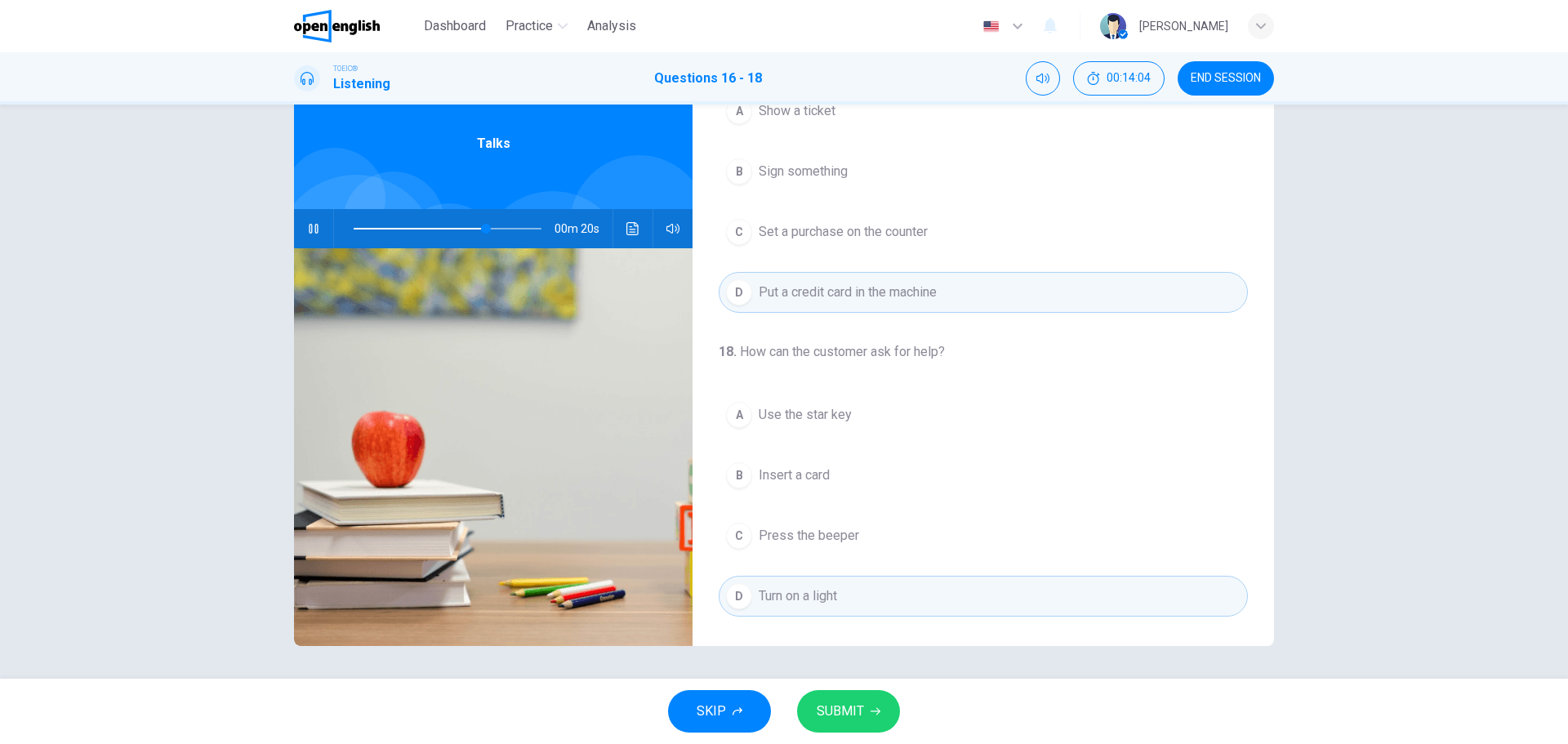
click at [859, 723] on button "SUBMIT" at bounding box center [848, 711] width 103 height 43
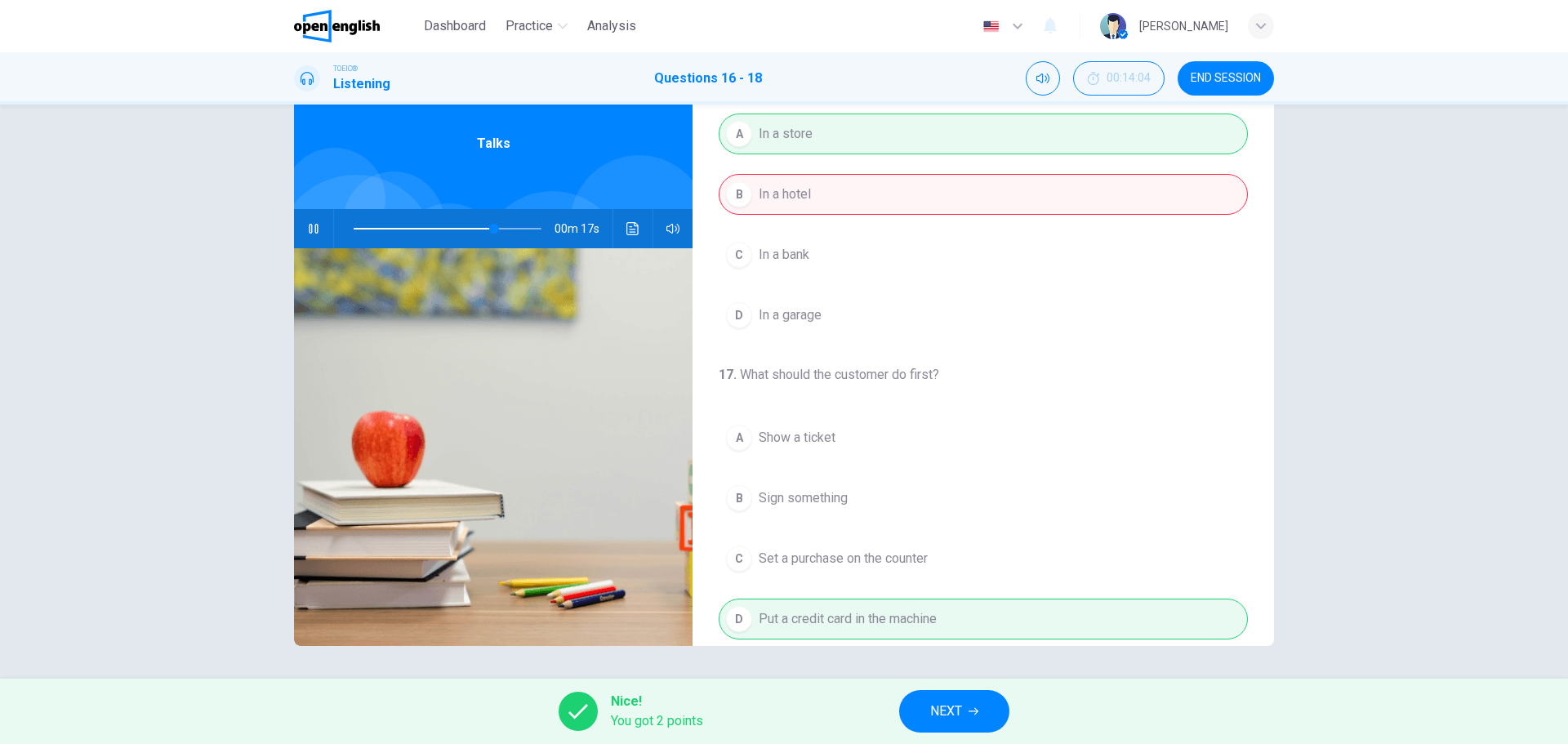
scroll to position [0, 0]
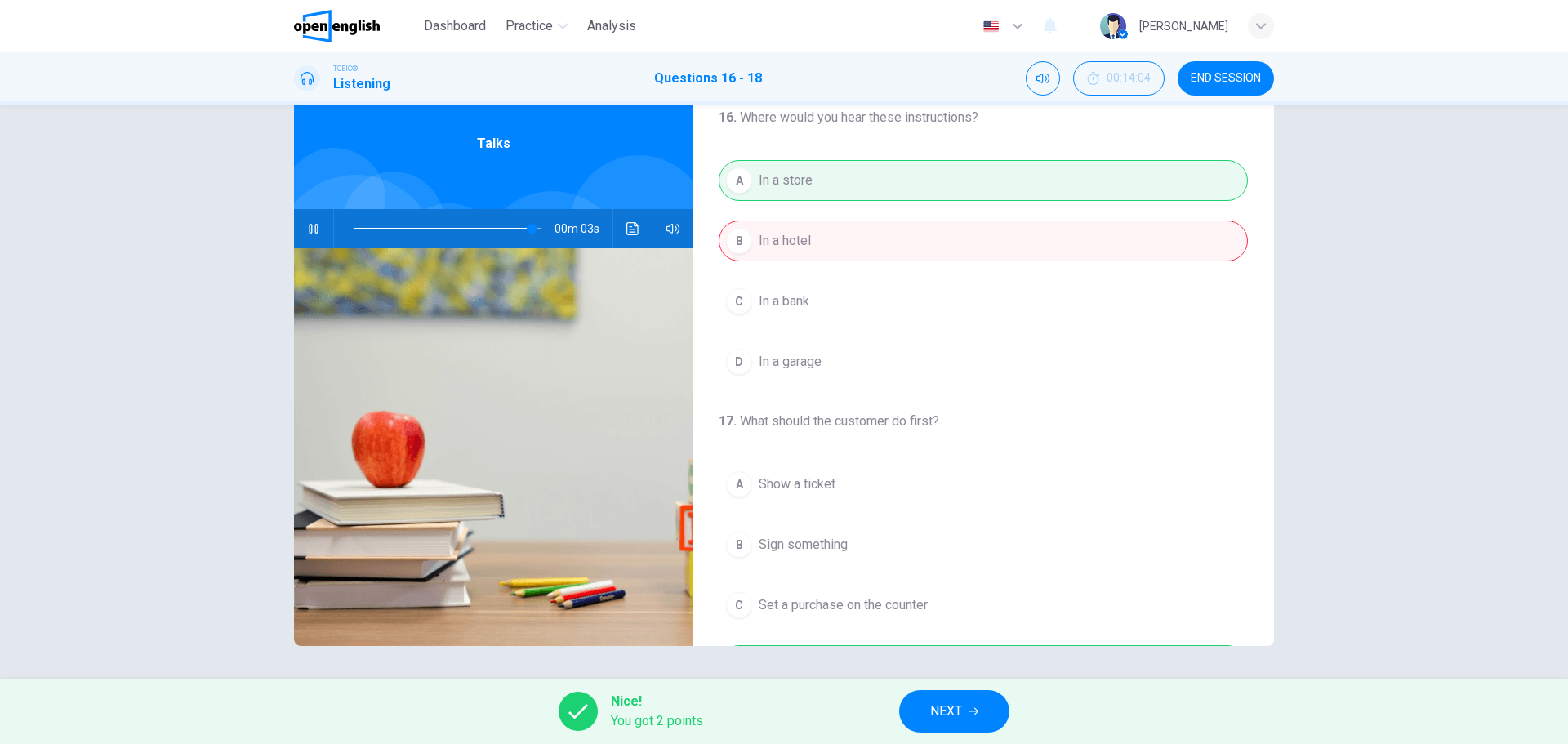
click at [344, 227] on div at bounding box center [444, 229] width 221 height 40
click at [355, 232] on span at bounding box center [447, 229] width 188 height 23
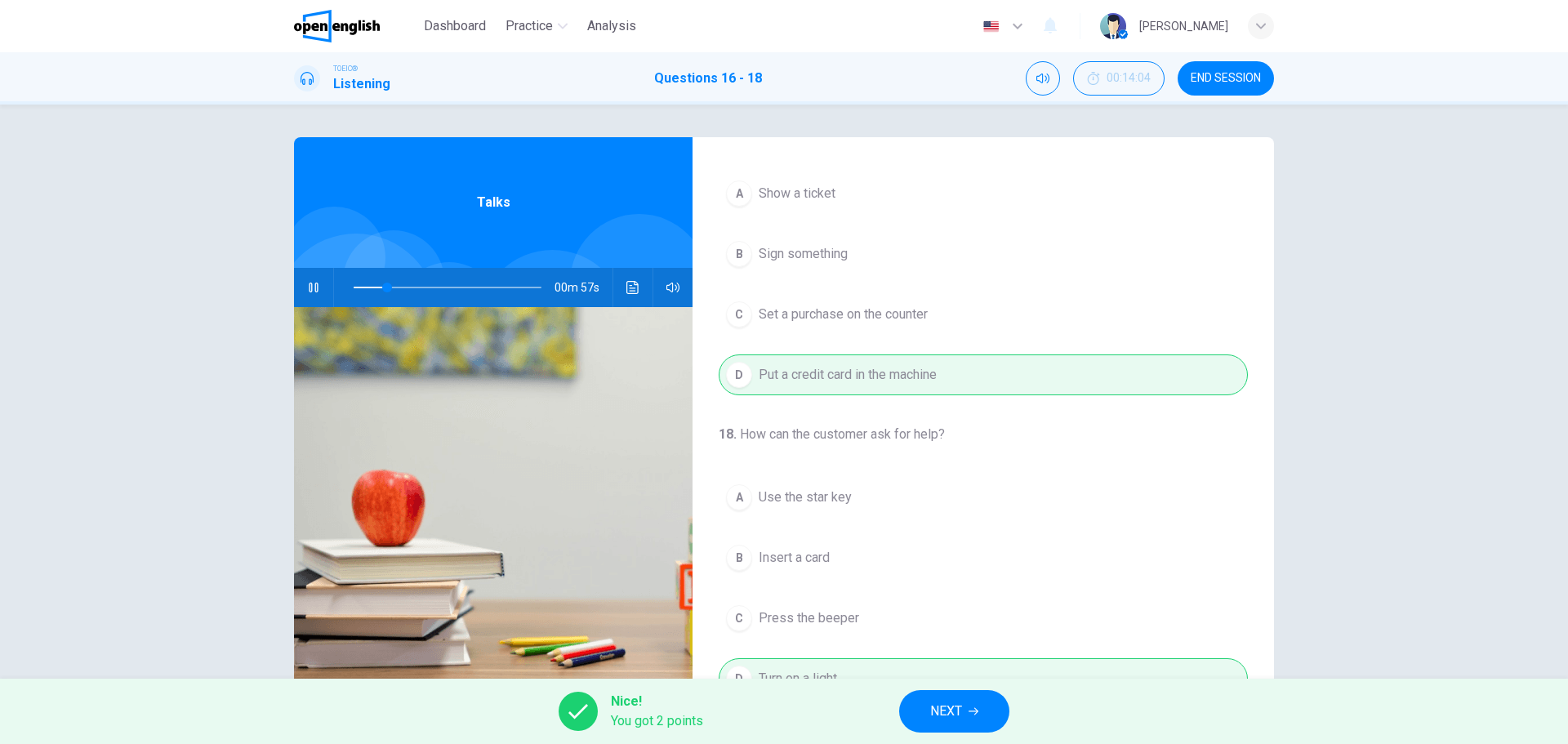
scroll to position [373, 0]
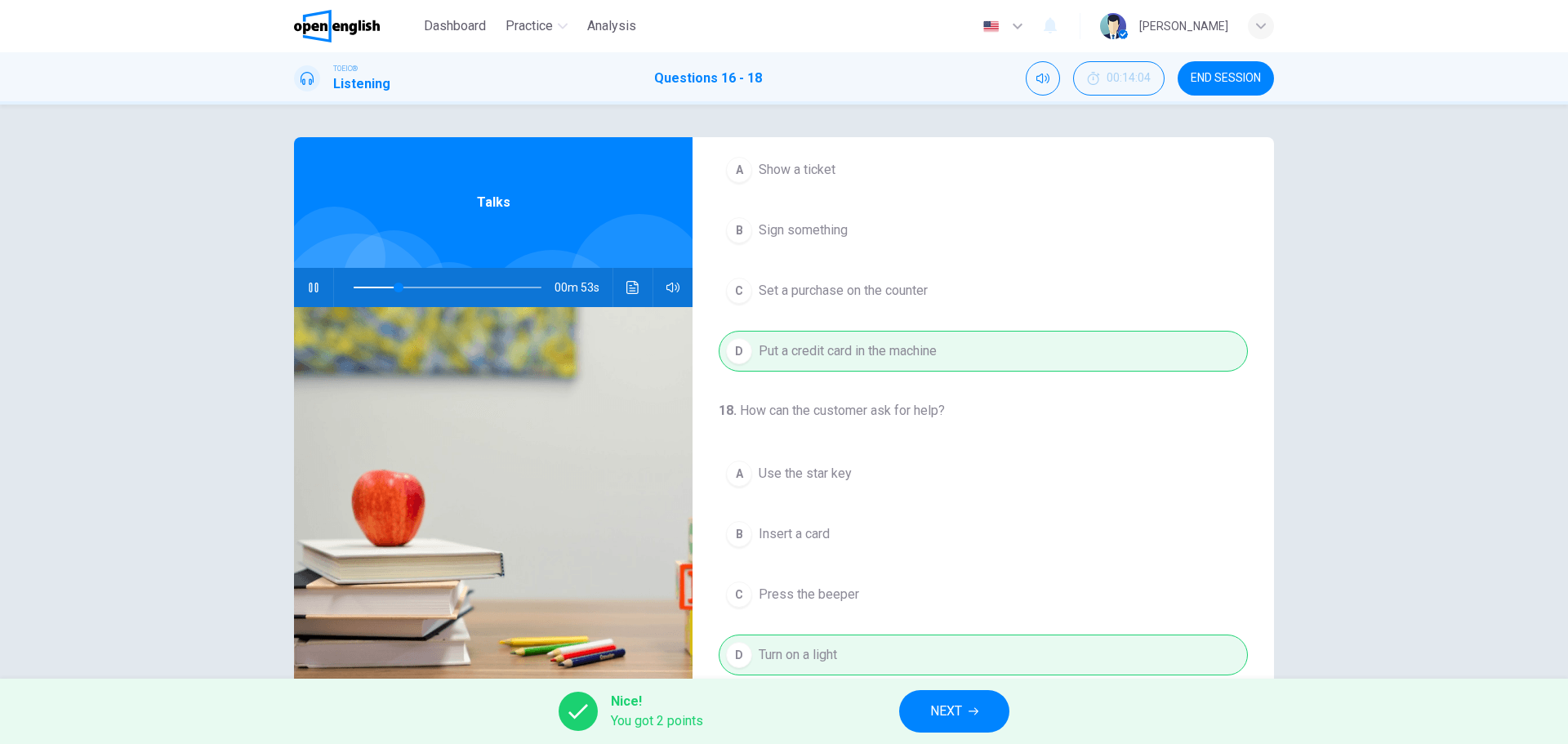
type input "**"
click at [972, 709] on icon "button" at bounding box center [973, 711] width 10 height 10
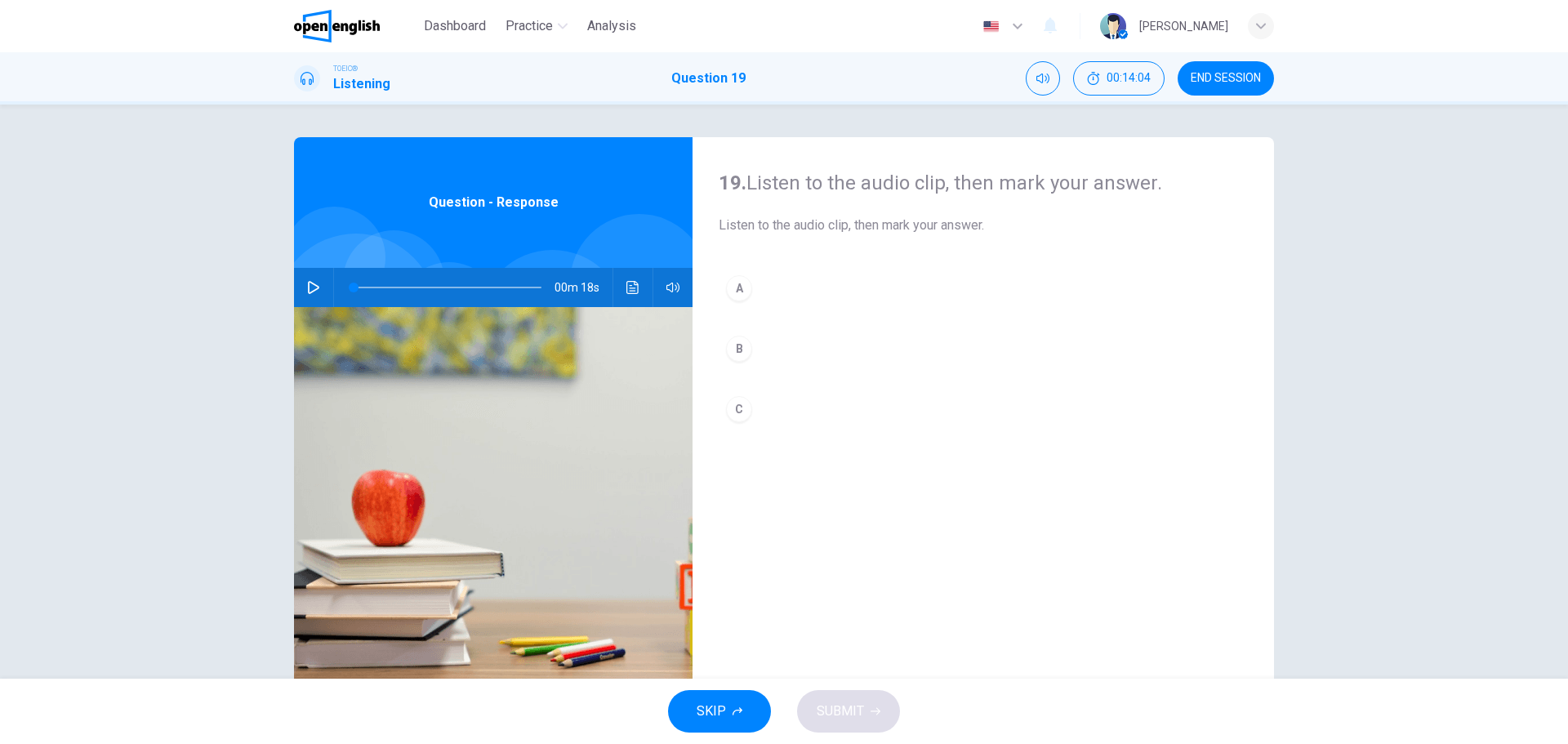
click at [1198, 66] on button "END SESSION" at bounding box center [1225, 78] width 96 height 35
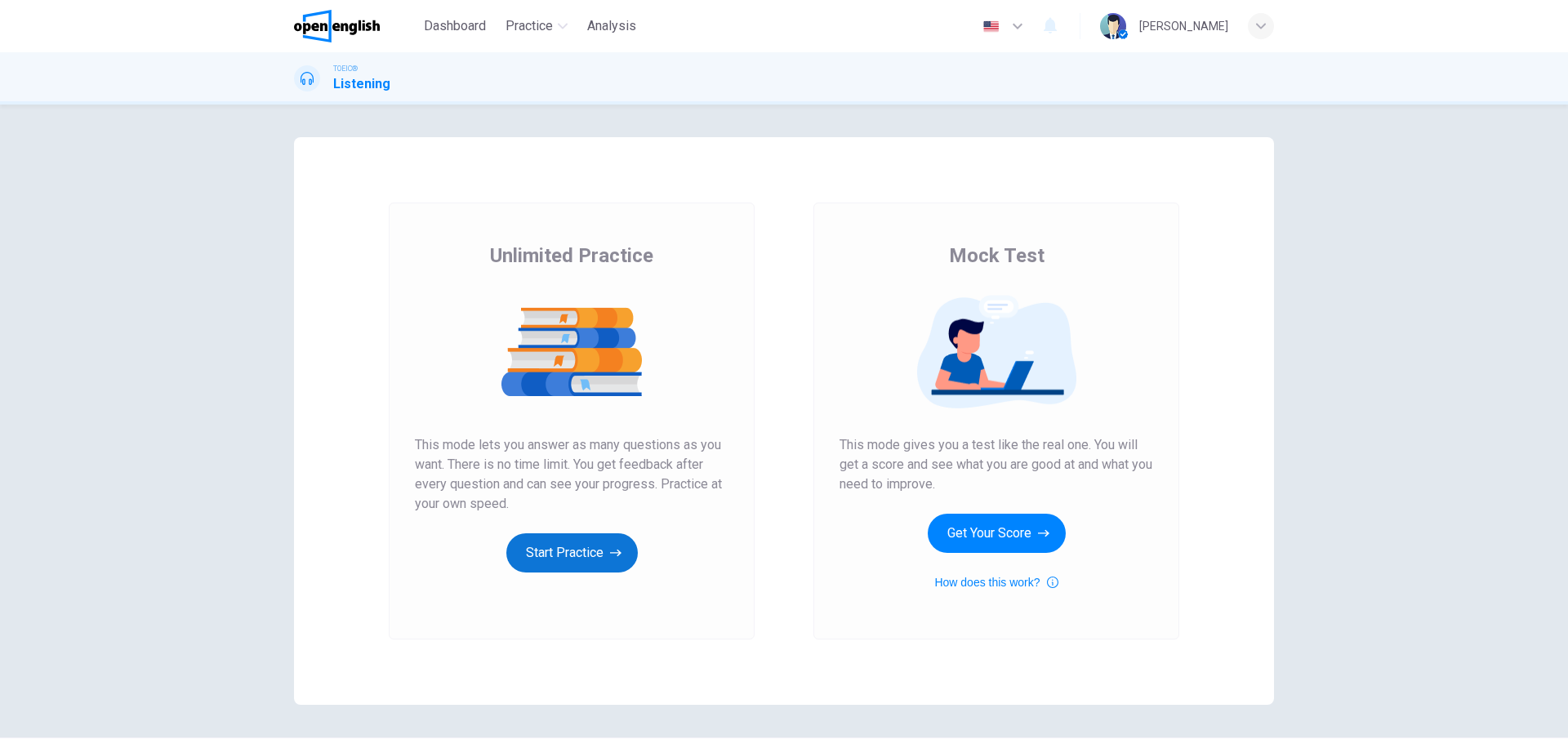
click at [554, 538] on button "Start Practice" at bounding box center [572, 553] width 132 height 40
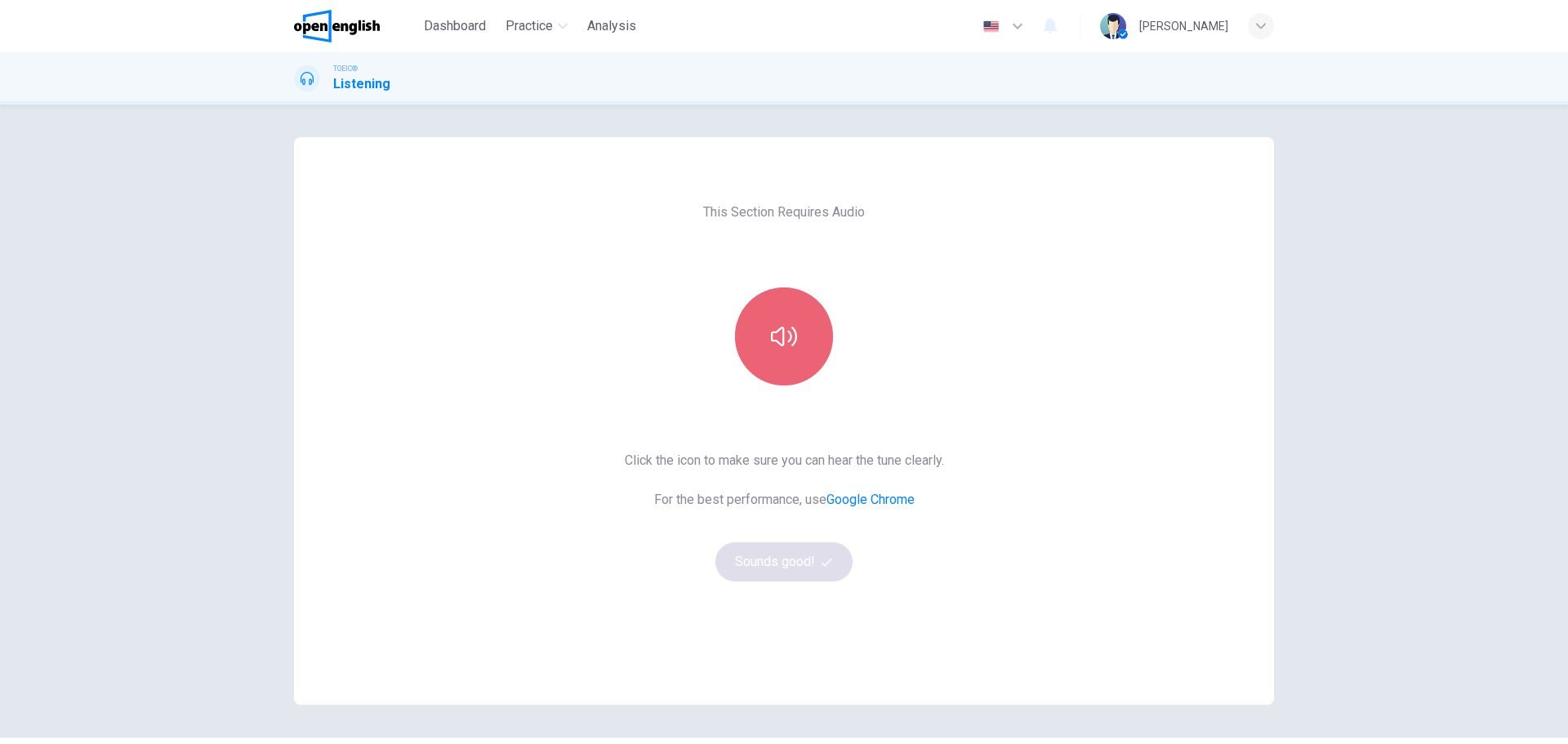
click at [798, 295] on button "button" at bounding box center [784, 336] width 98 height 98
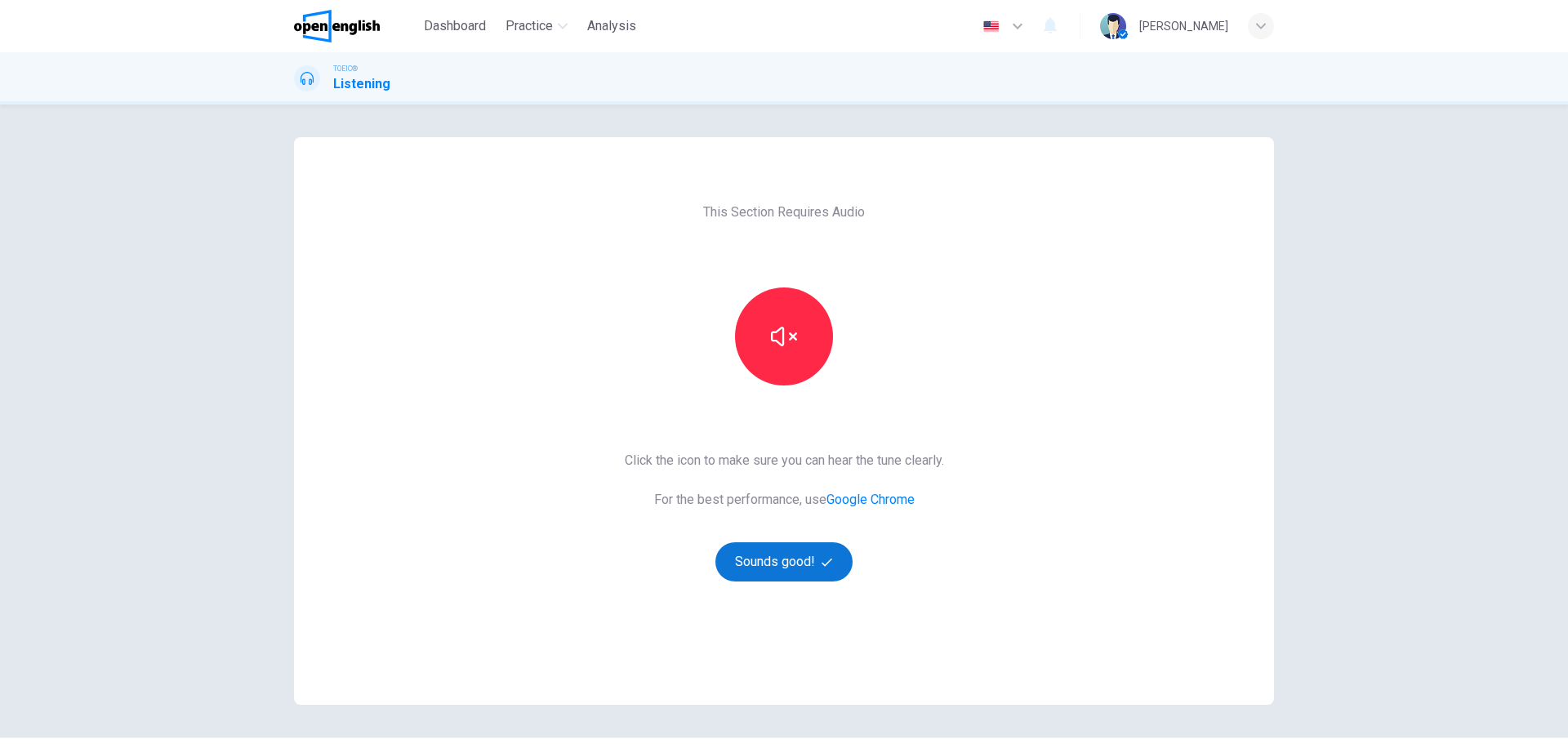
click at [804, 573] on button "Sounds good!" at bounding box center [784, 562] width 137 height 40
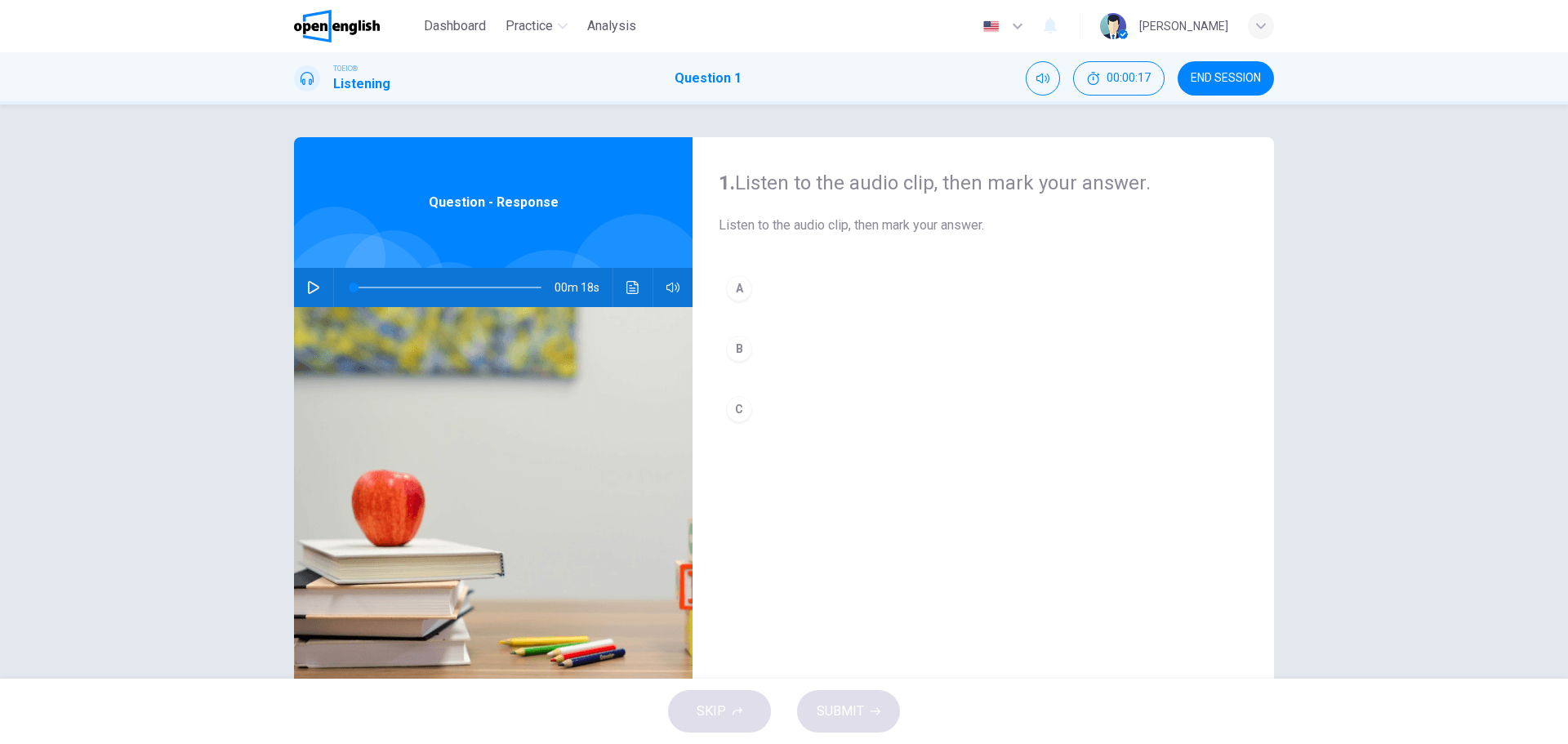
click at [311, 286] on icon "button" at bounding box center [314, 288] width 12 height 13
type input "*"
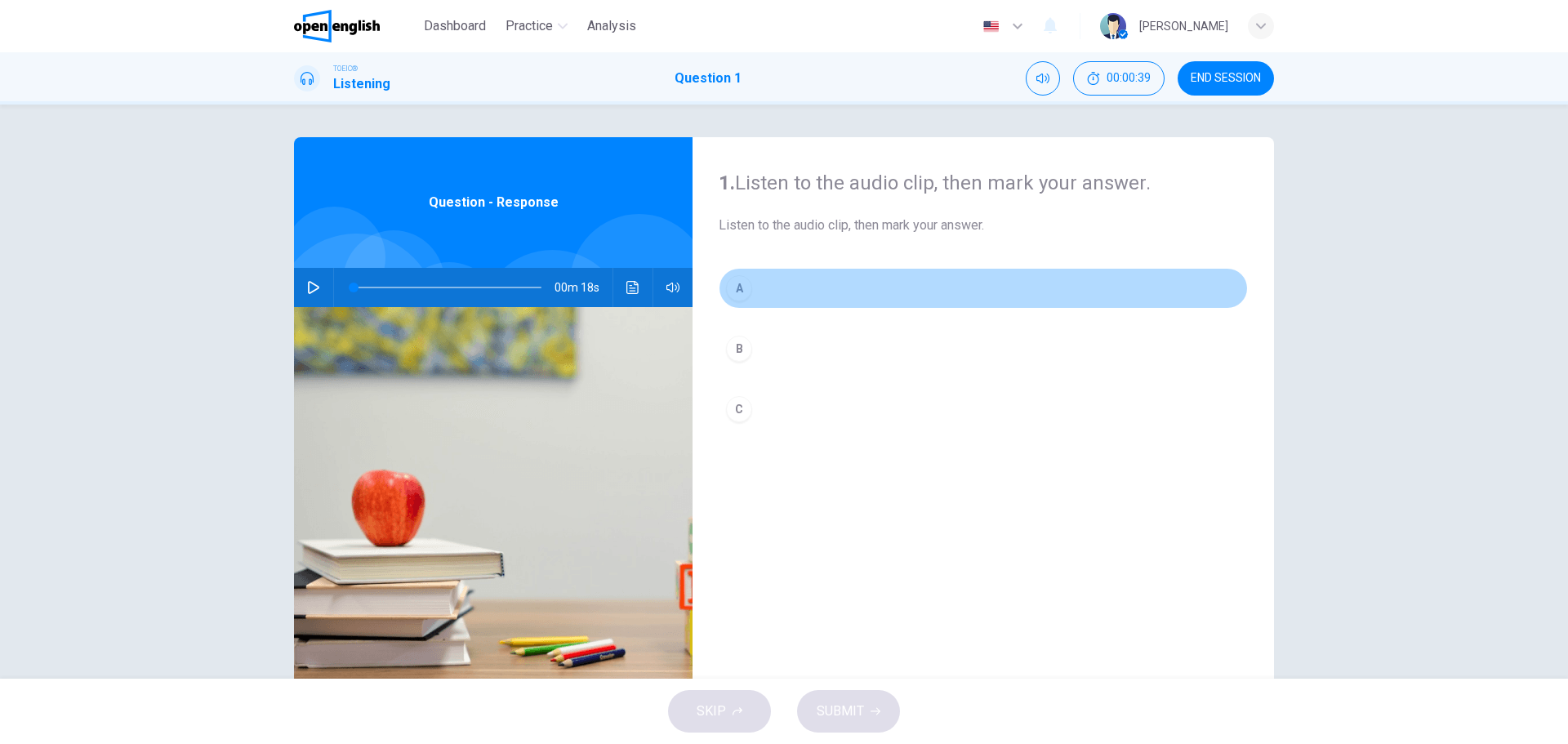
click at [737, 288] on div "A" at bounding box center [739, 288] width 26 height 26
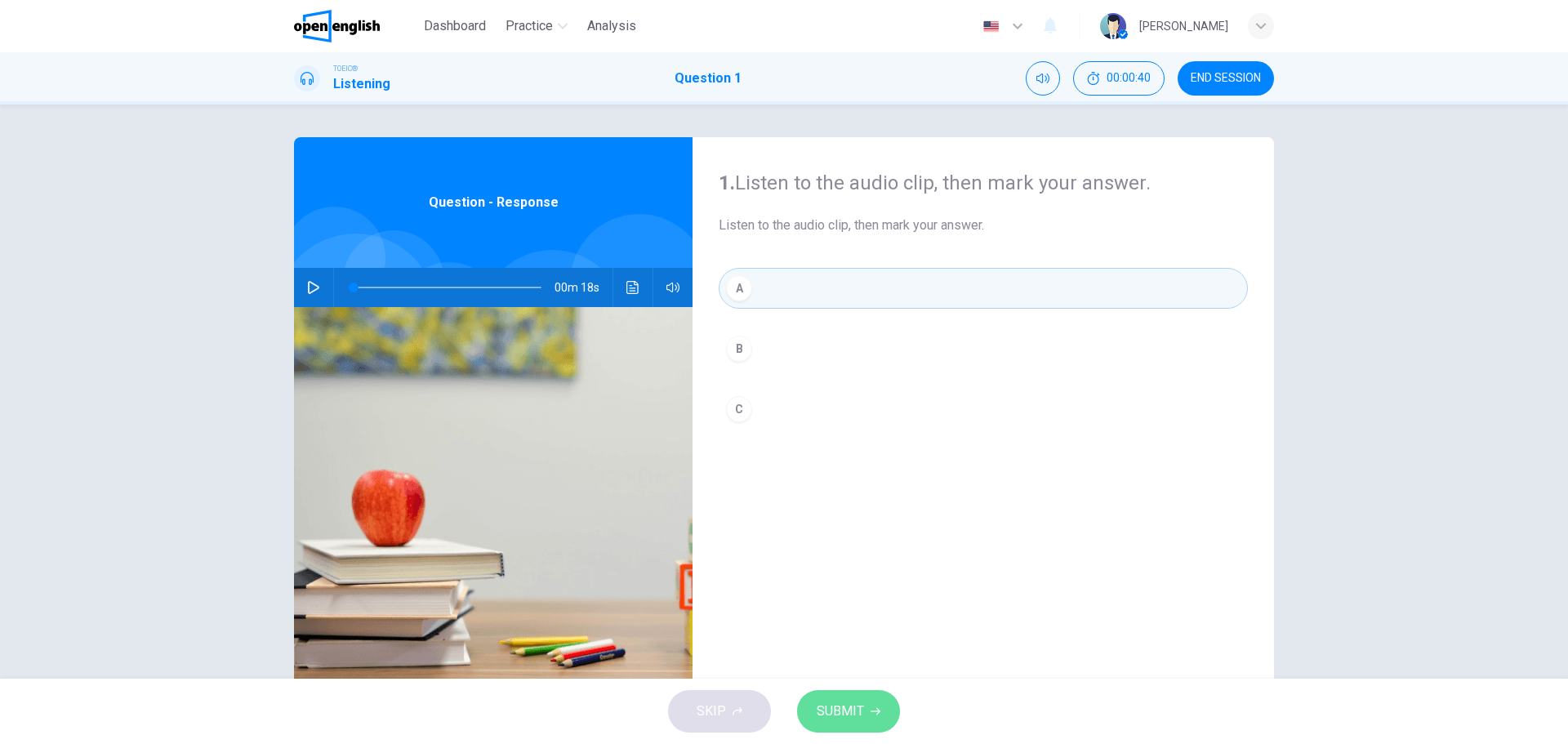
click at [817, 706] on span "SUBMIT" at bounding box center [840, 711] width 47 height 23
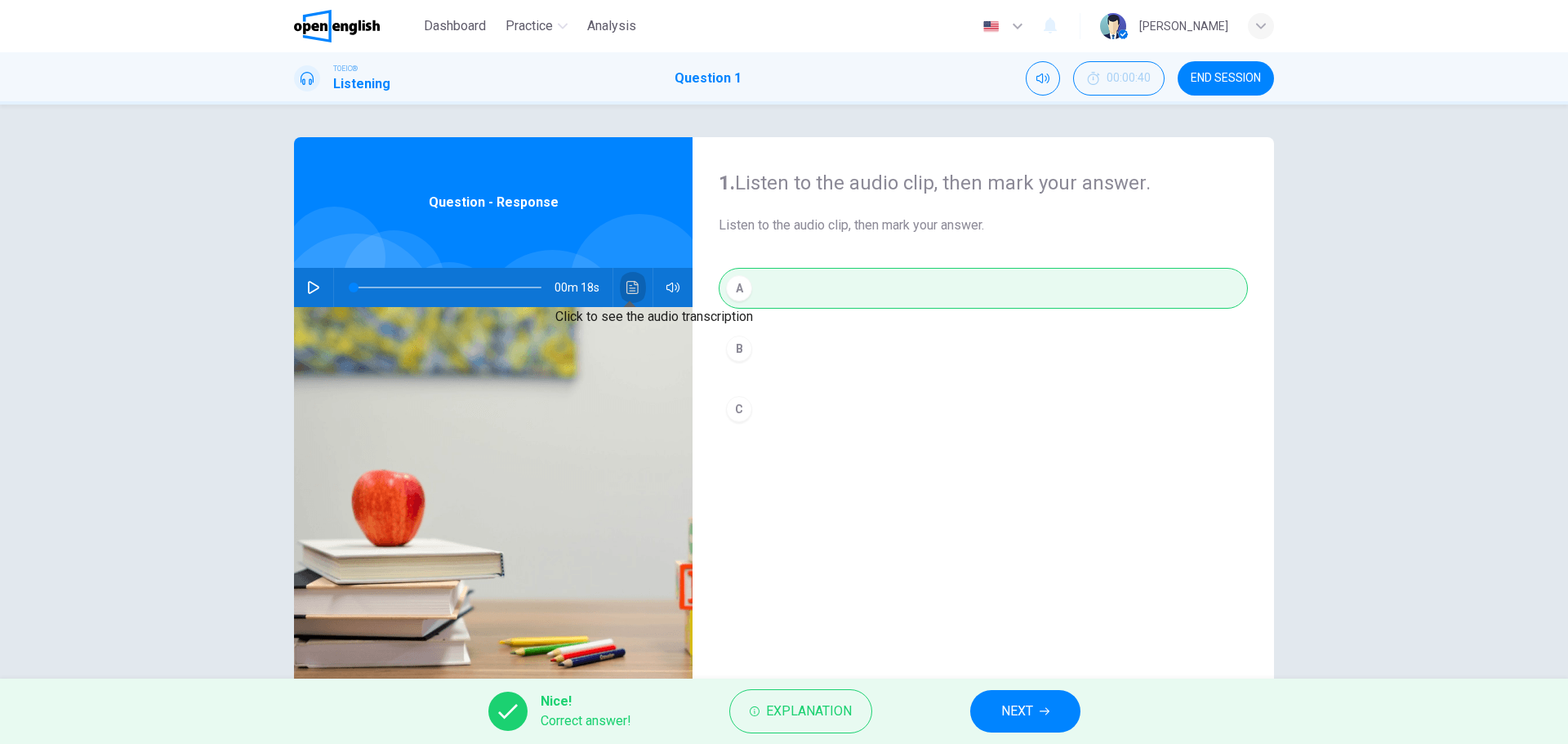
click at [627, 285] on icon "Click to see the audio transcription" at bounding box center [632, 288] width 12 height 13
click at [1048, 720] on button "NEXT" at bounding box center [1025, 711] width 110 height 43
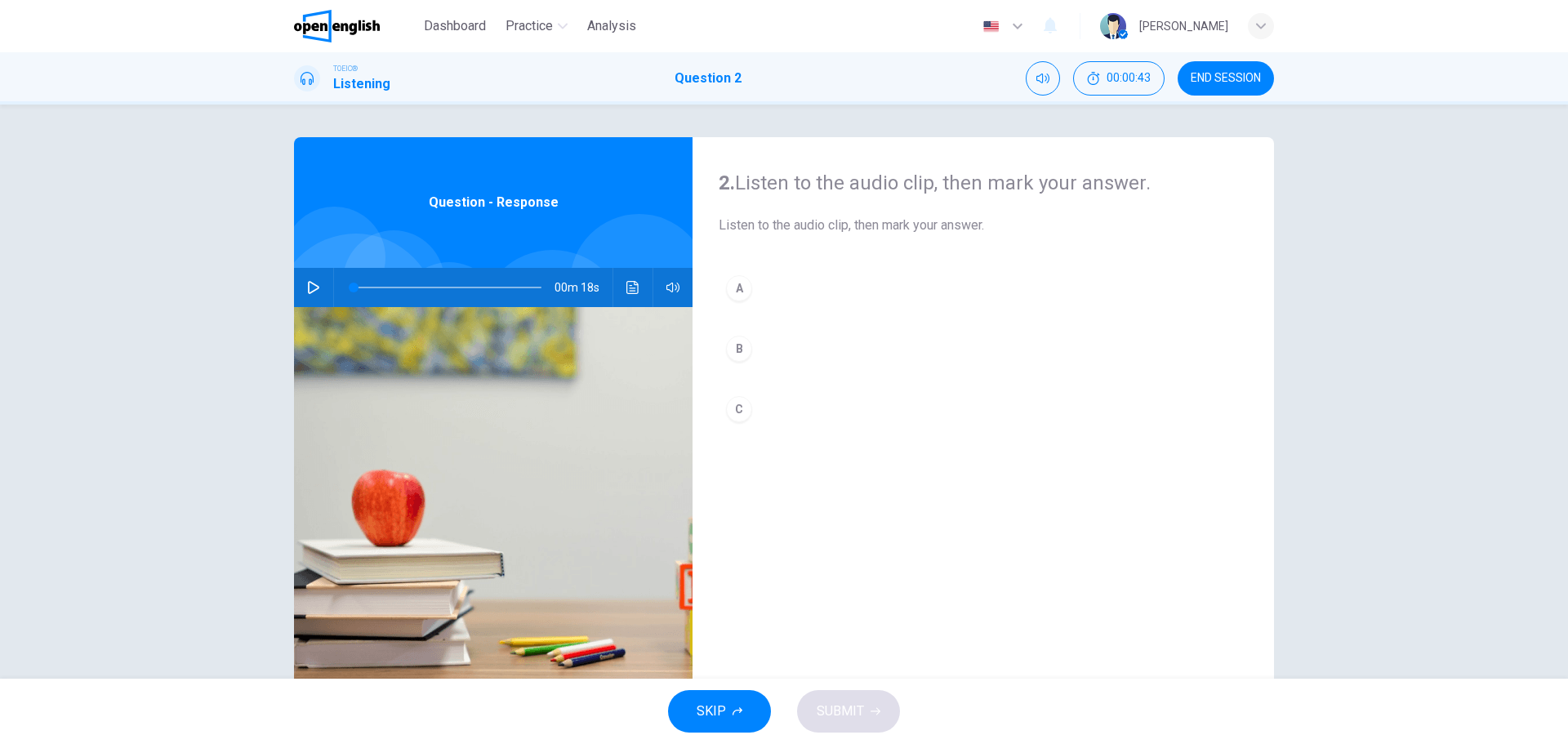
click at [311, 286] on icon "button" at bounding box center [314, 288] width 12 height 13
type input "*"
click at [740, 288] on div "A" at bounding box center [739, 288] width 26 height 26
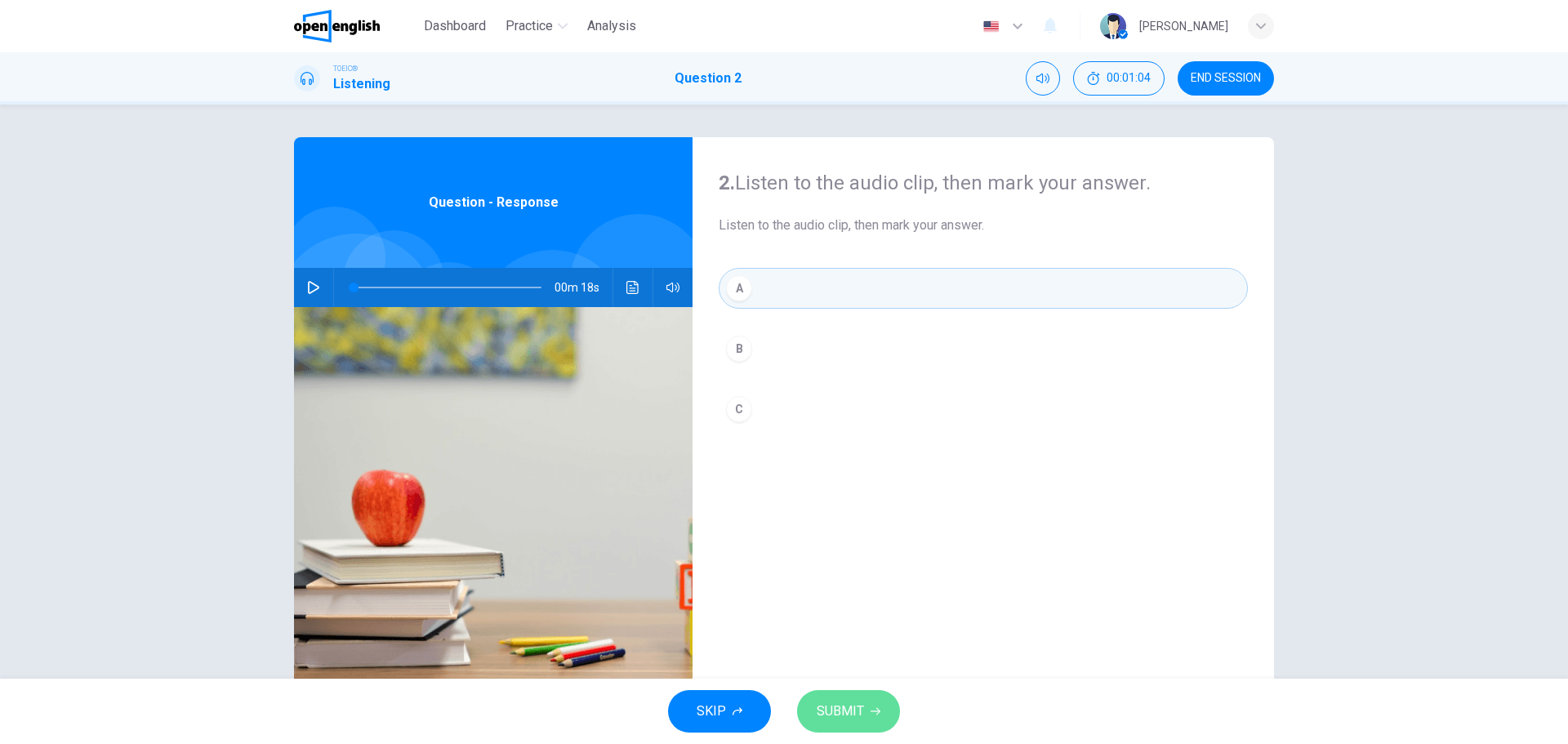
click at [857, 709] on span "SUBMIT" at bounding box center [840, 711] width 47 height 23
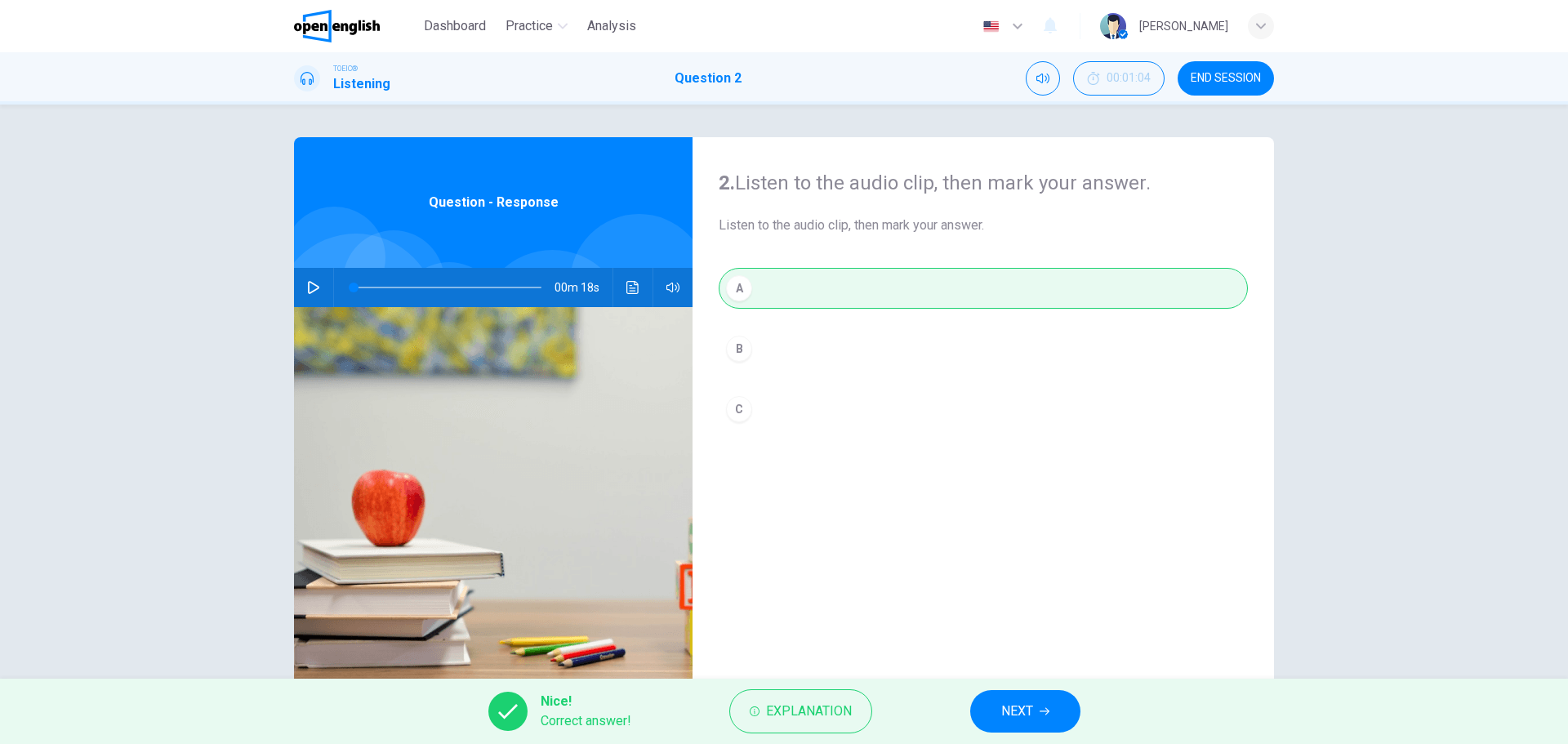
click at [1020, 709] on span "NEXT" at bounding box center [1017, 711] width 32 height 23
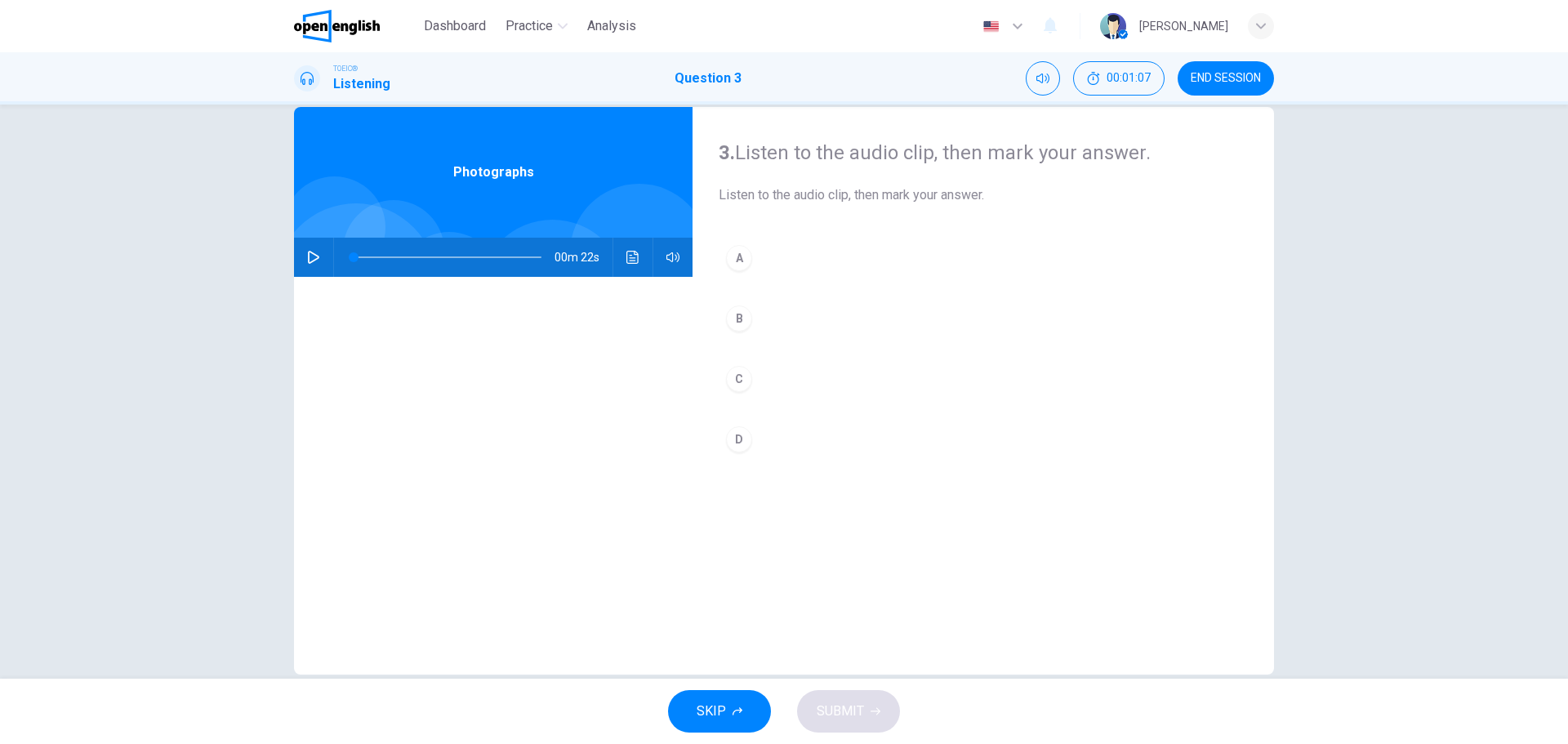
scroll to position [58, 0]
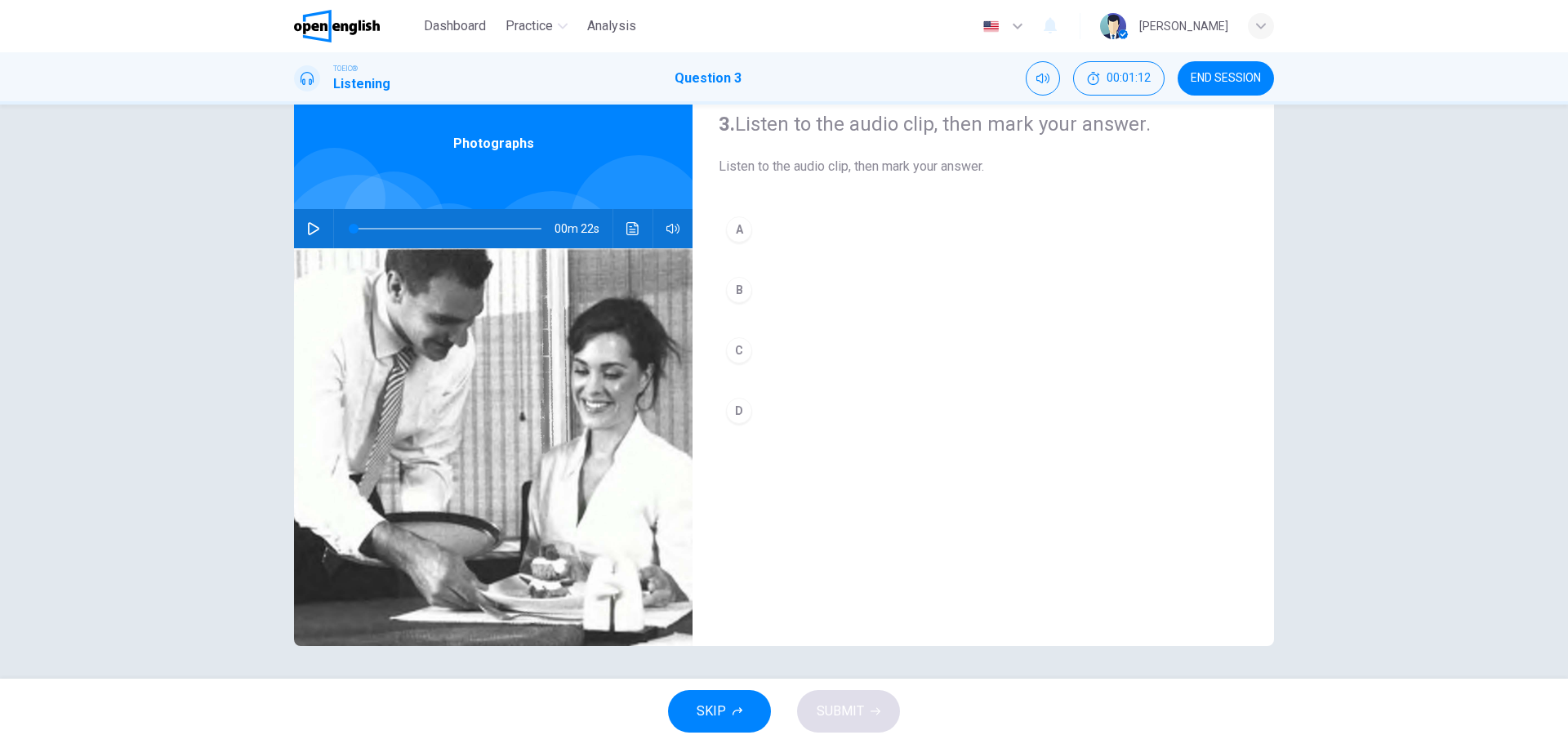
click at [309, 235] on button "button" at bounding box center [314, 229] width 26 height 40
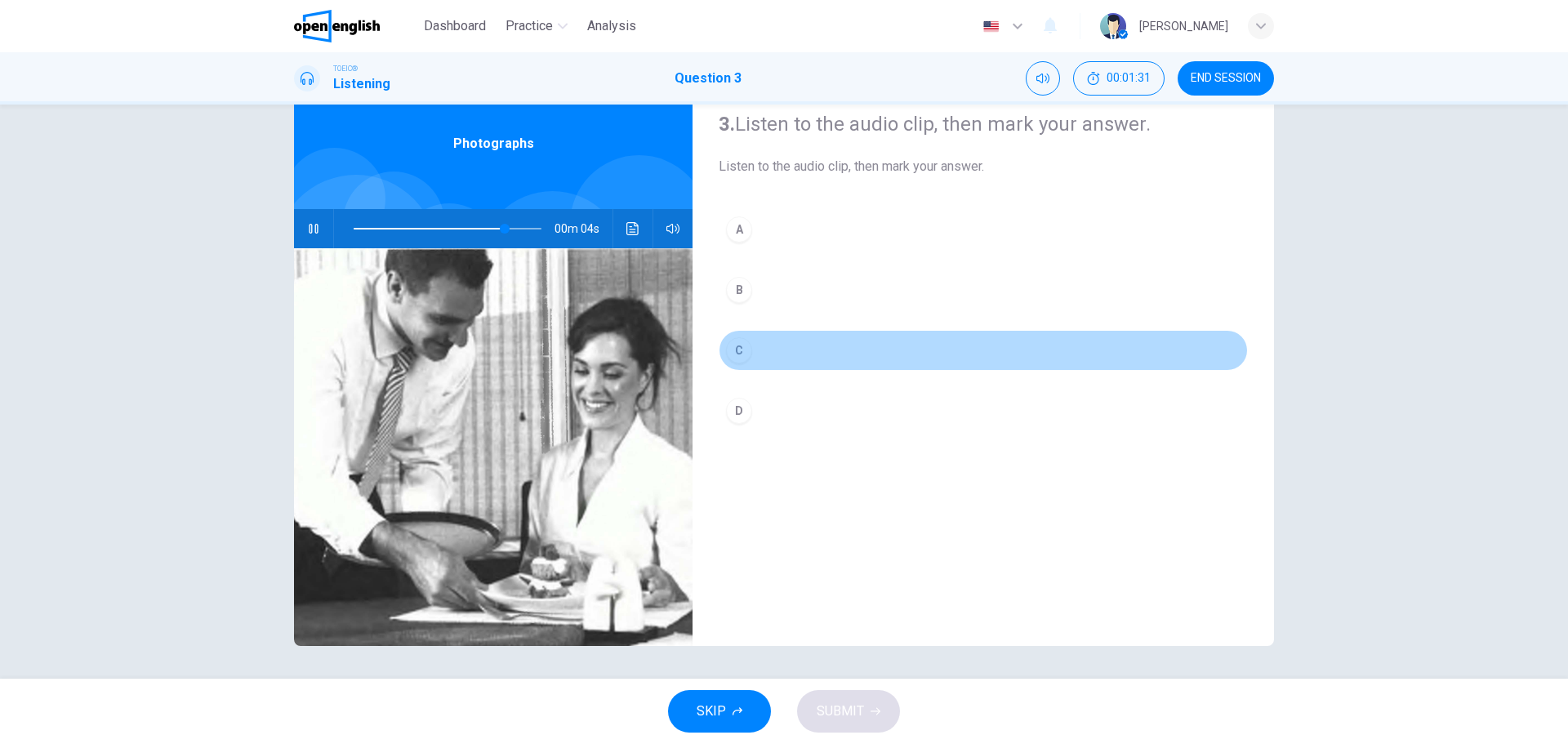
click at [728, 354] on div "C" at bounding box center [739, 350] width 26 height 26
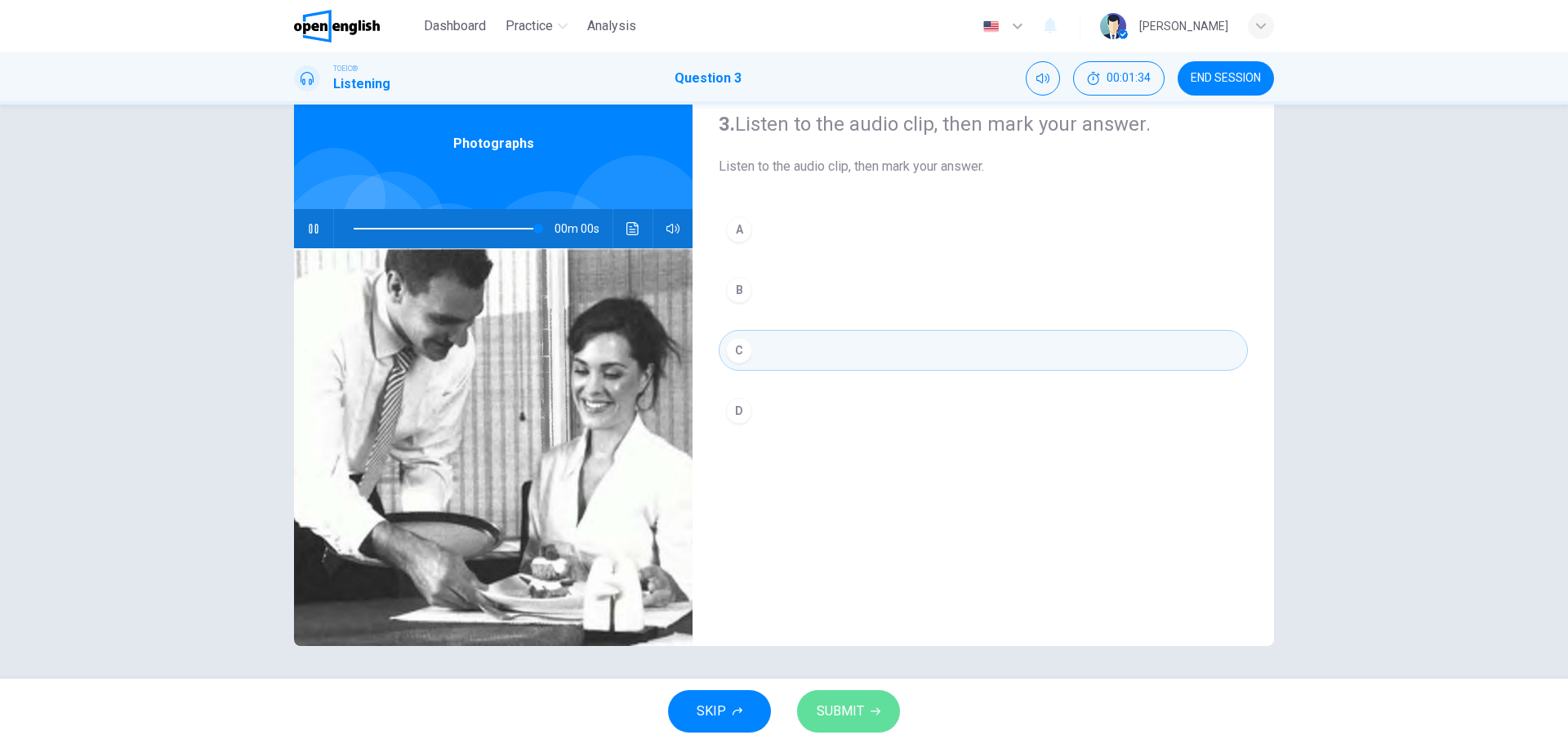
click at [865, 721] on button "SUBMIT" at bounding box center [848, 711] width 103 height 43
type input "*"
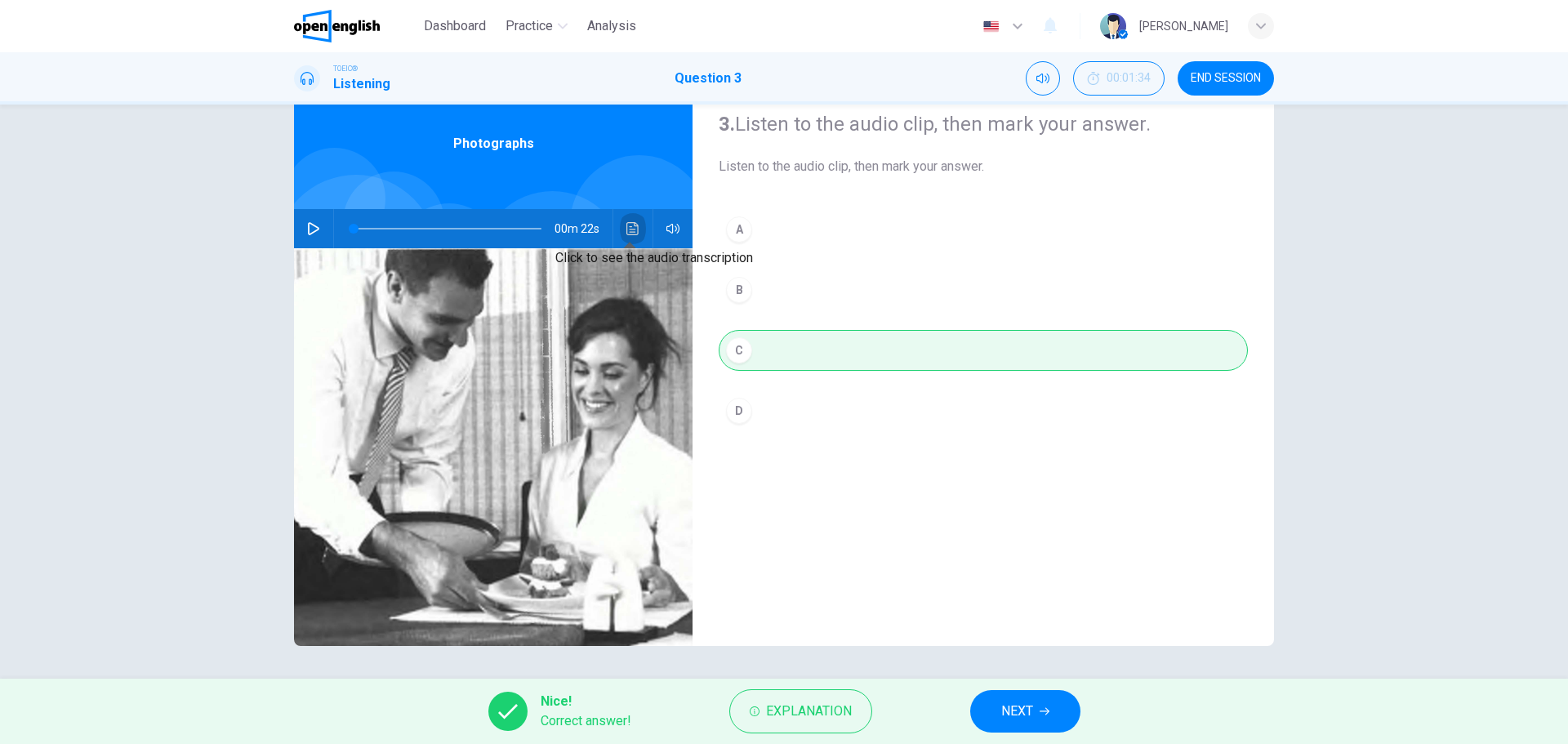
click at [621, 220] on button "Click to see the audio transcription" at bounding box center [633, 229] width 26 height 40
click at [1285, 84] on div "TOEIC® Listening Question 3 00:01:34 END SESSION" at bounding box center [784, 78] width 1032 height 35
click at [1253, 87] on button "END SESSION" at bounding box center [1225, 78] width 96 height 35
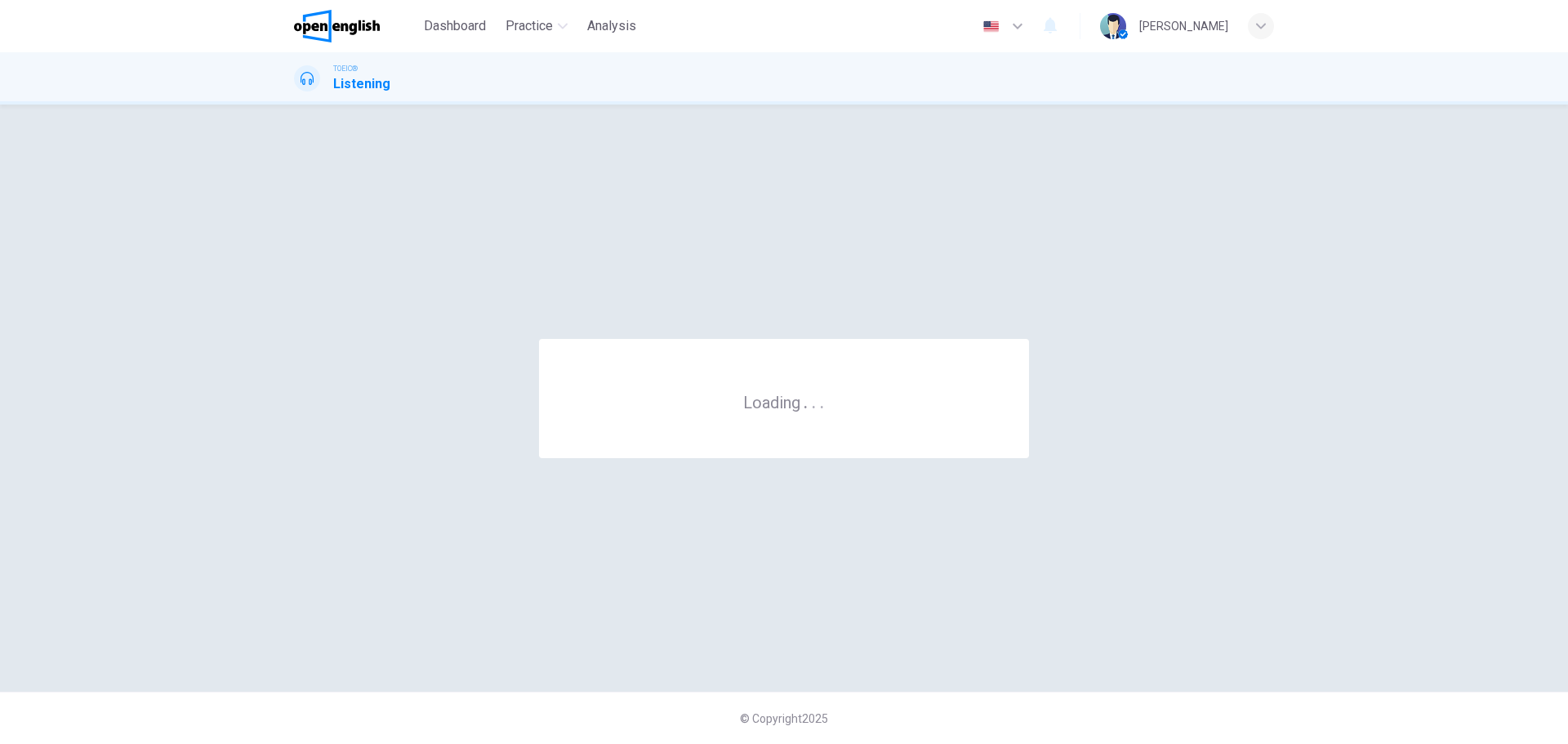
scroll to position [0, 0]
